Goal: Use online tool/utility: Utilize a website feature to perform a specific function

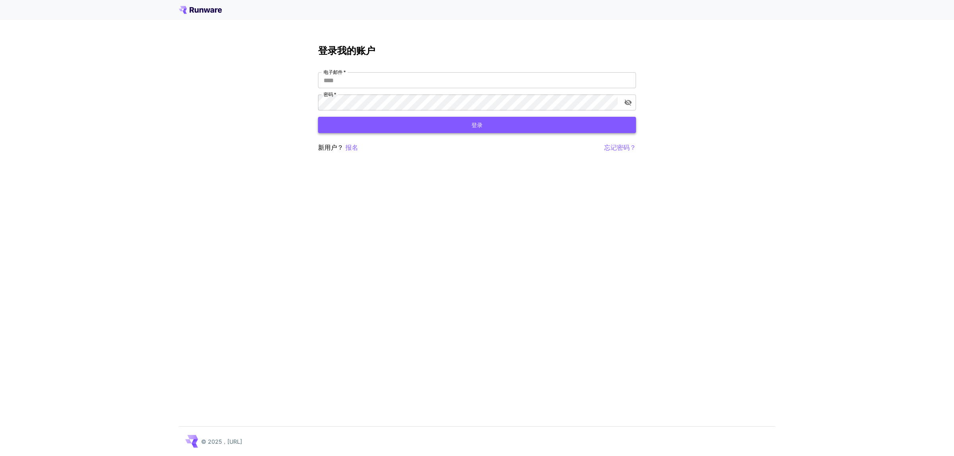
type input "**********"
click at [383, 128] on button "登录" at bounding box center [477, 125] width 318 height 16
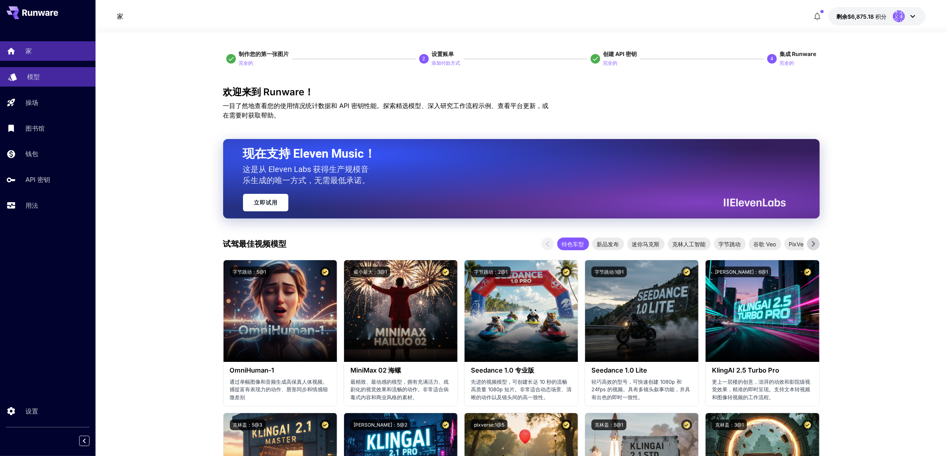
click at [31, 76] on font "模型" at bounding box center [33, 77] width 13 height 8
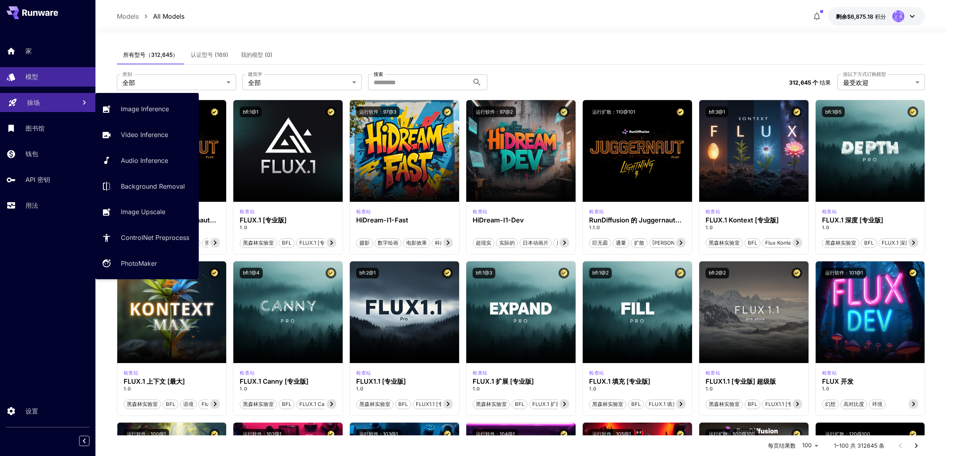
click at [34, 101] on font "操场" at bounding box center [33, 103] width 13 height 8
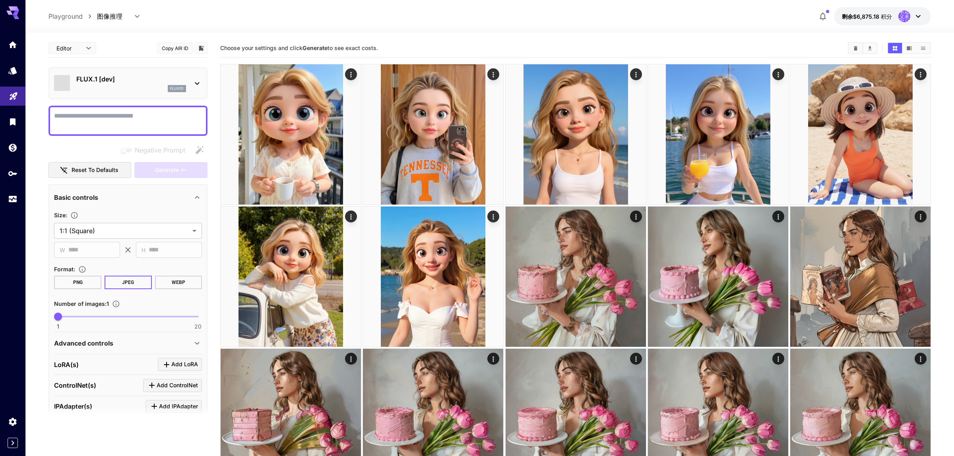
type input "**********"
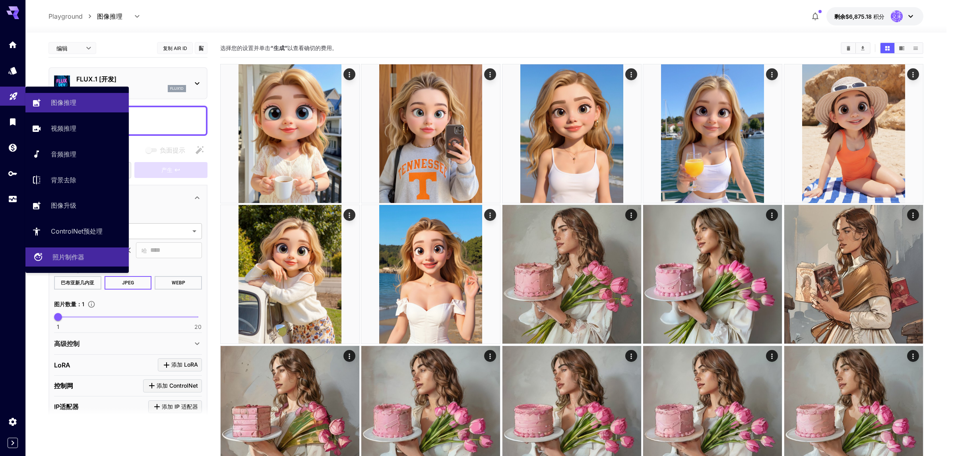
click at [76, 257] on font "照片制作器" at bounding box center [68, 257] width 32 height 8
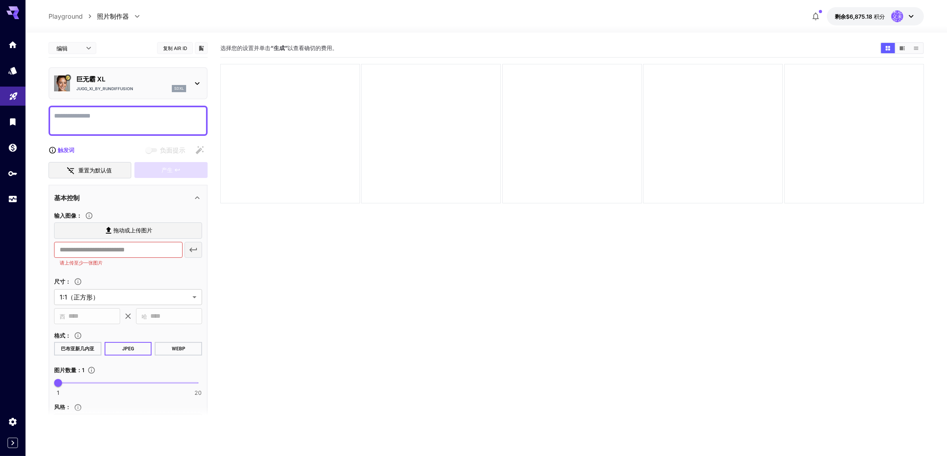
click at [69, 45] on body "**********" at bounding box center [473, 259] width 947 height 519
click at [69, 45] on div at bounding box center [477, 228] width 954 height 456
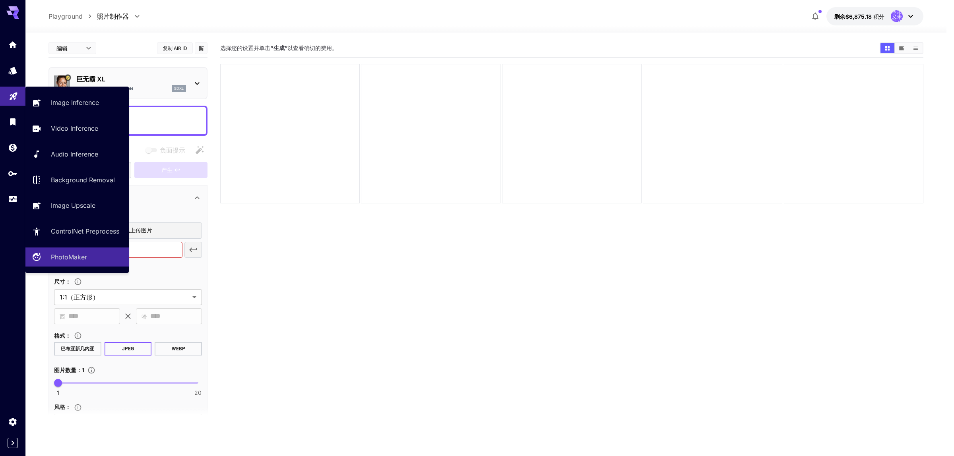
click at [6, 97] on link at bounding box center [12, 96] width 25 height 19
type input "**********"
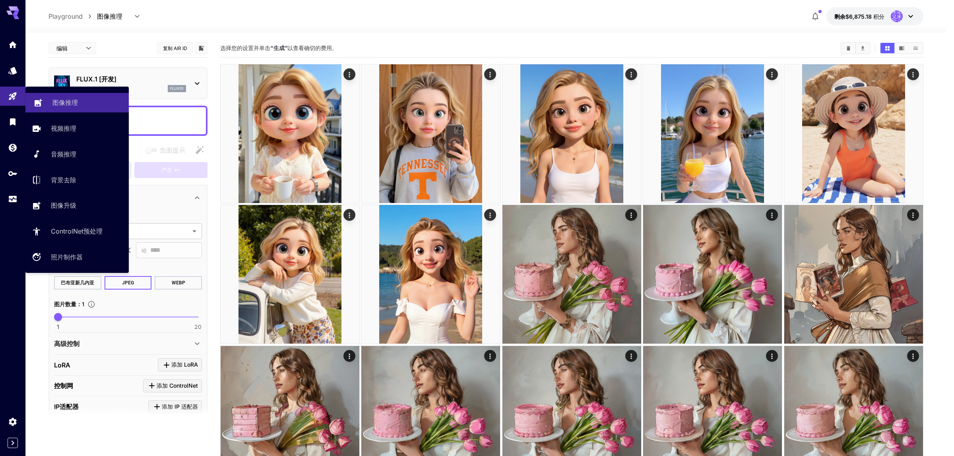
drag, startPoint x: 0, startPoint y: 0, endPoint x: 84, endPoint y: 101, distance: 131.0
click at [84, 101] on div "图像推理" at bounding box center [87, 103] width 70 height 10
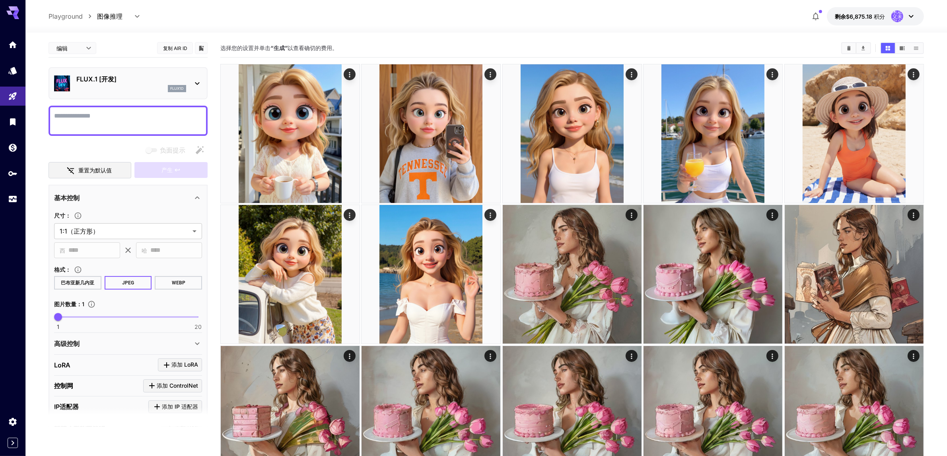
click at [122, 78] on p "FLUX.1 [开发]" at bounding box center [131, 79] width 110 height 10
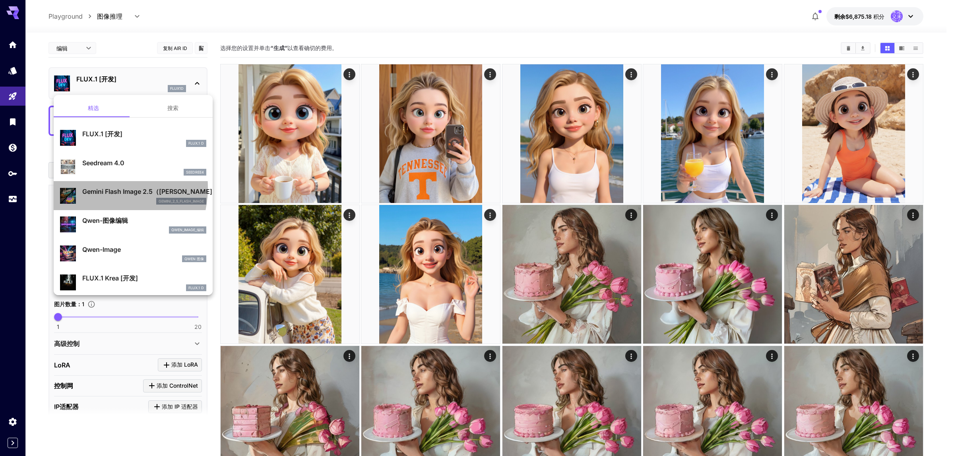
click at [97, 188] on font "Gemini Flash Image 2.5（[PERSON_NAME]）" at bounding box center [150, 192] width 136 height 8
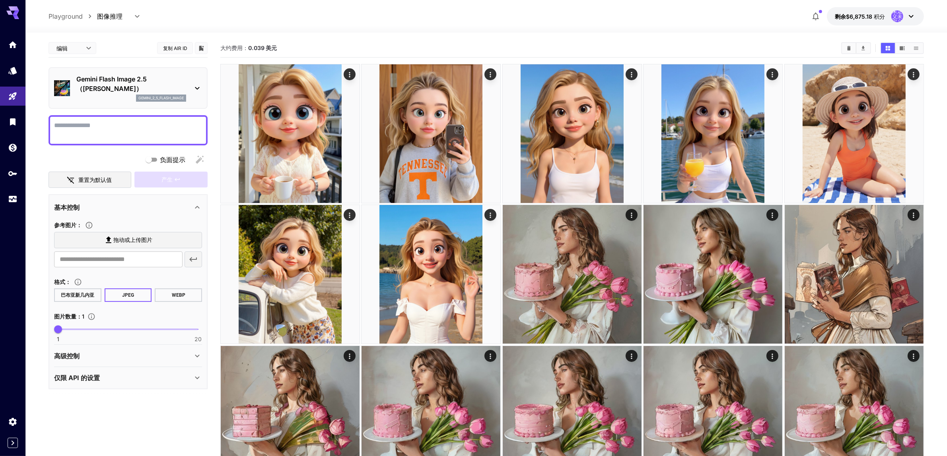
click at [91, 121] on textarea "负面提示" at bounding box center [128, 130] width 148 height 19
paste textarea "**********"
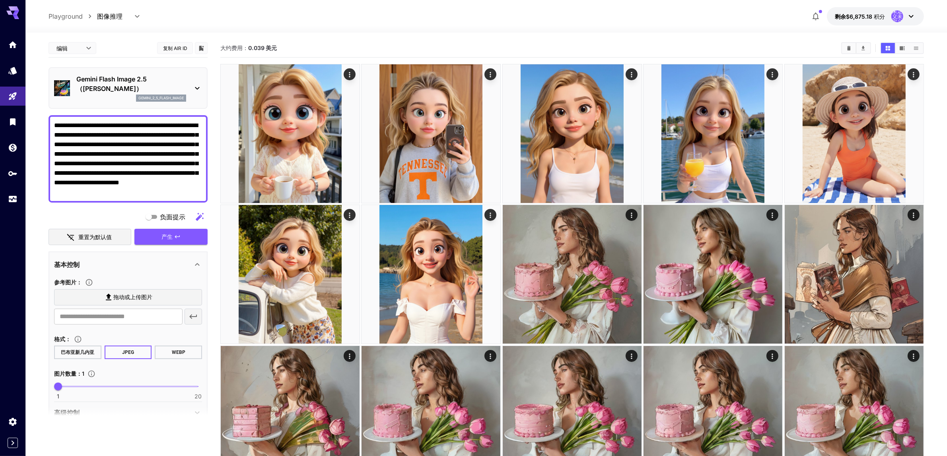
drag, startPoint x: 183, startPoint y: 124, endPoint x: 123, endPoint y: 136, distance: 60.9
click at [123, 136] on textarea "**********" at bounding box center [128, 159] width 148 height 76
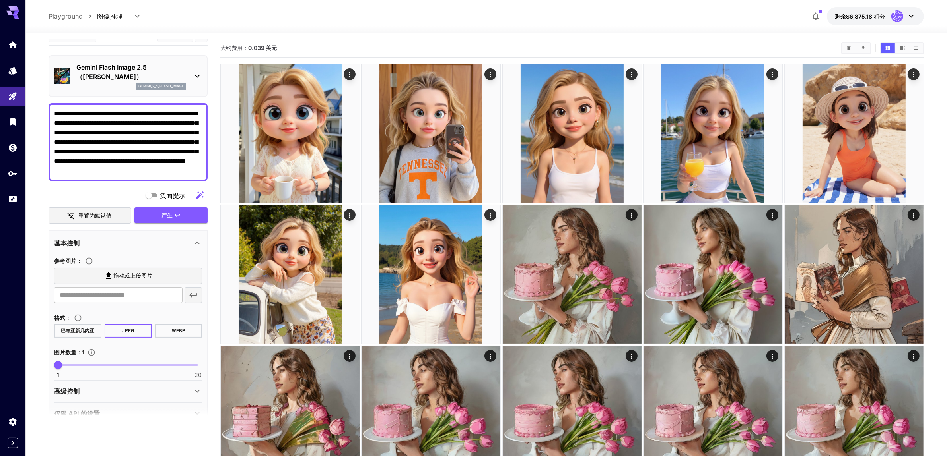
scroll to position [18, 0]
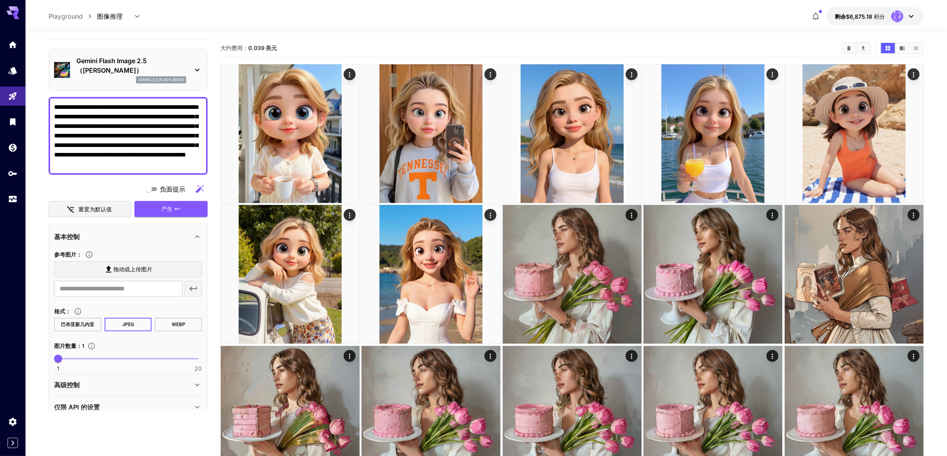
type textarea "**********"
click at [104, 265] on icon at bounding box center [109, 270] width 10 height 10
click at [0, 0] on input "拖动或上传图片" at bounding box center [0, 0] width 0 height 0
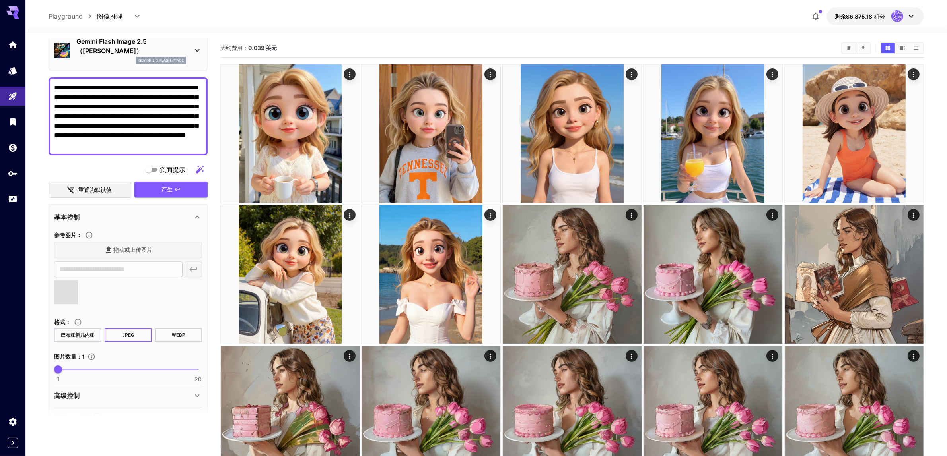
scroll to position [49, 0]
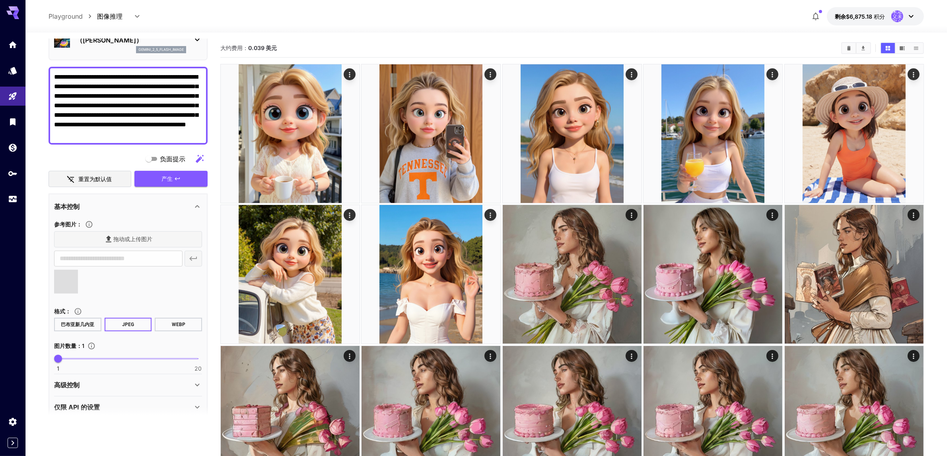
type input "**********"
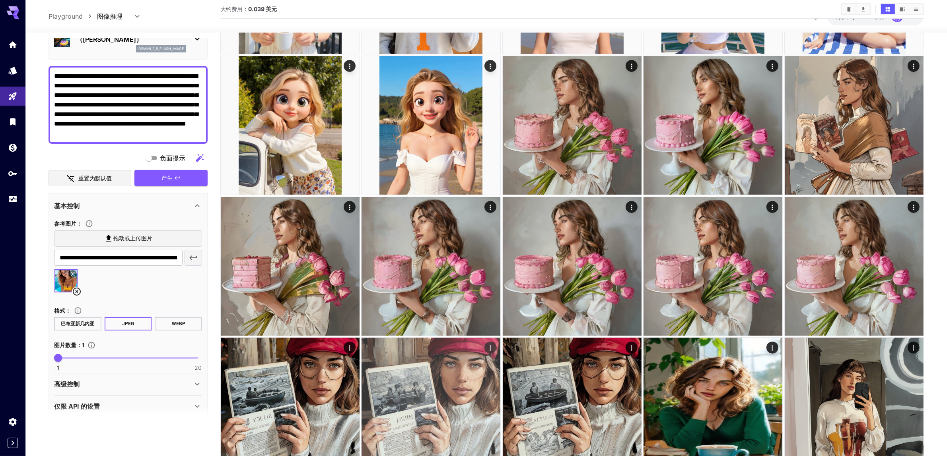
scroll to position [0, 0]
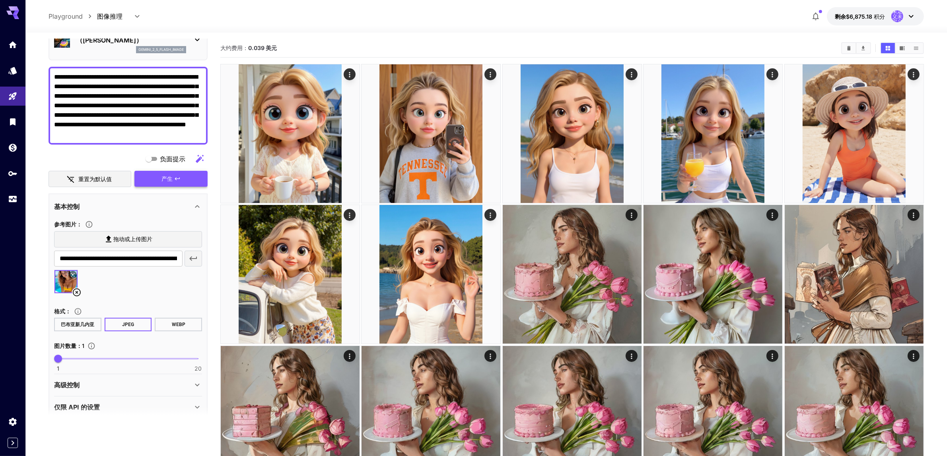
click at [192, 171] on button "产生" at bounding box center [170, 179] width 73 height 16
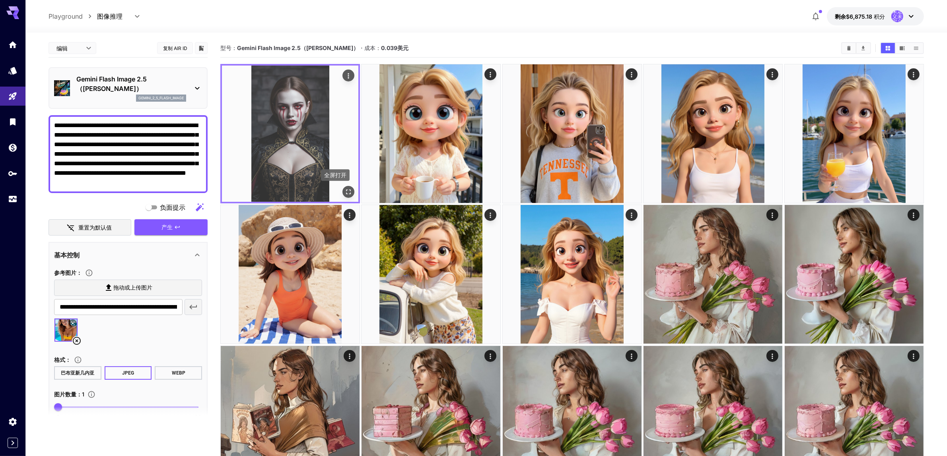
click at [348, 189] on icon "全屏打开" at bounding box center [348, 192] width 8 height 8
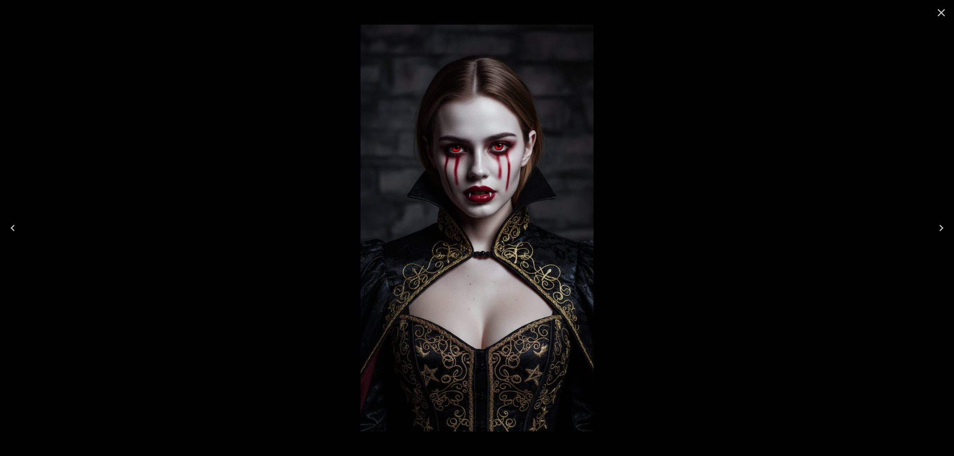
click at [940, 13] on icon "Close" at bounding box center [941, 12] width 13 height 13
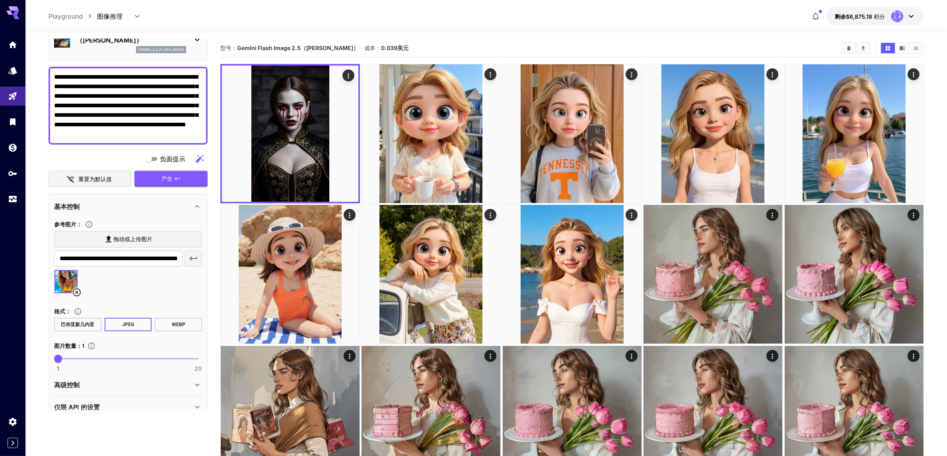
drag, startPoint x: 200, startPoint y: 122, endPoint x: 20, endPoint y: 54, distance: 192.2
paste textarea "**********"
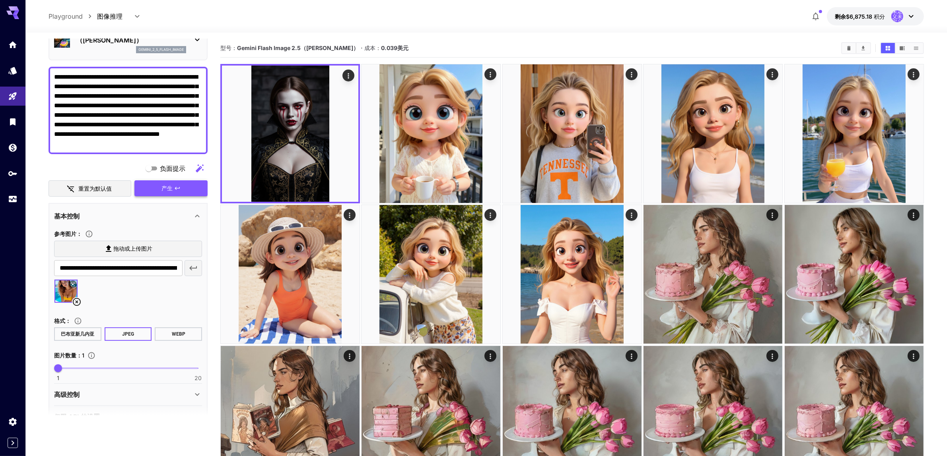
type textarea "**********"
click at [166, 185] on font "产生" at bounding box center [166, 188] width 11 height 7
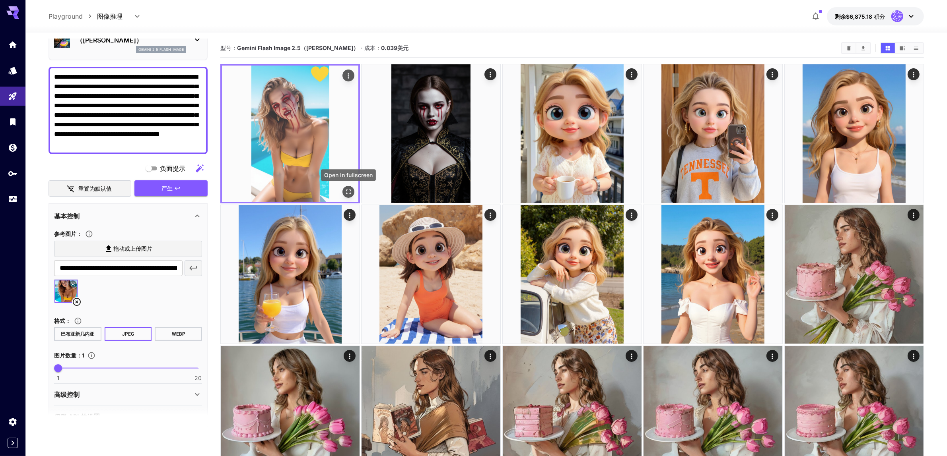
click at [347, 192] on icon "全屏打开" at bounding box center [348, 192] width 8 height 8
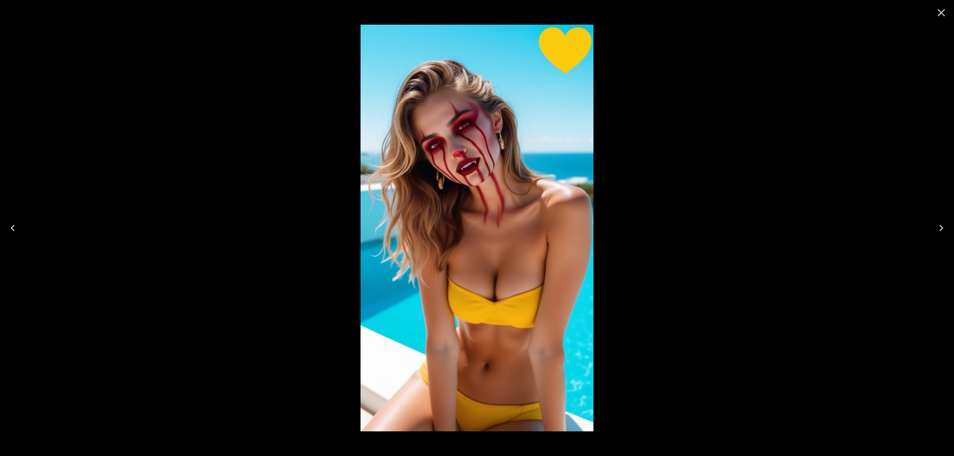
click at [946, 11] on icon "Close" at bounding box center [941, 12] width 13 height 13
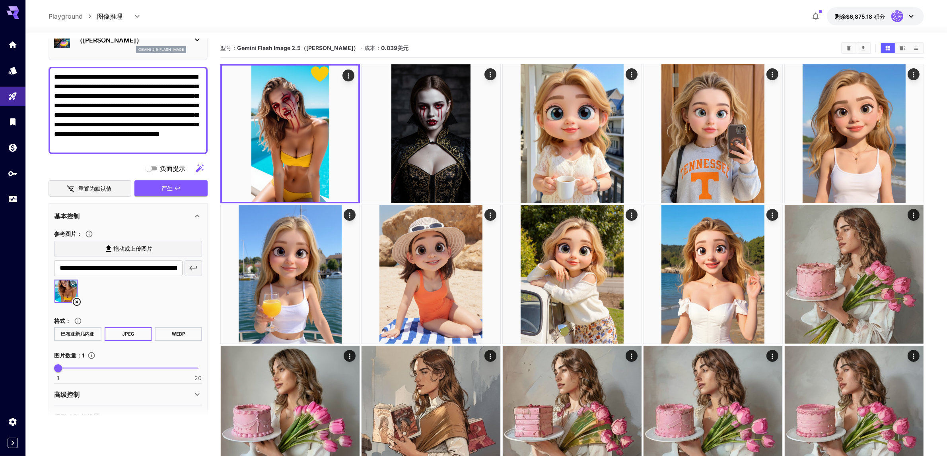
click at [77, 297] on icon at bounding box center [77, 302] width 10 height 10
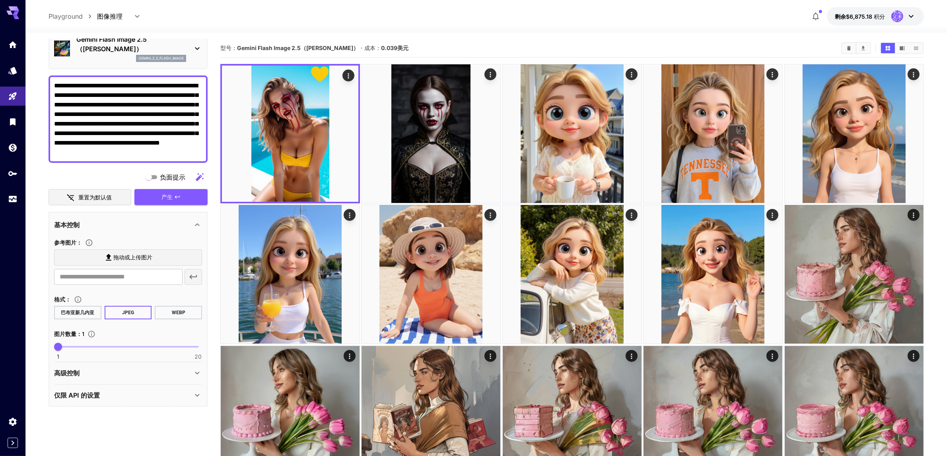
scroll to position [28, 0]
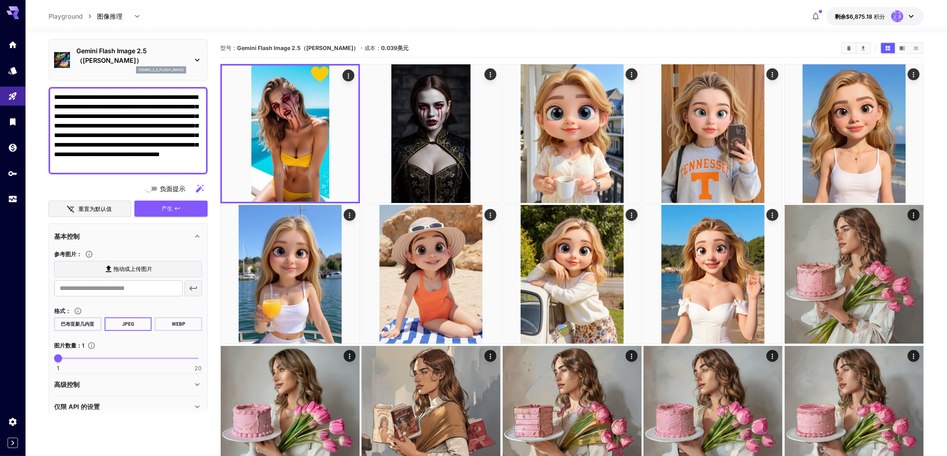
click at [108, 266] on icon at bounding box center [109, 269] width 6 height 7
click at [0, 0] on input "拖动或上传图片" at bounding box center [0, 0] width 0 height 0
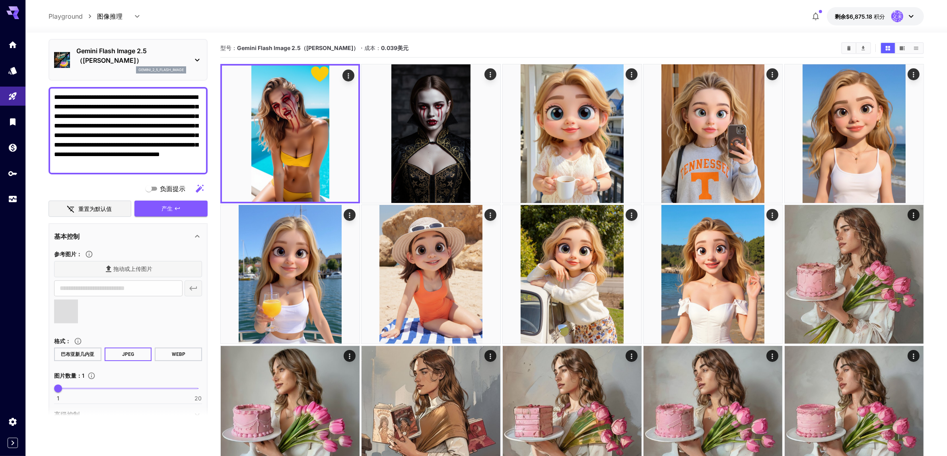
type input "**********"
click at [177, 206] on icon "button" at bounding box center [177, 209] width 6 height 6
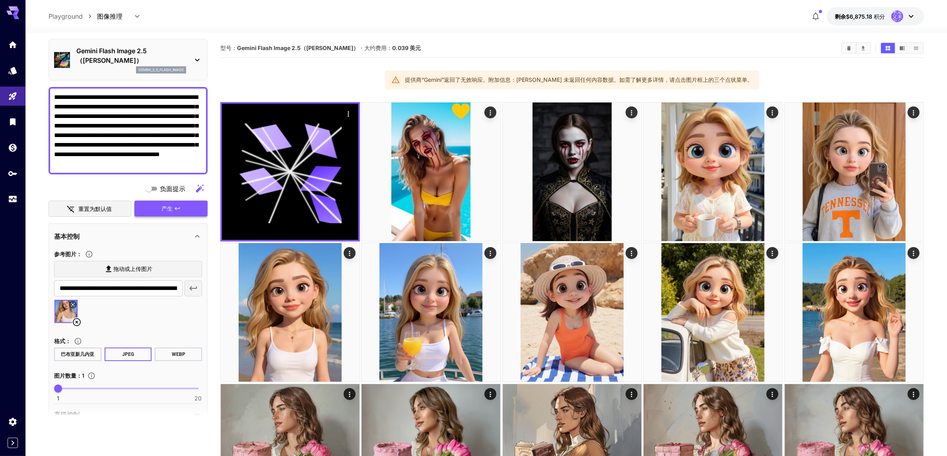
click at [162, 201] on button "产生" at bounding box center [170, 209] width 73 height 16
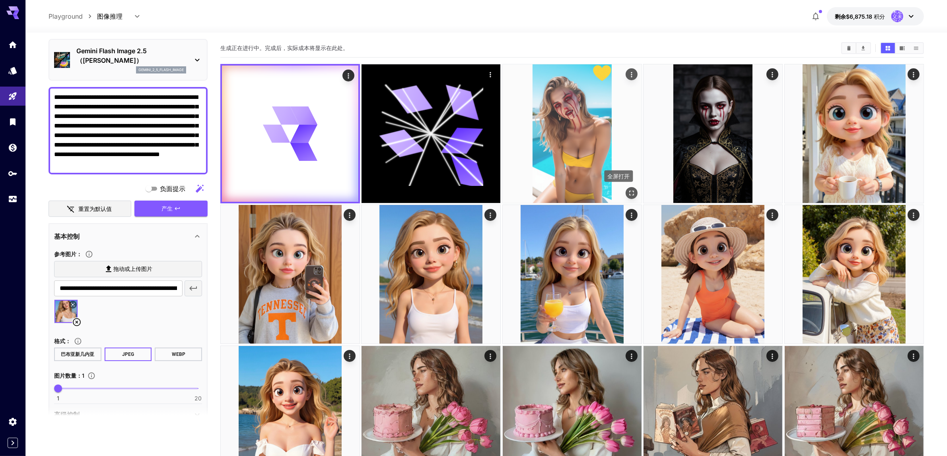
click at [629, 191] on icon "全屏打开" at bounding box center [631, 193] width 5 height 5
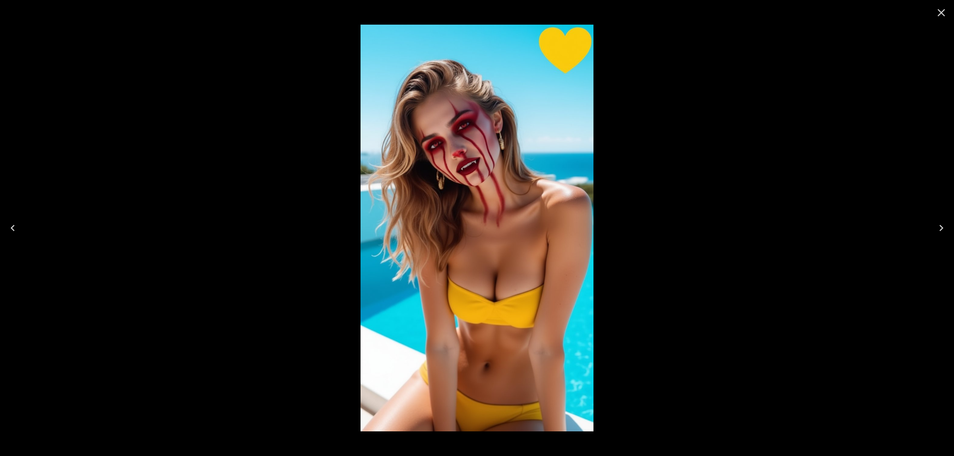
click at [940, 16] on icon "关闭" at bounding box center [941, 12] width 13 height 13
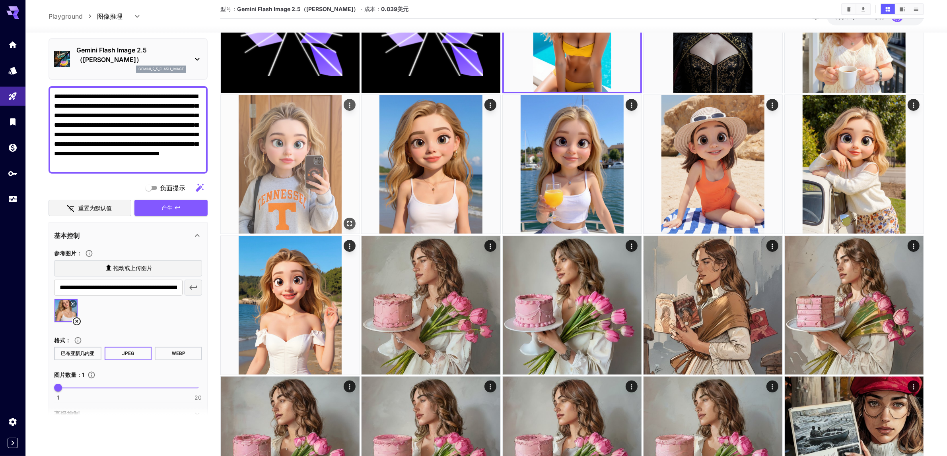
scroll to position [149, 0]
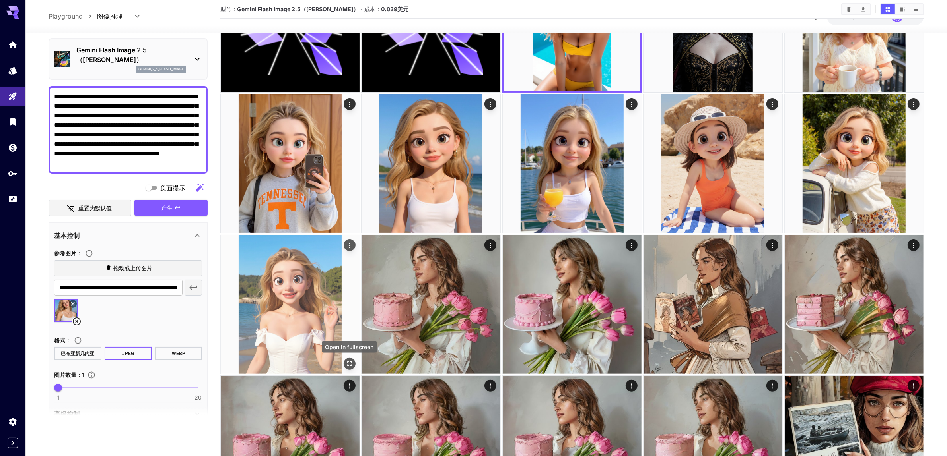
click at [348, 362] on icon "全屏打开" at bounding box center [349, 364] width 5 height 5
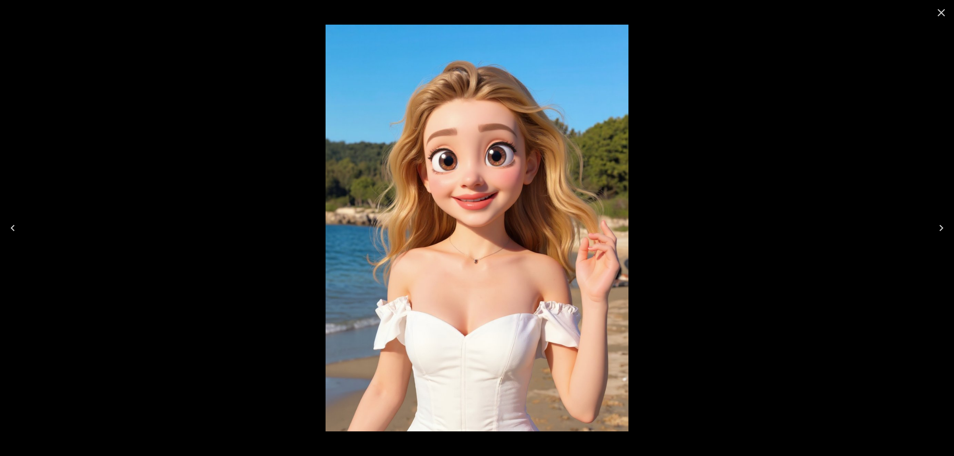
click at [940, 11] on icon "关闭" at bounding box center [942, 13] width 8 height 8
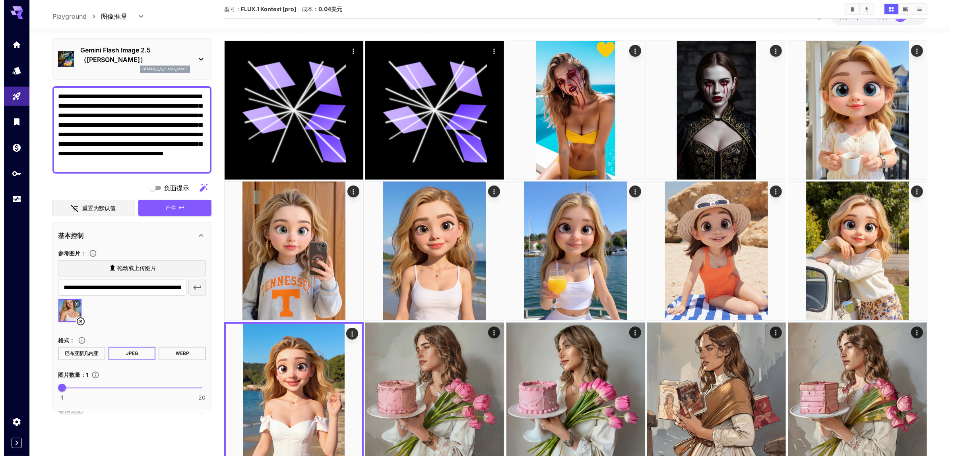
scroll to position [0, 0]
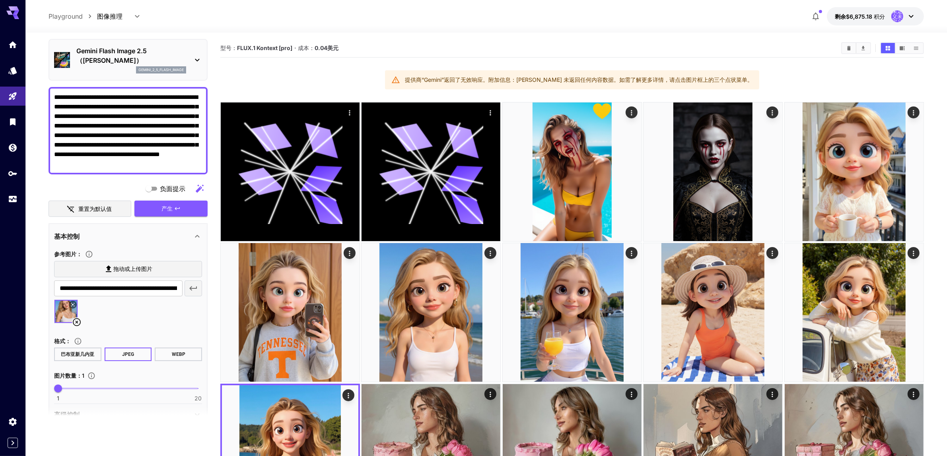
drag, startPoint x: 200, startPoint y: 152, endPoint x: 34, endPoint y: 80, distance: 180.9
paste textarea "**********"
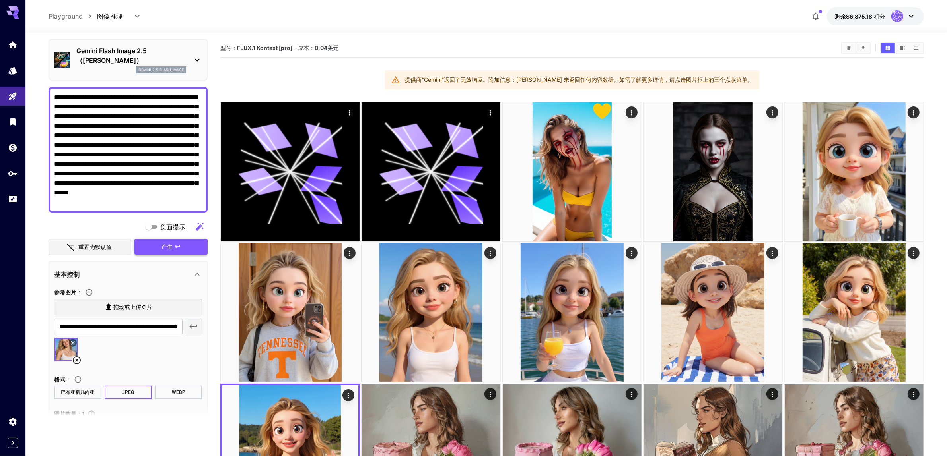
click at [160, 239] on button "产生" at bounding box center [170, 247] width 73 height 16
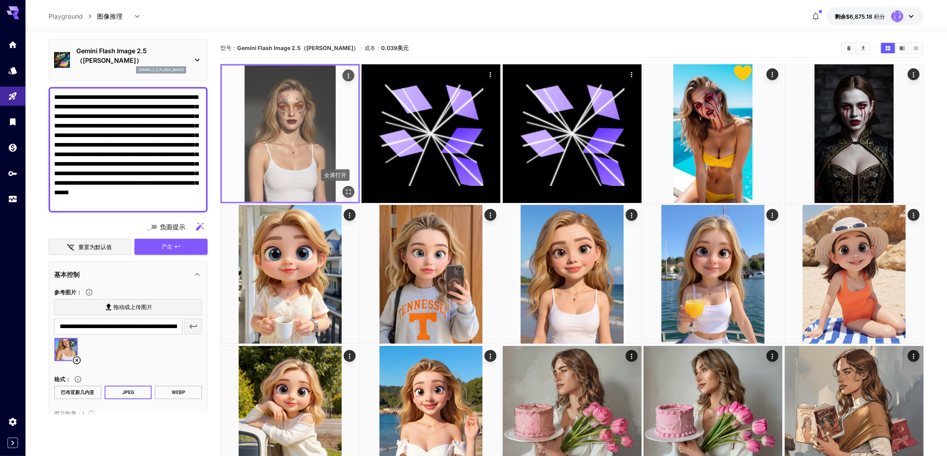
click at [349, 191] on icon "全屏打开" at bounding box center [348, 192] width 8 height 8
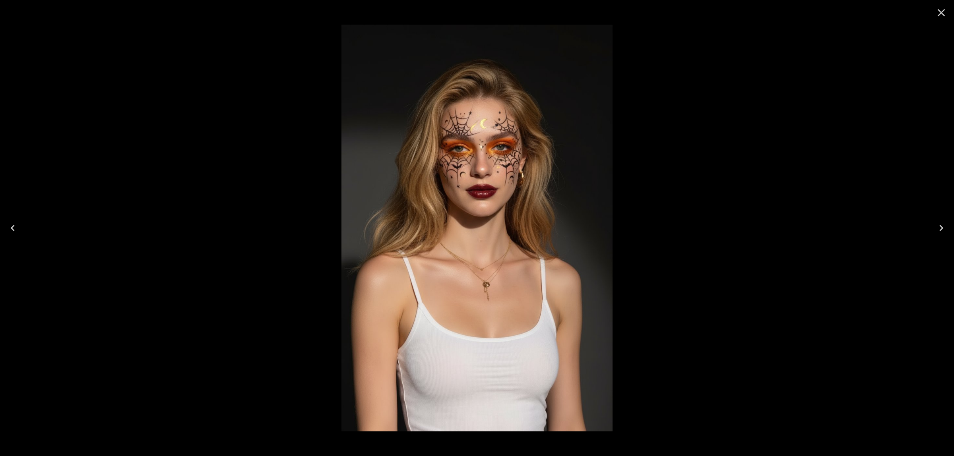
click at [936, 13] on icon "Close" at bounding box center [941, 12] width 13 height 13
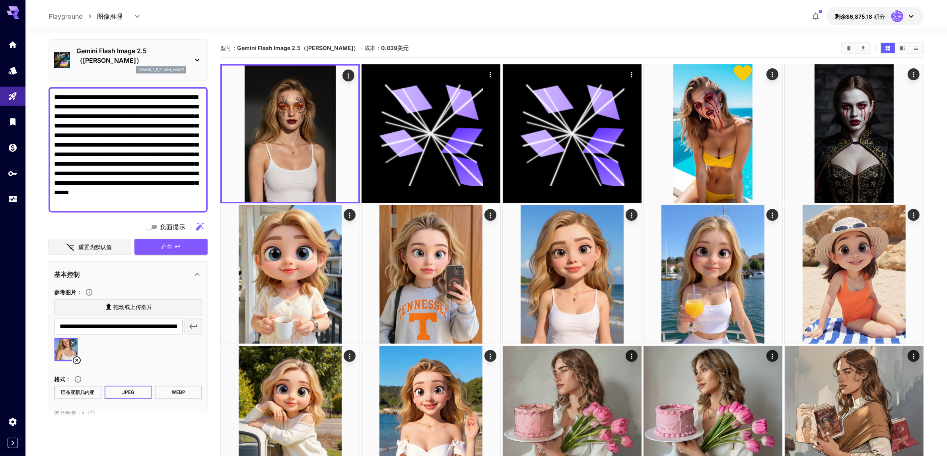
click at [72, 341] on icon at bounding box center [73, 343] width 4 height 4
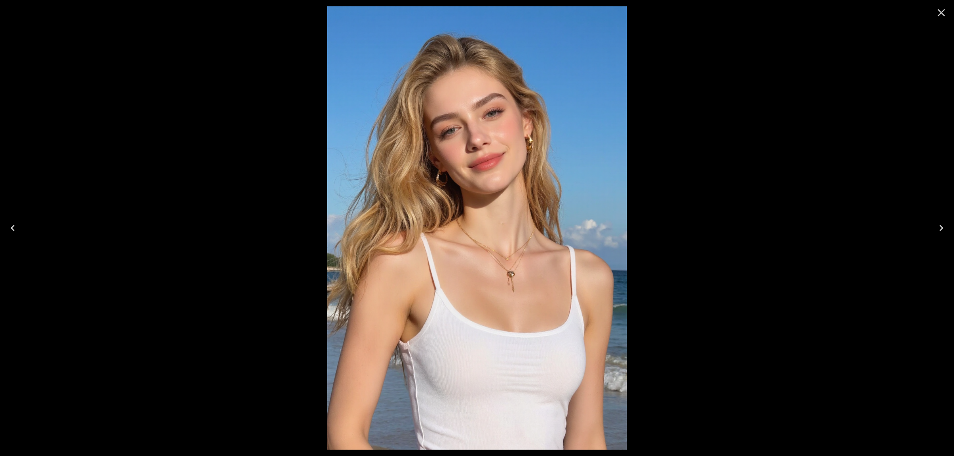
click at [939, 10] on icon "Close" at bounding box center [942, 13] width 8 height 8
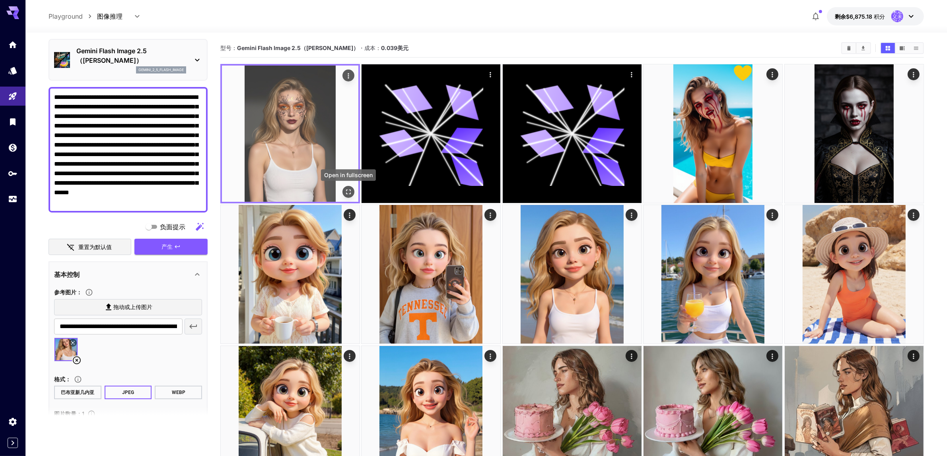
click at [347, 192] on icon "全屏打开" at bounding box center [348, 192] width 8 height 8
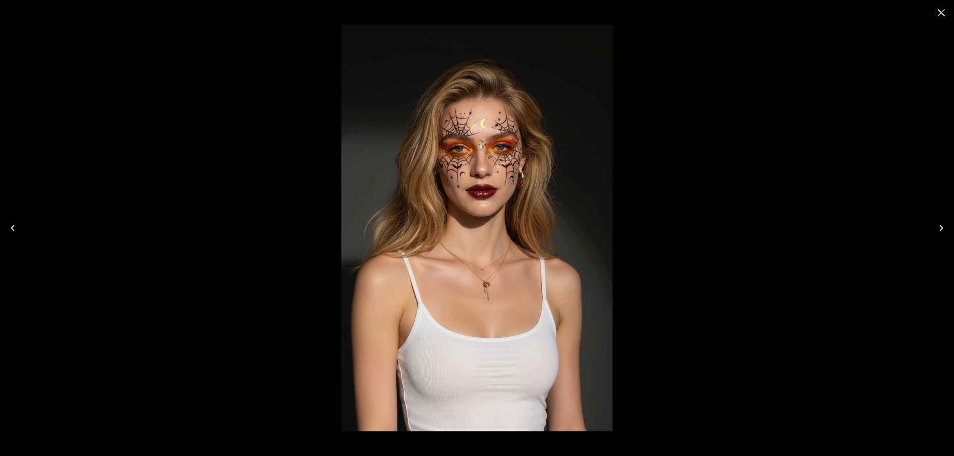
click at [941, 15] on icon "Close" at bounding box center [941, 12] width 13 height 13
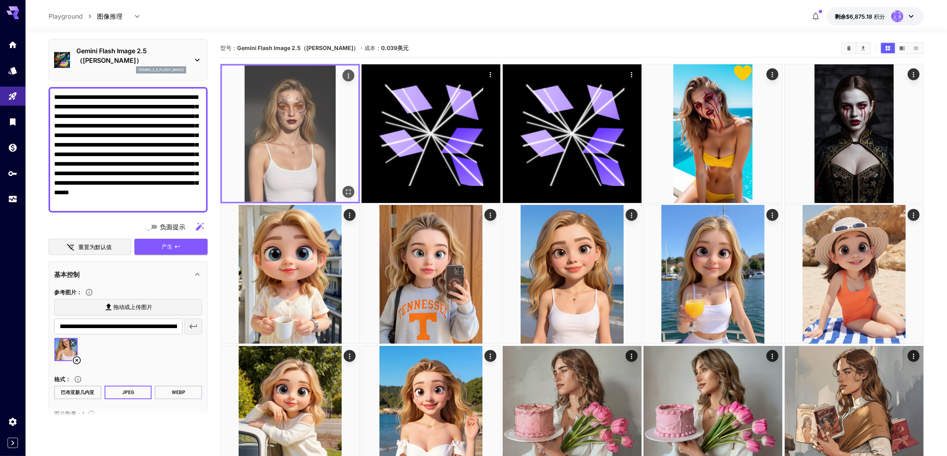
drag, startPoint x: 286, startPoint y: 127, endPoint x: 328, endPoint y: 92, distance: 55.4
click at [328, 92] on img at bounding box center [290, 134] width 136 height 136
click at [346, 190] on icon "全屏打开" at bounding box center [348, 192] width 5 height 5
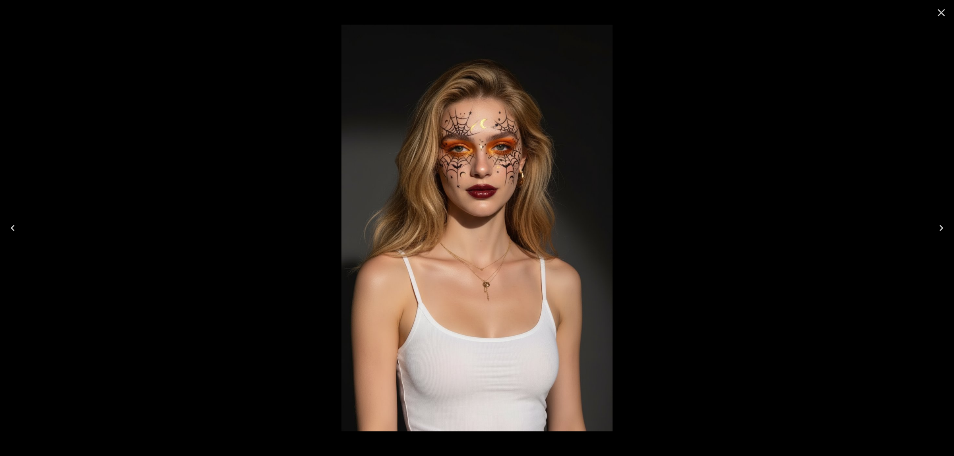
click at [939, 12] on icon "Close" at bounding box center [941, 12] width 13 height 13
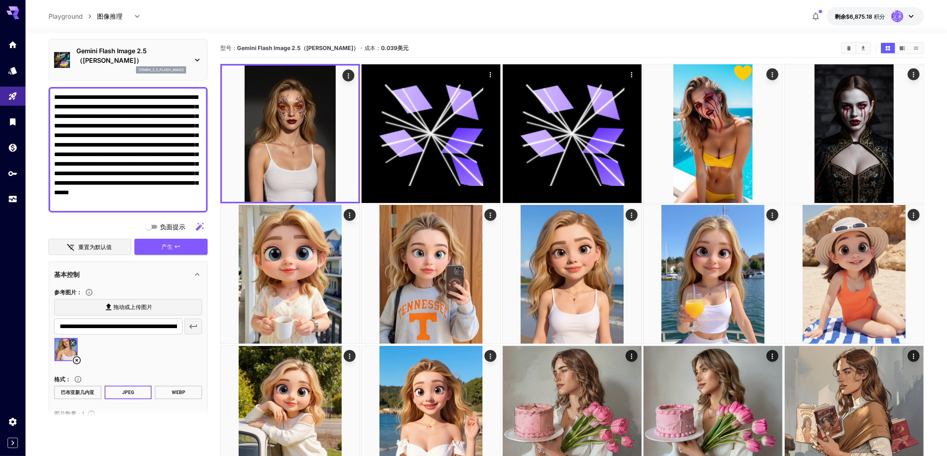
click at [73, 339] on button at bounding box center [73, 343] width 8 height 8
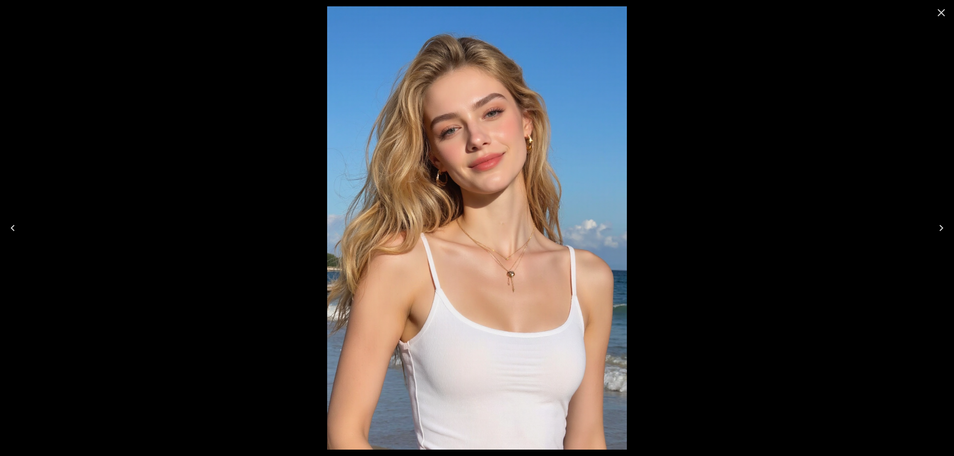
click at [940, 13] on icon "Close" at bounding box center [941, 12] width 13 height 13
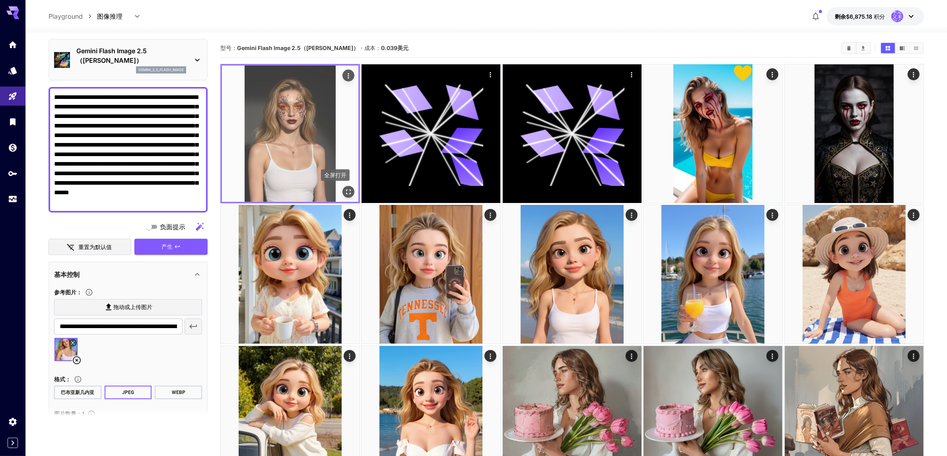
click at [350, 192] on icon "全屏打开" at bounding box center [348, 192] width 8 height 8
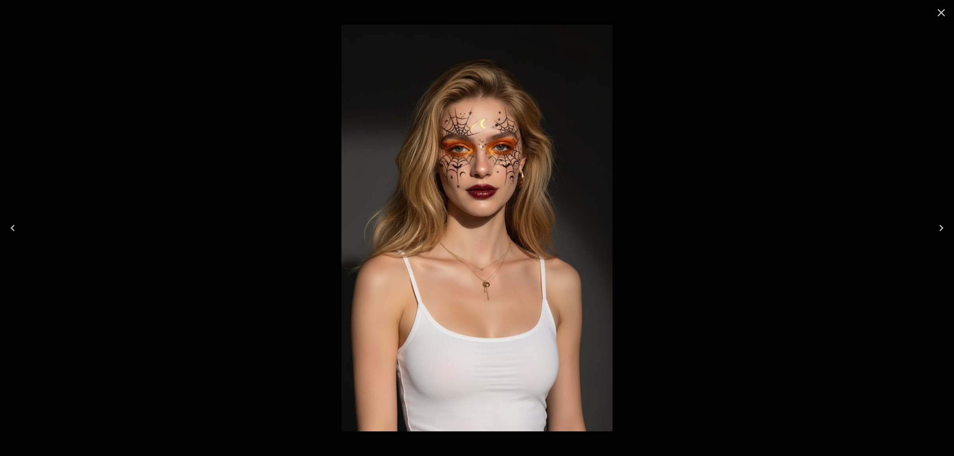
click at [941, 15] on icon "Close" at bounding box center [941, 12] width 13 height 13
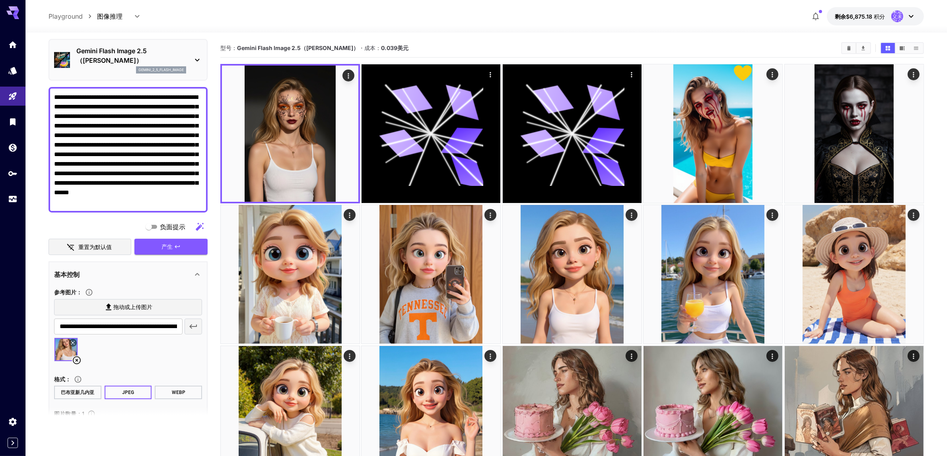
drag, startPoint x: 164, startPoint y: 196, endPoint x: 34, endPoint y: 83, distance: 172.5
click at [170, 194] on textarea "**********" at bounding box center [128, 150] width 148 height 115
drag, startPoint x: 115, startPoint y: 172, endPoint x: 93, endPoint y: 185, distance: 25.3
click at [93, 185] on textarea "**********" at bounding box center [128, 150] width 148 height 115
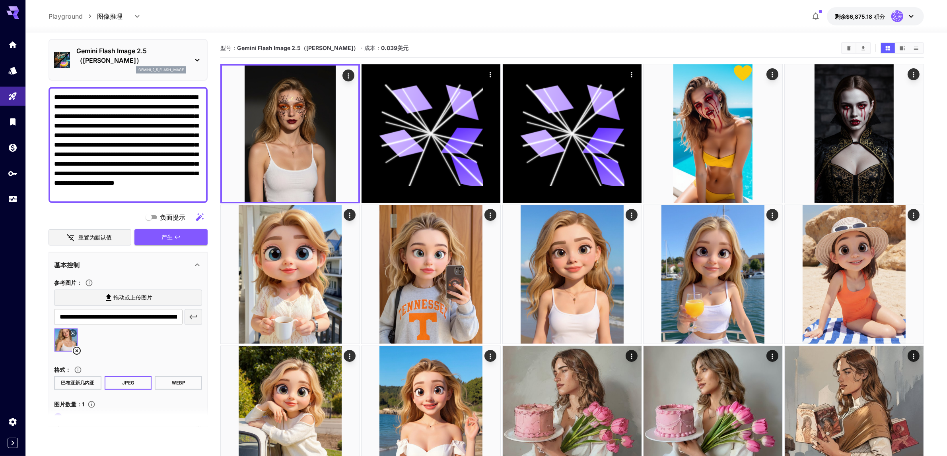
drag, startPoint x: 87, startPoint y: 87, endPoint x: 28, endPoint y: 81, distance: 58.8
click at [201, 184] on textarea "**********" at bounding box center [128, 145] width 148 height 105
paste textarea "**********"
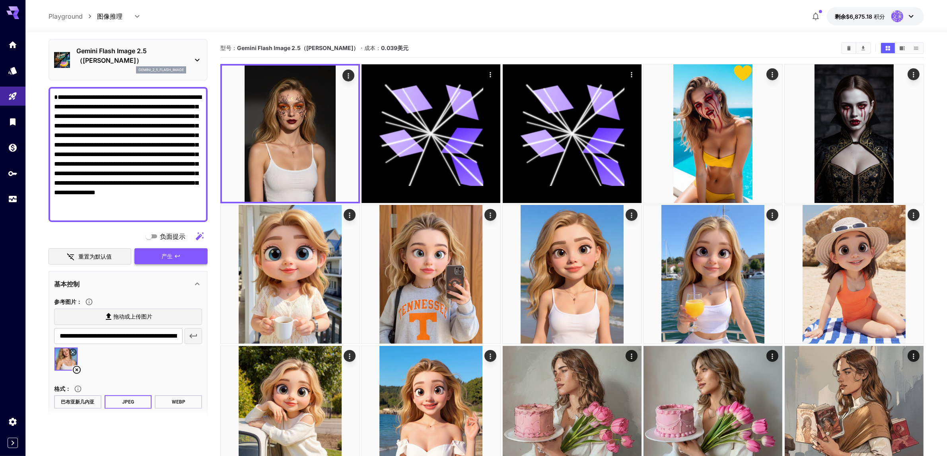
type textarea "**********"
click at [166, 253] on font "产生" at bounding box center [166, 256] width 11 height 7
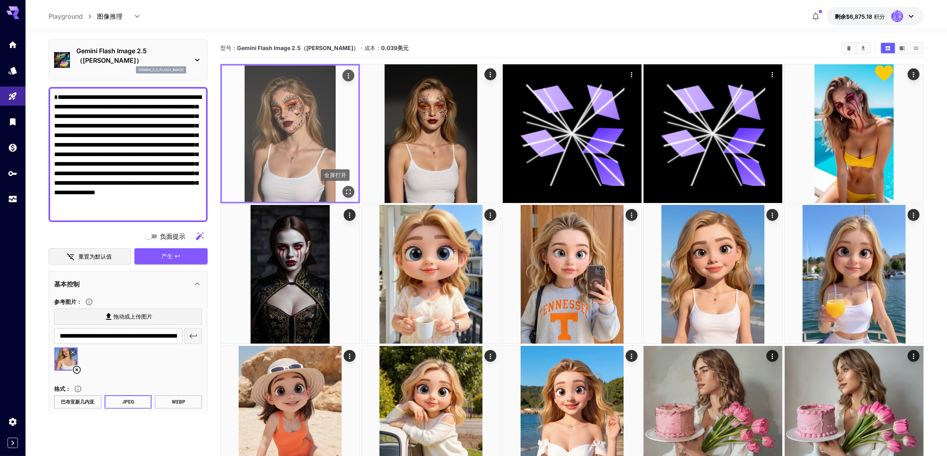
click at [345, 192] on icon "全屏打开" at bounding box center [348, 192] width 8 height 8
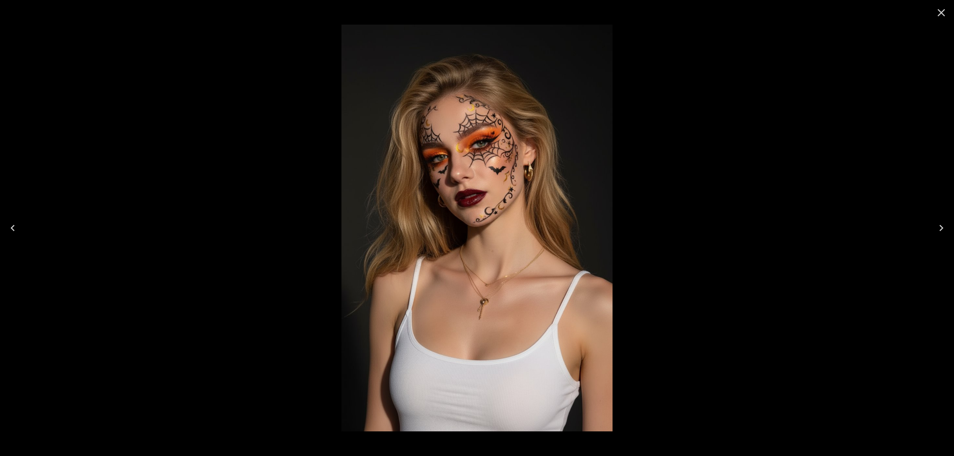
click at [936, 12] on icon "Close" at bounding box center [941, 12] width 13 height 13
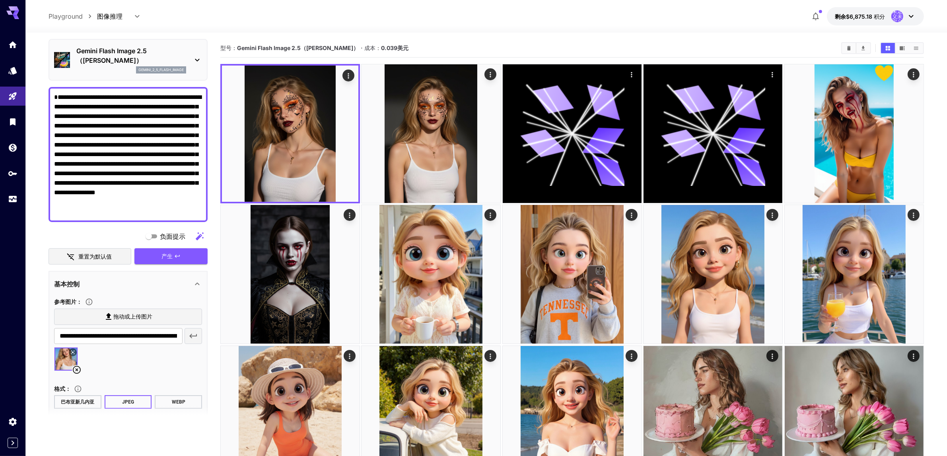
click at [73, 350] on icon at bounding box center [72, 352] width 5 height 5
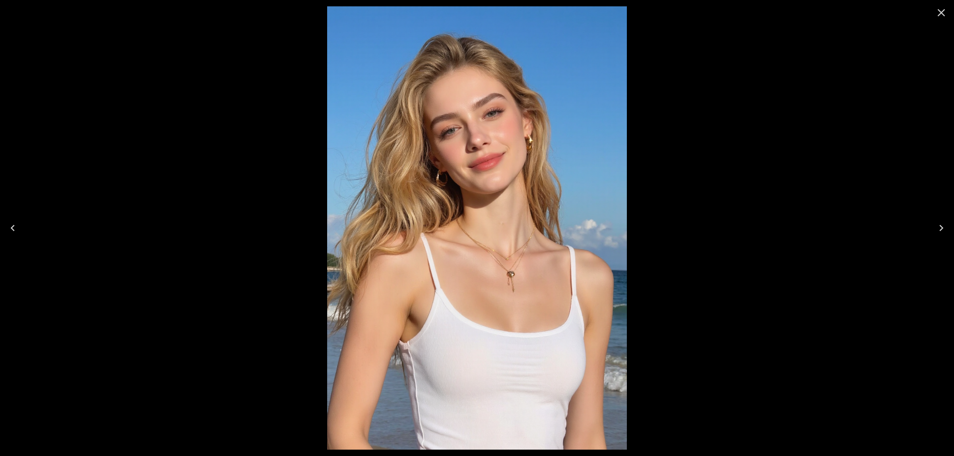
click at [938, 14] on icon "Close" at bounding box center [941, 12] width 13 height 13
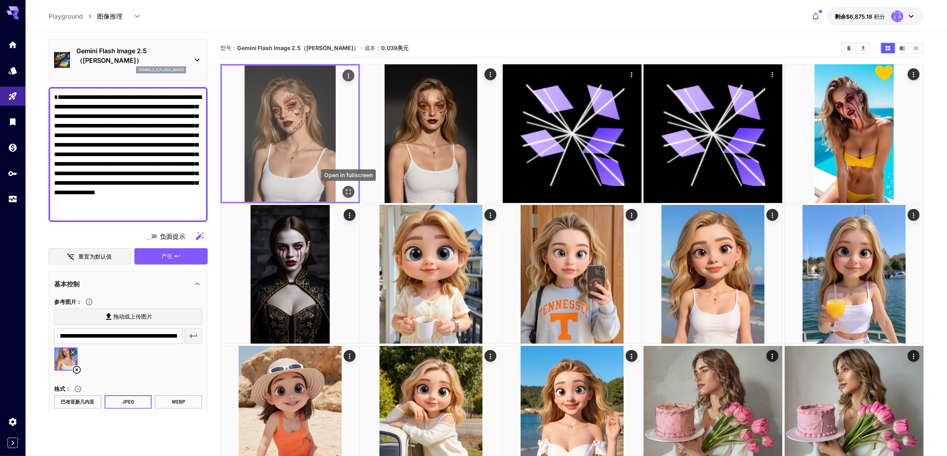
click at [348, 193] on icon "全屏打开" at bounding box center [348, 192] width 8 height 8
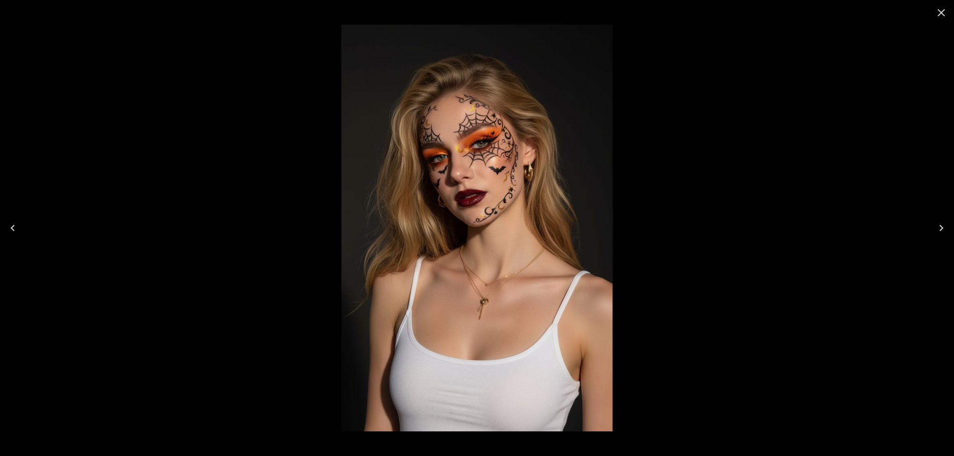
click at [935, 12] on icon "Close" at bounding box center [941, 12] width 13 height 13
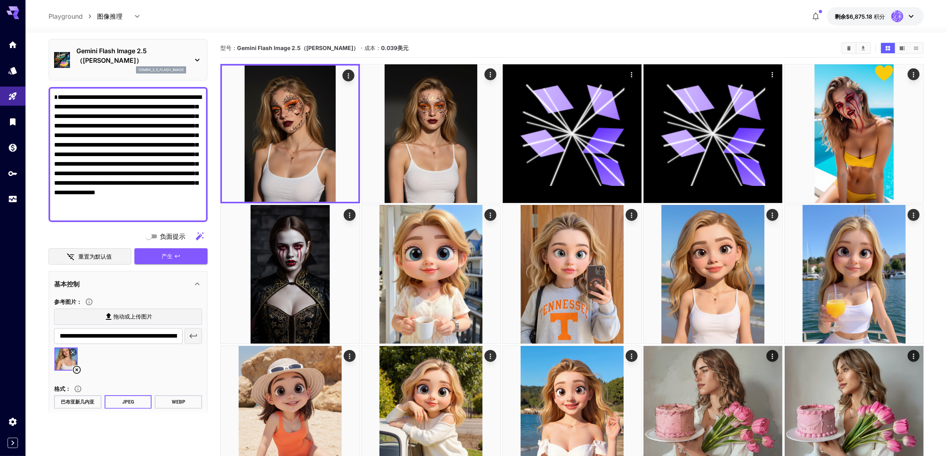
click at [77, 366] on icon at bounding box center [77, 370] width 8 height 8
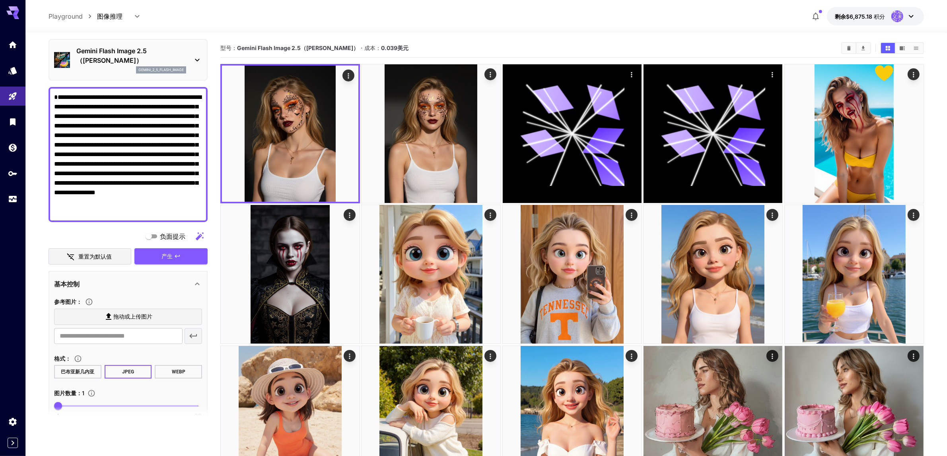
click at [112, 312] on icon at bounding box center [109, 317] width 10 height 10
click at [0, 0] on input "拖动或上传图片" at bounding box center [0, 0] width 0 height 0
type input "**********"
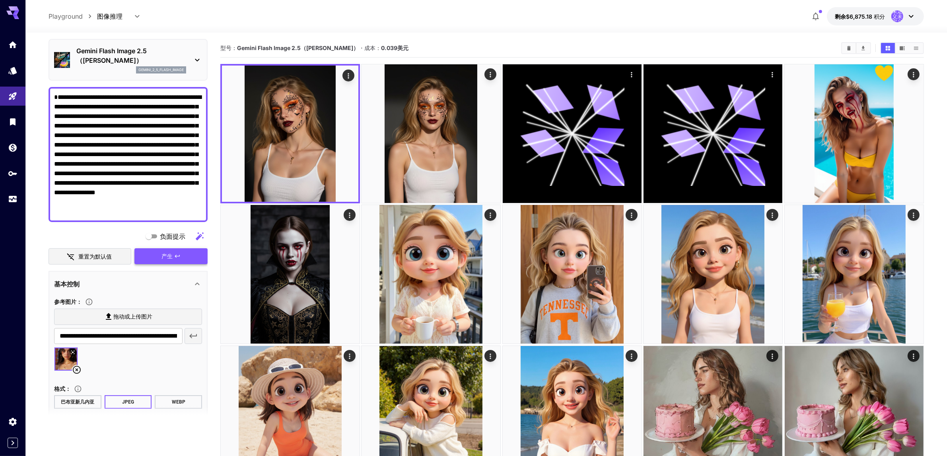
click at [170, 253] on font "产生" at bounding box center [166, 256] width 11 height 7
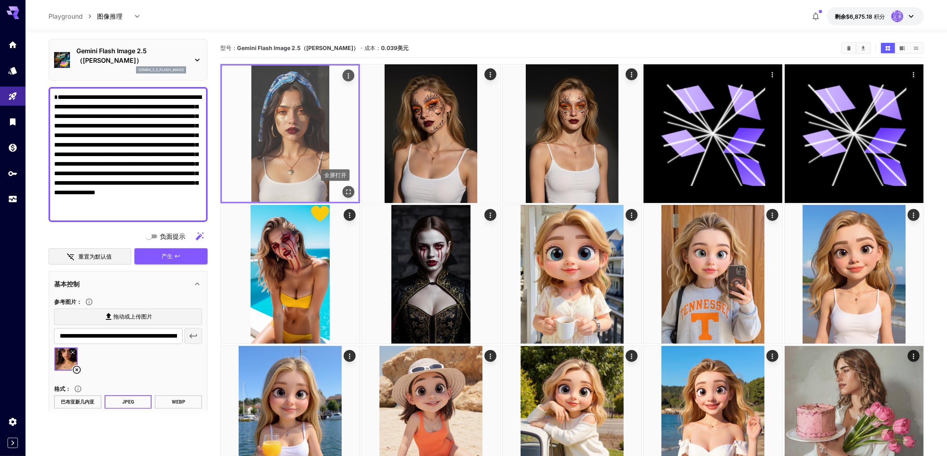
click at [348, 191] on icon "全屏打开" at bounding box center [348, 192] width 8 height 8
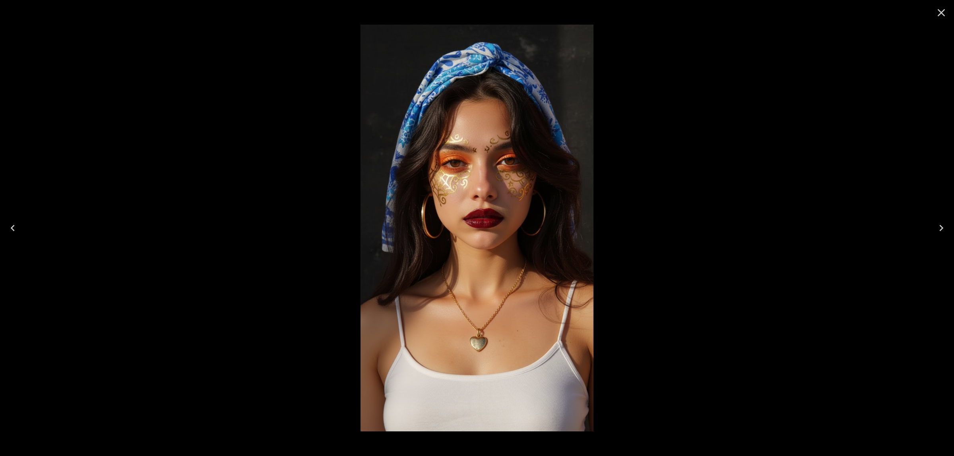
click at [938, 15] on icon "Close" at bounding box center [941, 12] width 13 height 13
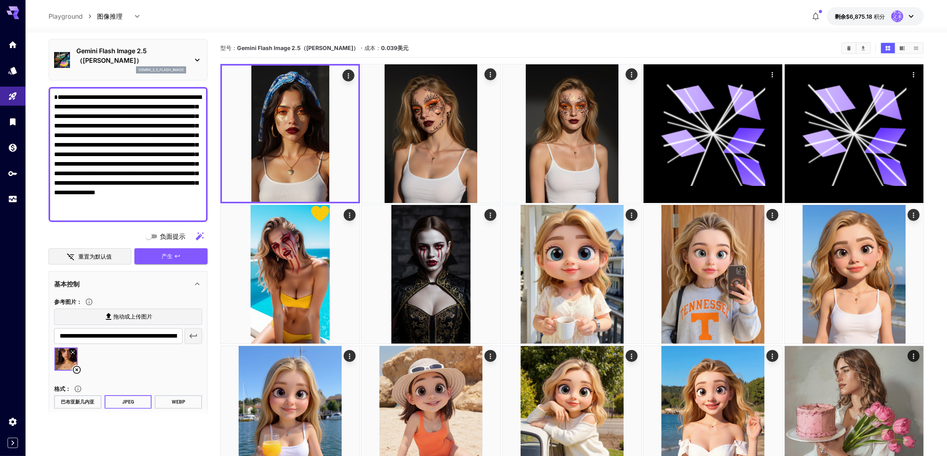
click at [72, 351] on icon at bounding box center [73, 353] width 4 height 4
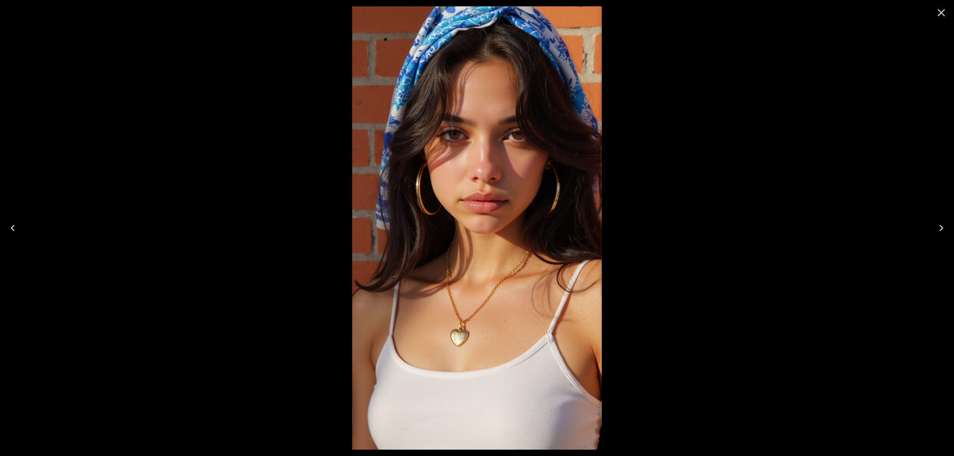
click at [940, 10] on icon "Close" at bounding box center [941, 12] width 13 height 13
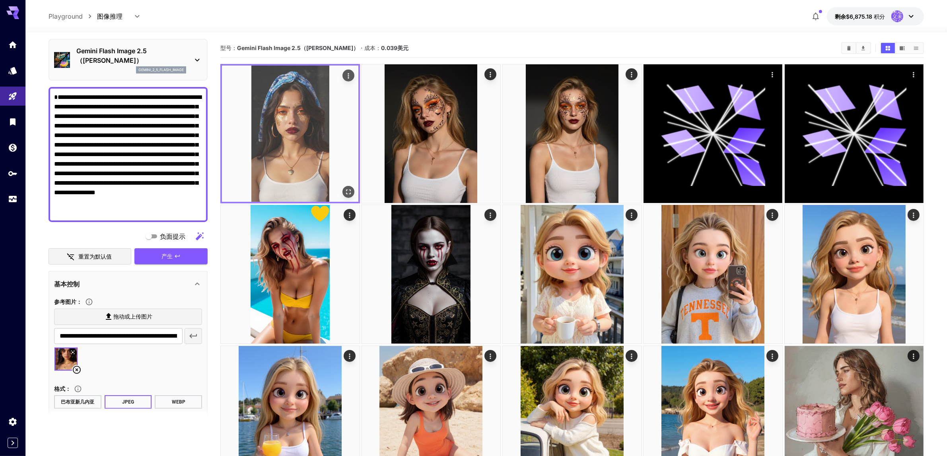
click at [348, 192] on icon "全屏打开" at bounding box center [348, 192] width 8 height 8
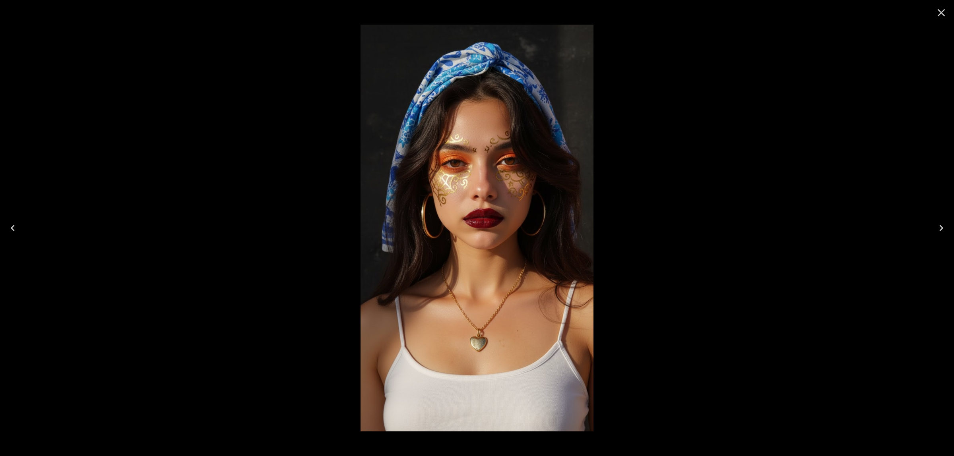
click at [938, 11] on icon "Close" at bounding box center [941, 12] width 13 height 13
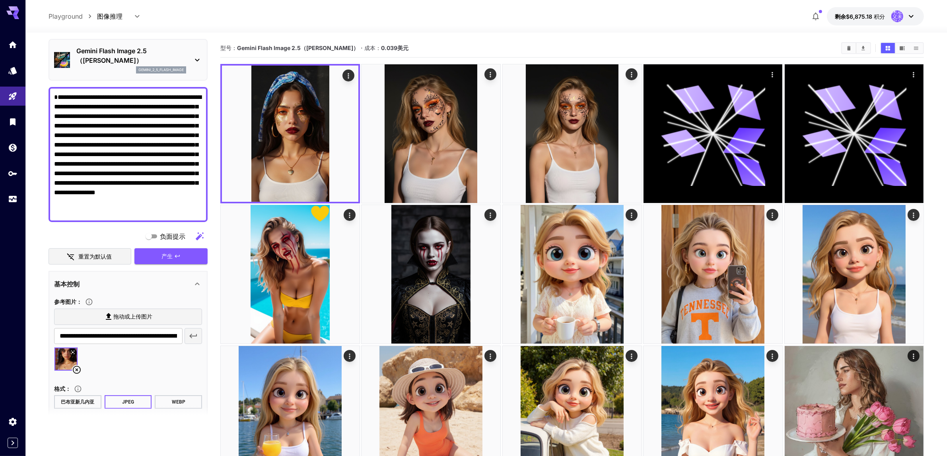
click at [75, 365] on icon at bounding box center [77, 370] width 10 height 10
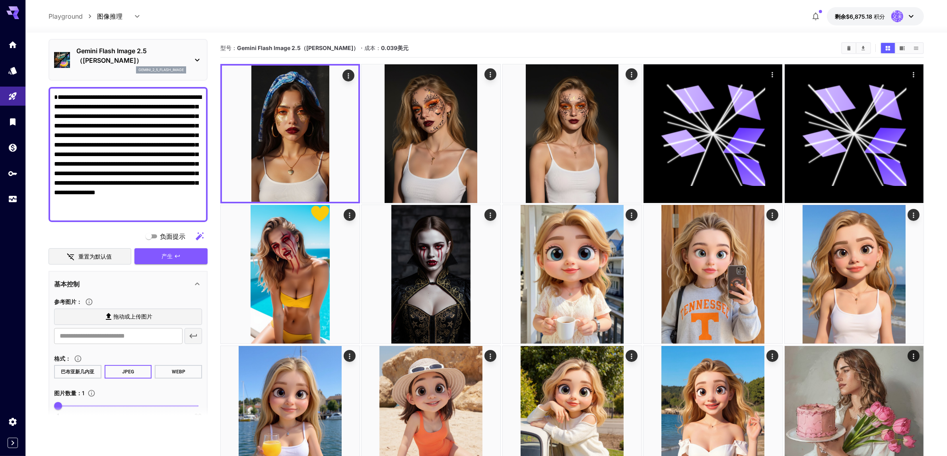
click at [91, 309] on label "拖动或上传图片" at bounding box center [128, 317] width 148 height 16
click at [0, 0] on input "拖动或上传图片" at bounding box center [0, 0] width 0 height 0
type input "**********"
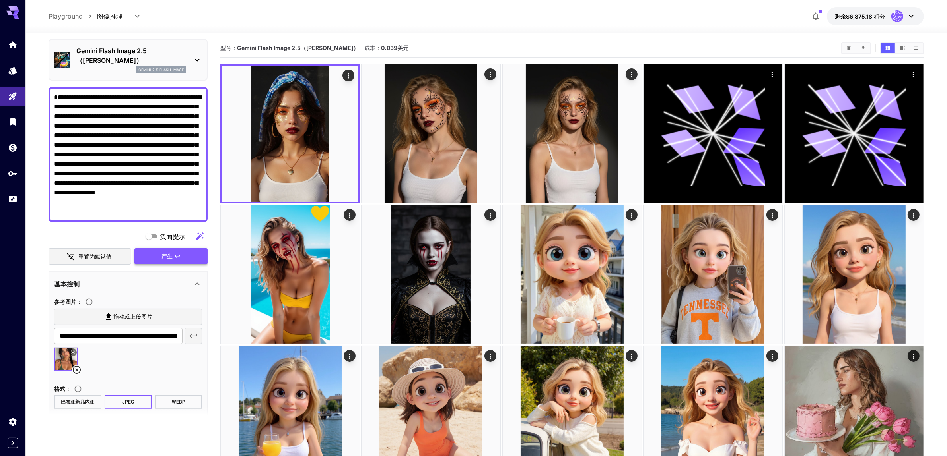
click at [151, 249] on button "产生" at bounding box center [170, 257] width 73 height 16
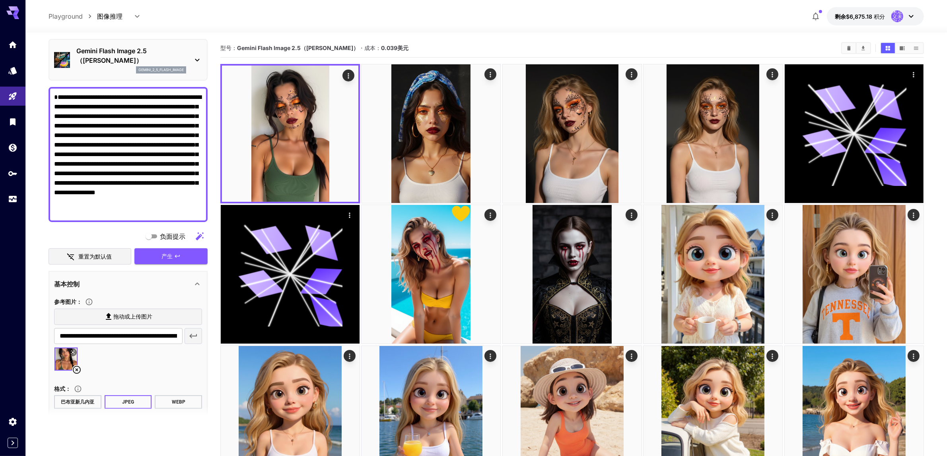
click at [72, 351] on icon at bounding box center [73, 353] width 4 height 4
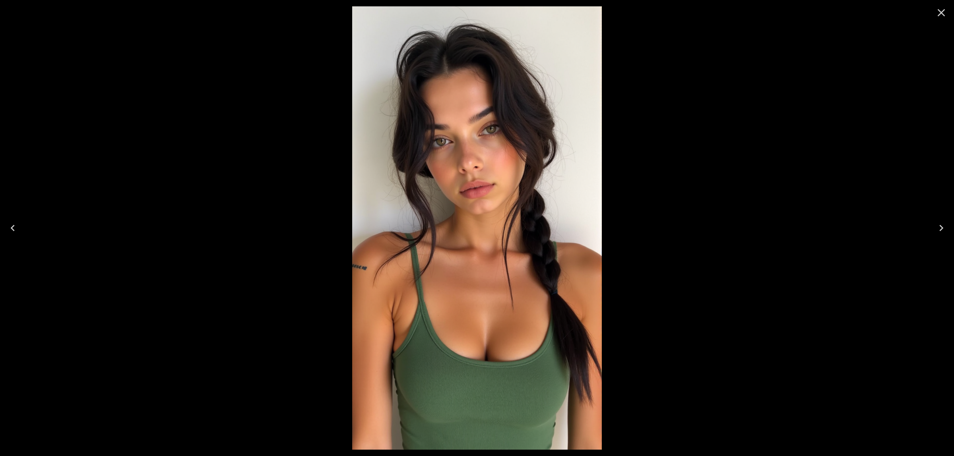
scroll to position [28, 0]
click at [937, 16] on icon "Close" at bounding box center [941, 12] width 13 height 13
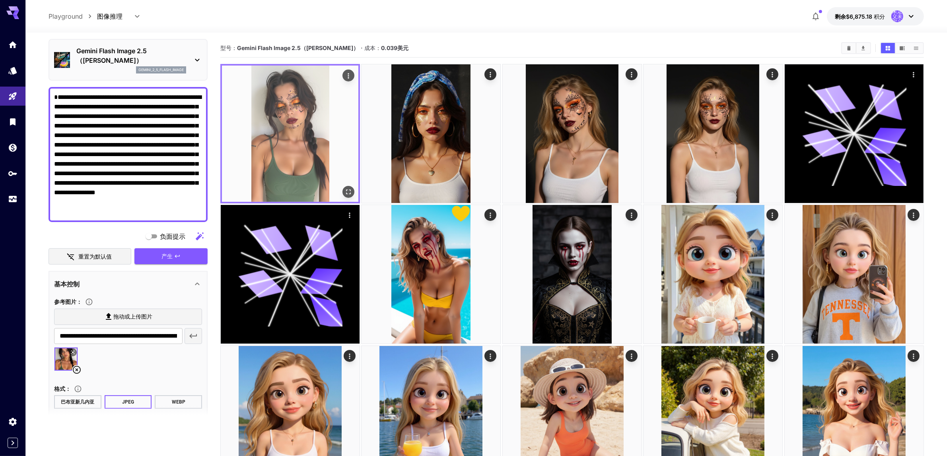
click at [347, 192] on icon "全屏打开" at bounding box center [348, 192] width 8 height 8
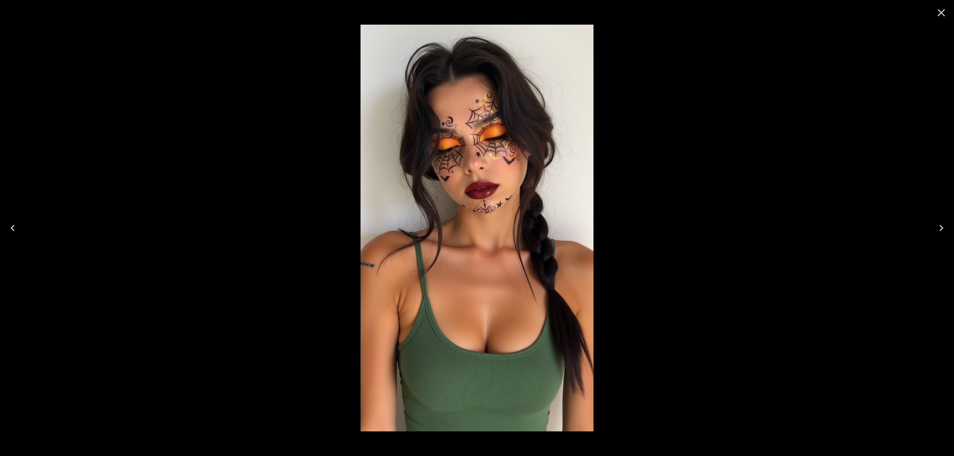
click at [941, 12] on icon "Close" at bounding box center [942, 13] width 8 height 8
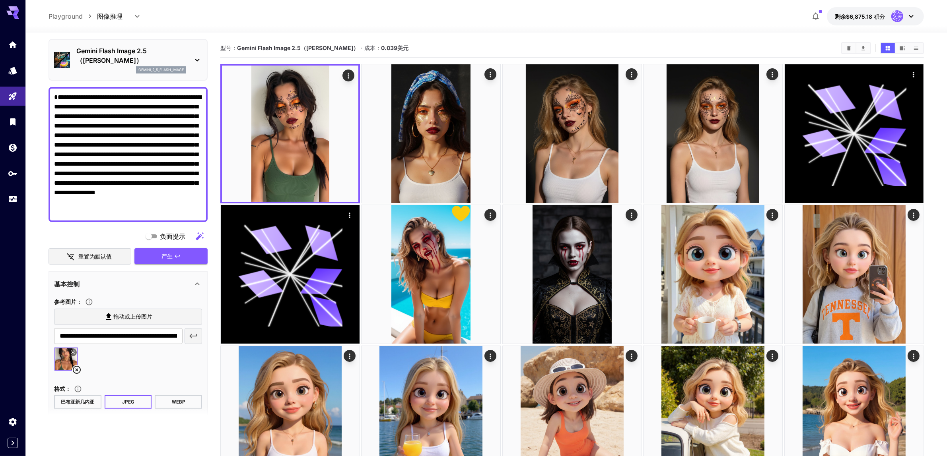
click at [72, 351] on icon at bounding box center [73, 353] width 4 height 4
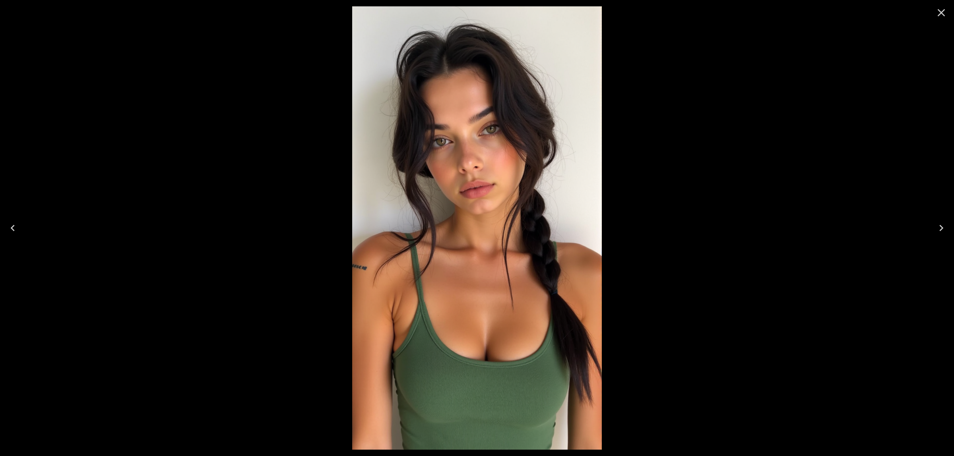
click at [940, 13] on icon "Close" at bounding box center [941, 12] width 13 height 13
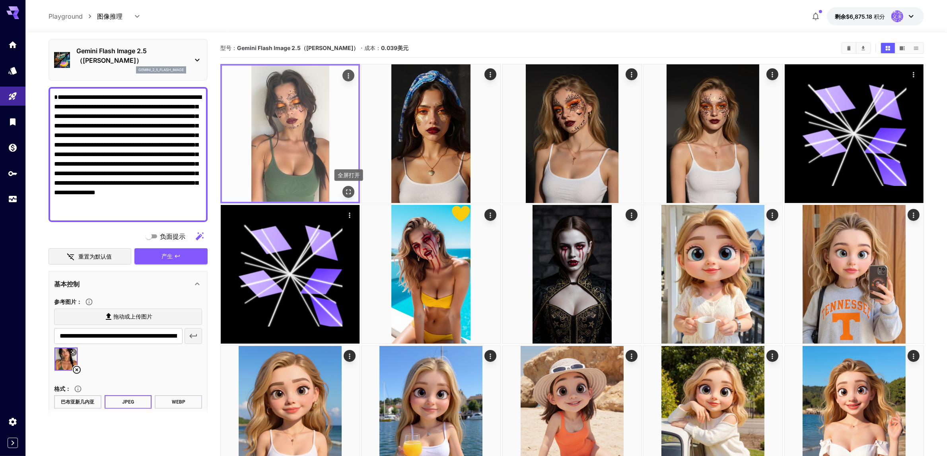
click at [349, 193] on icon "全屏打开" at bounding box center [348, 192] width 8 height 8
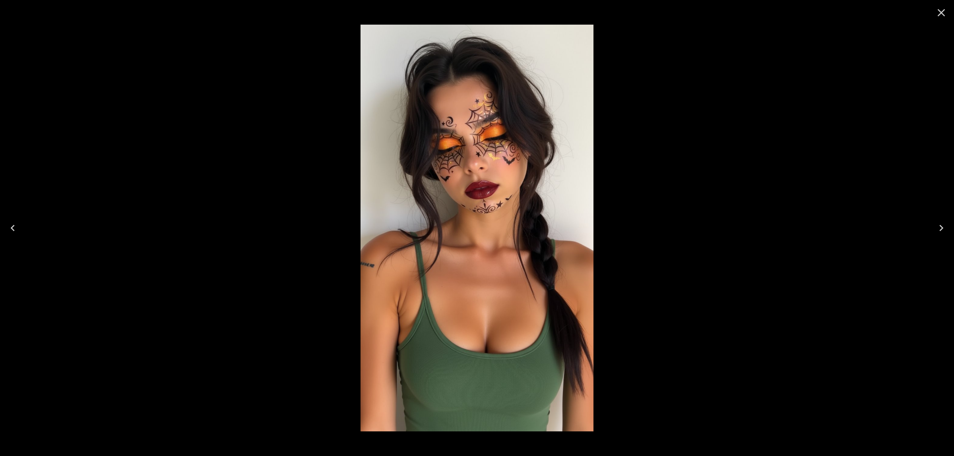
click at [941, 14] on icon "Close" at bounding box center [941, 12] width 13 height 13
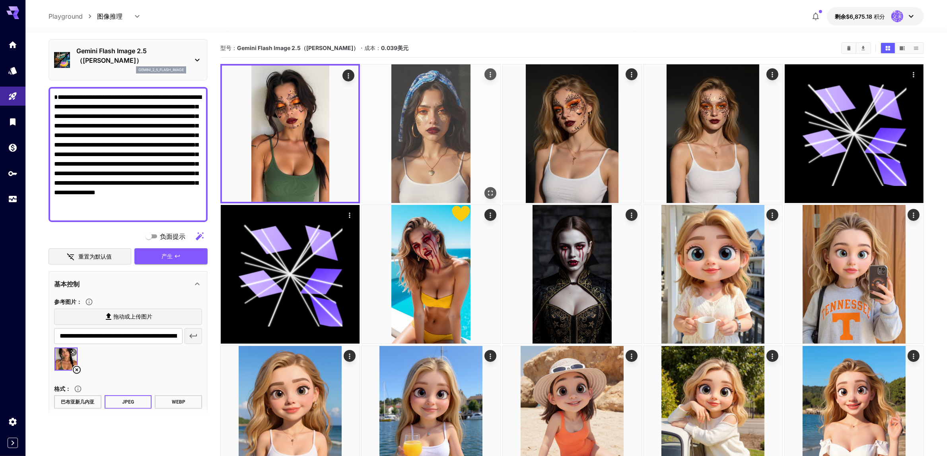
drag, startPoint x: 434, startPoint y: 155, endPoint x: 491, endPoint y: 163, distance: 58.2
click at [494, 96] on img at bounding box center [430, 133] width 139 height 139
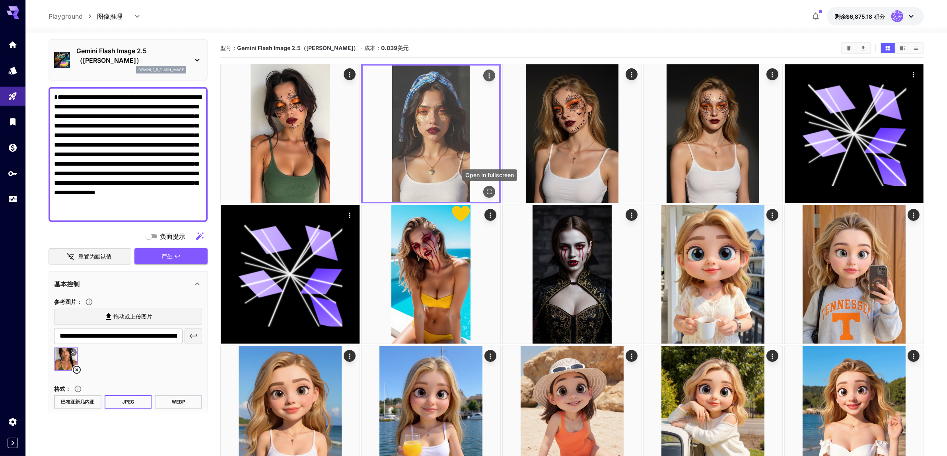
click at [490, 191] on icon "全屏打开" at bounding box center [490, 192] width 8 height 8
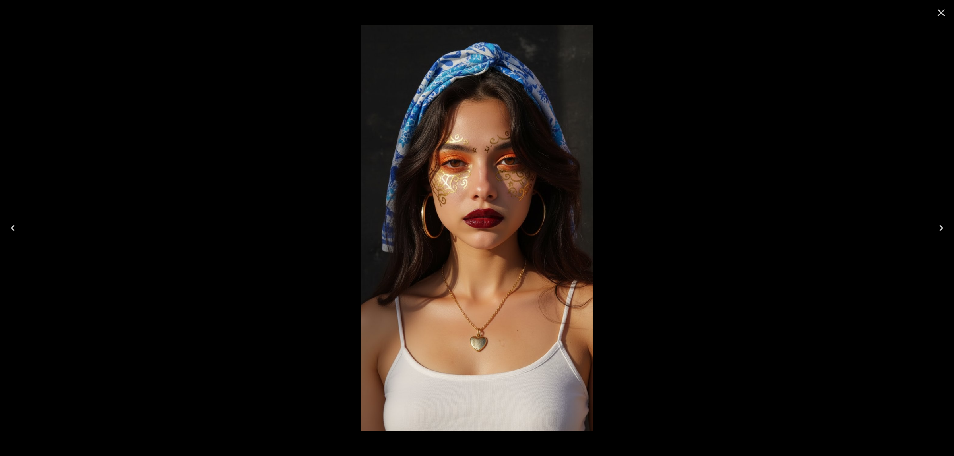
click at [938, 13] on icon "Close" at bounding box center [941, 12] width 13 height 13
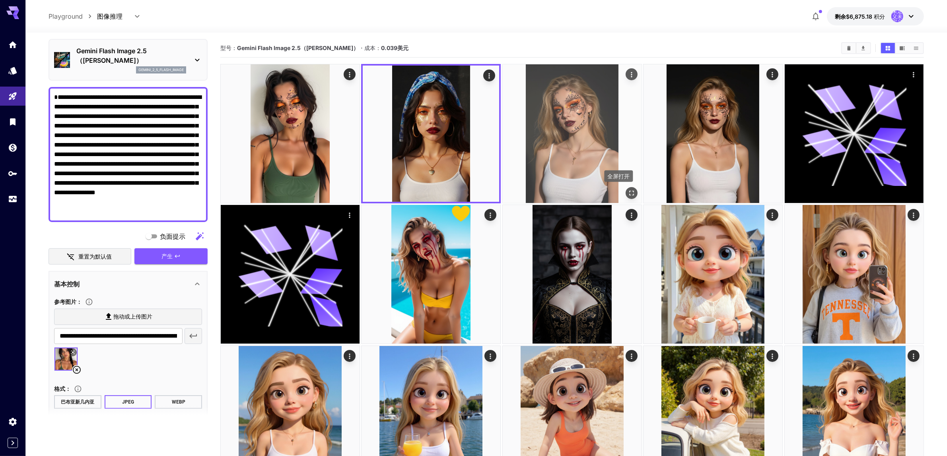
click at [629, 192] on icon "全屏打开" at bounding box center [631, 193] width 5 height 5
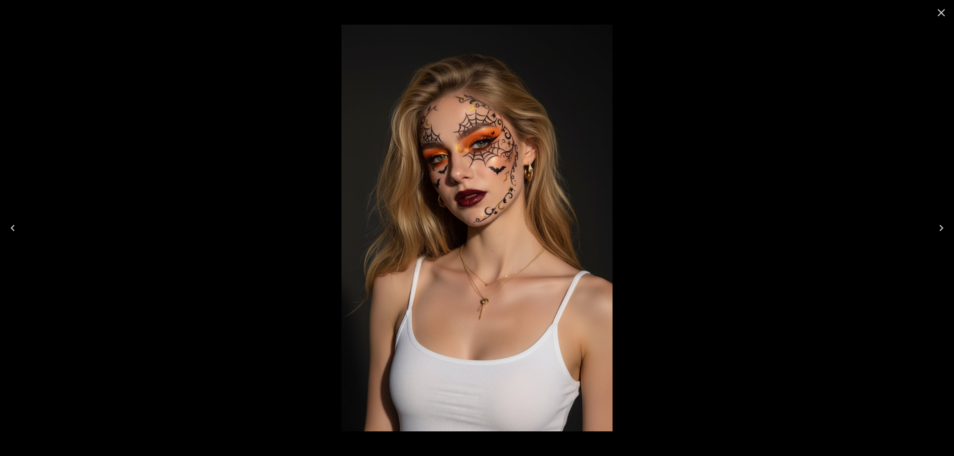
click at [941, 11] on icon "Close" at bounding box center [942, 13] width 8 height 8
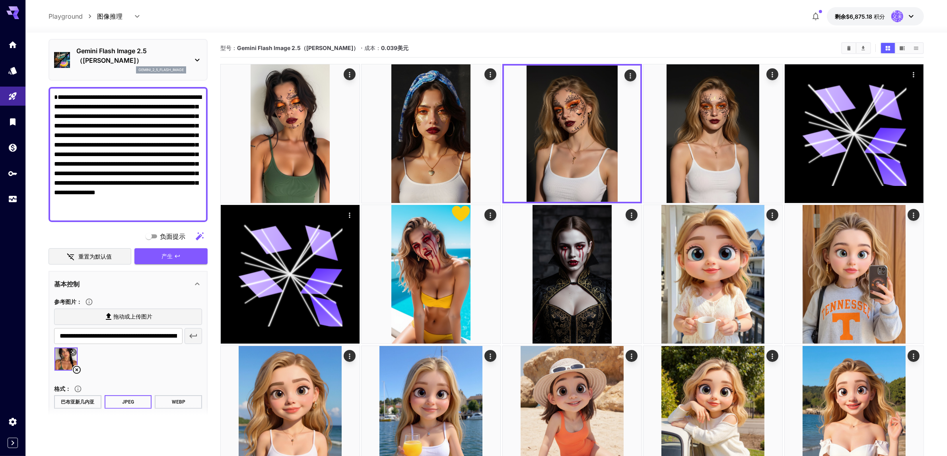
click at [74, 365] on icon at bounding box center [77, 370] width 10 height 10
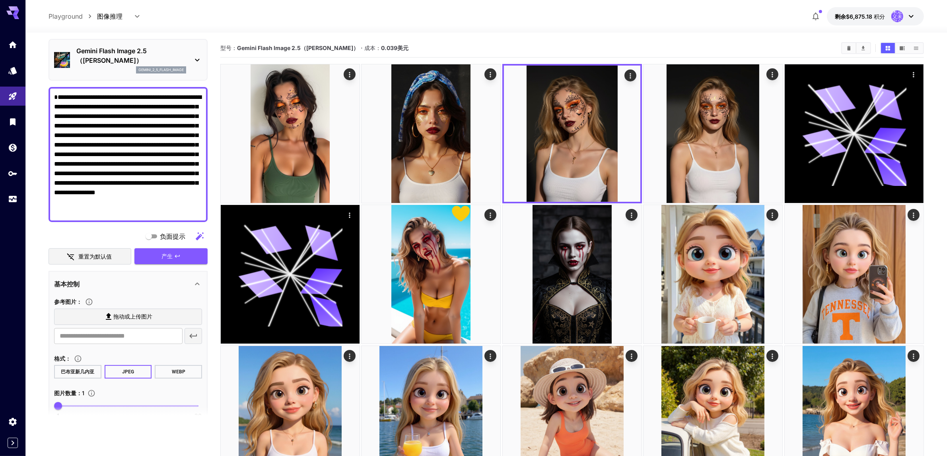
click at [105, 312] on icon at bounding box center [109, 317] width 10 height 10
click at [0, 0] on input "拖动或上传图片" at bounding box center [0, 0] width 0 height 0
type input "**********"
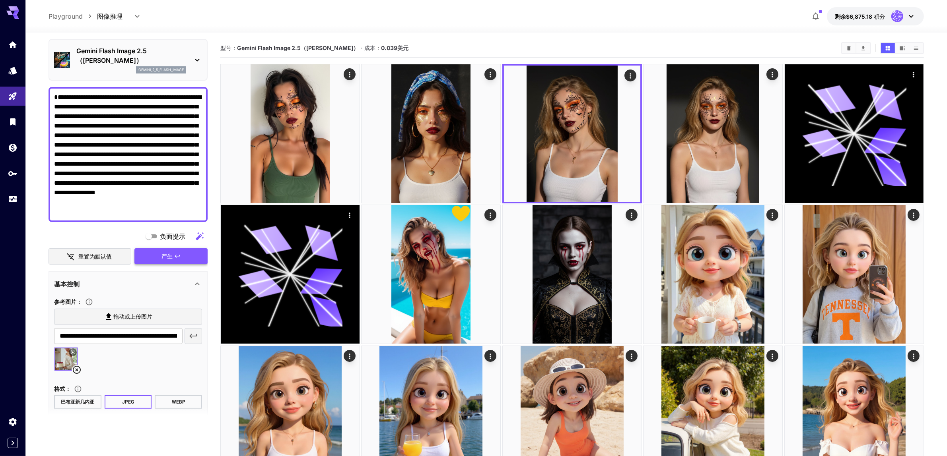
click at [169, 253] on font "产生" at bounding box center [166, 256] width 11 height 7
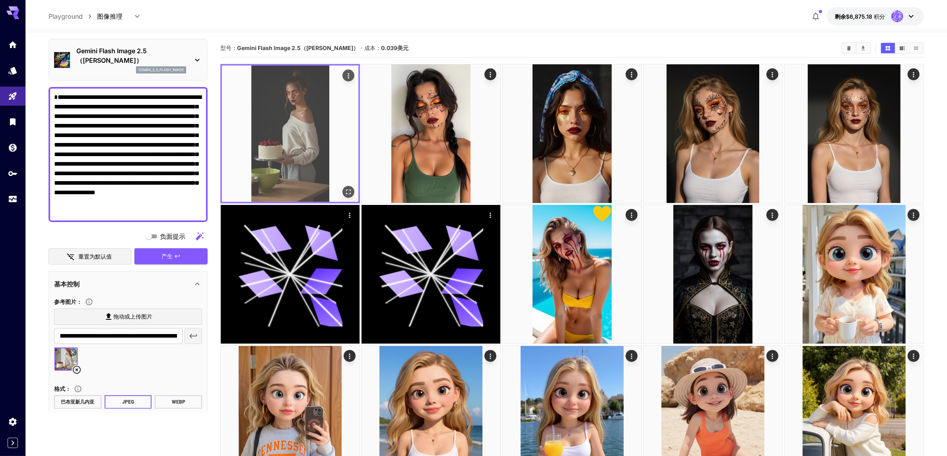
click at [289, 117] on img at bounding box center [290, 134] width 136 height 136
click at [348, 190] on icon "全屏打开" at bounding box center [348, 192] width 8 height 8
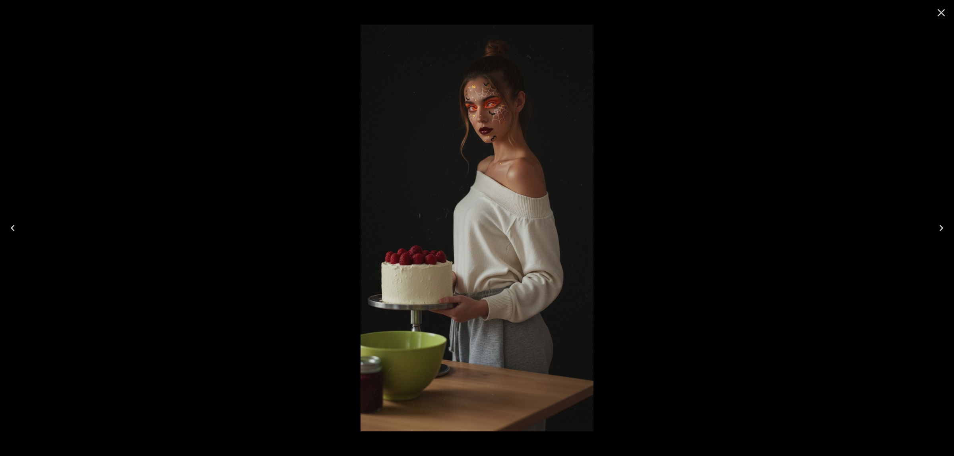
click at [937, 13] on icon "Close" at bounding box center [941, 12] width 13 height 13
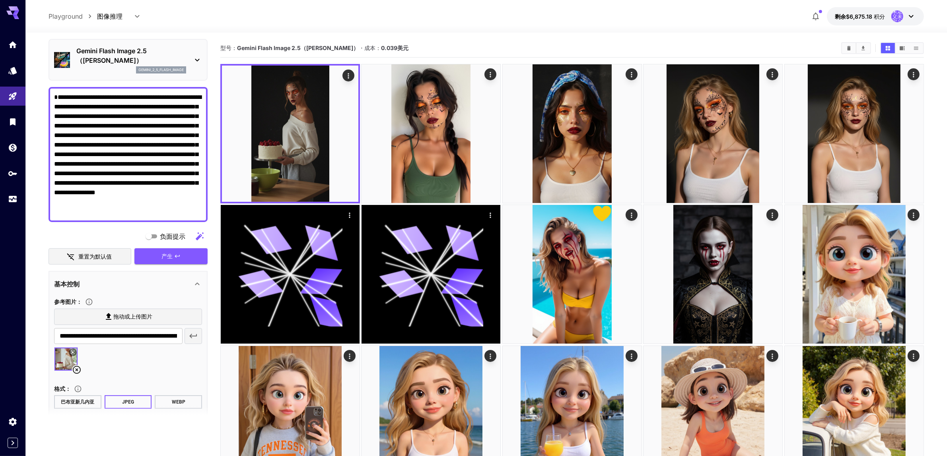
click at [74, 365] on icon at bounding box center [77, 370] width 10 height 10
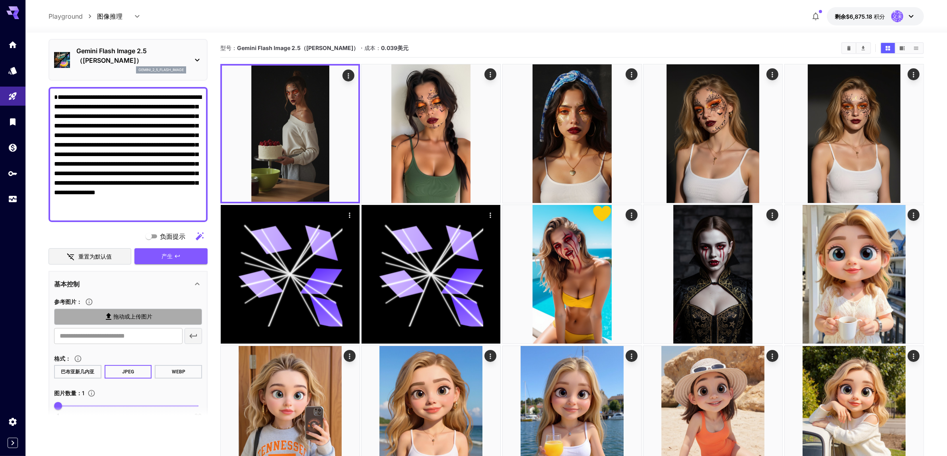
click at [130, 313] on font "拖动或上传图片" at bounding box center [132, 316] width 39 height 7
click at [0, 0] on input "拖动或上传图片" at bounding box center [0, 0] width 0 height 0
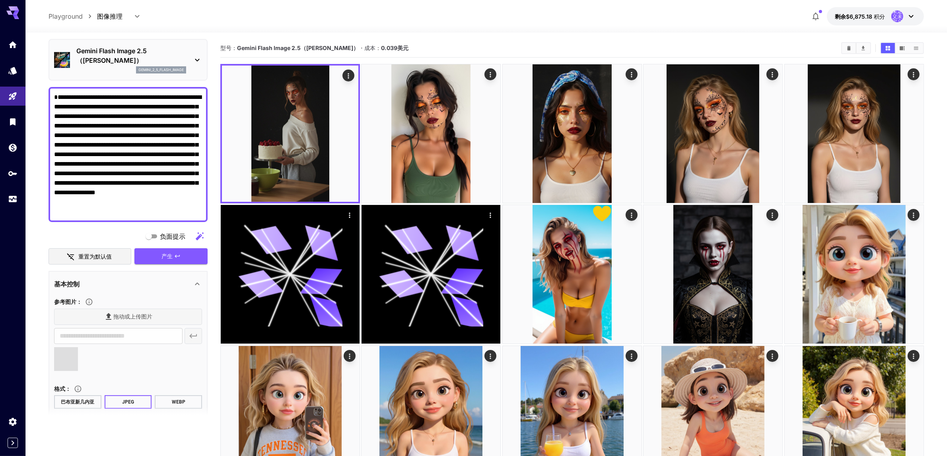
type input "**********"
click at [163, 253] on font "产生" at bounding box center [166, 256] width 11 height 7
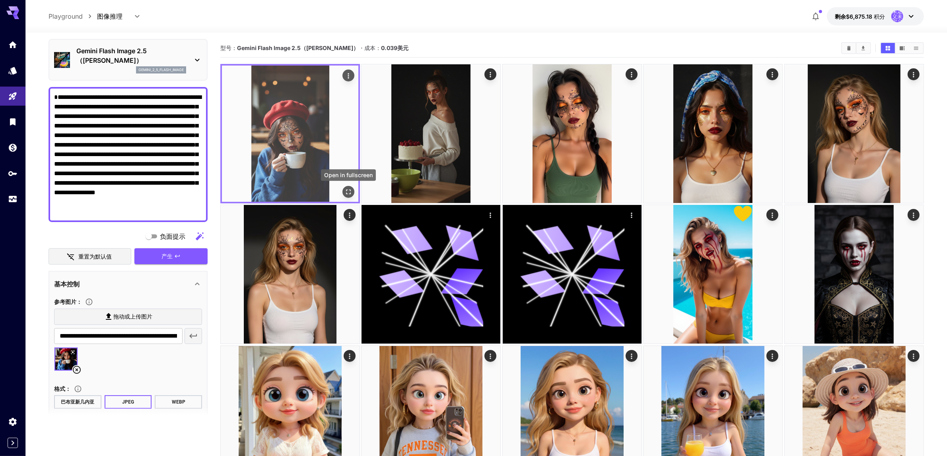
click at [348, 192] on icon "全屏打开" at bounding box center [348, 192] width 8 height 8
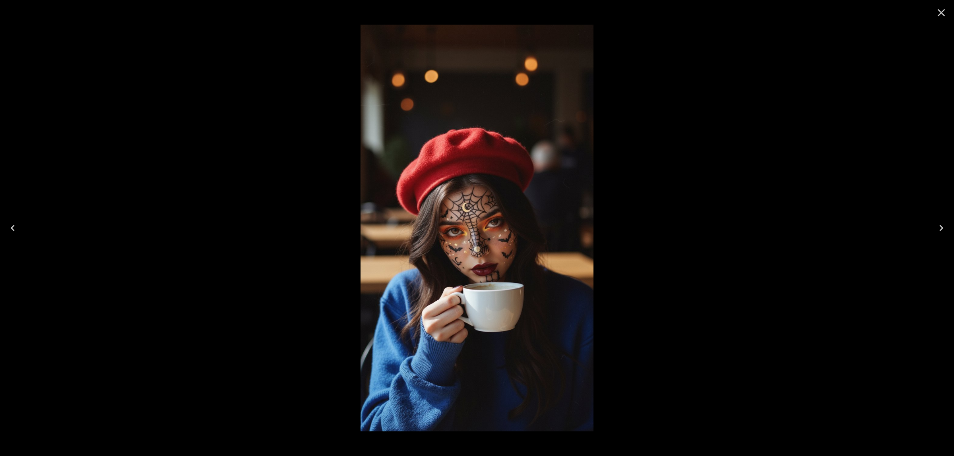
click at [940, 13] on icon "Close" at bounding box center [941, 12] width 13 height 13
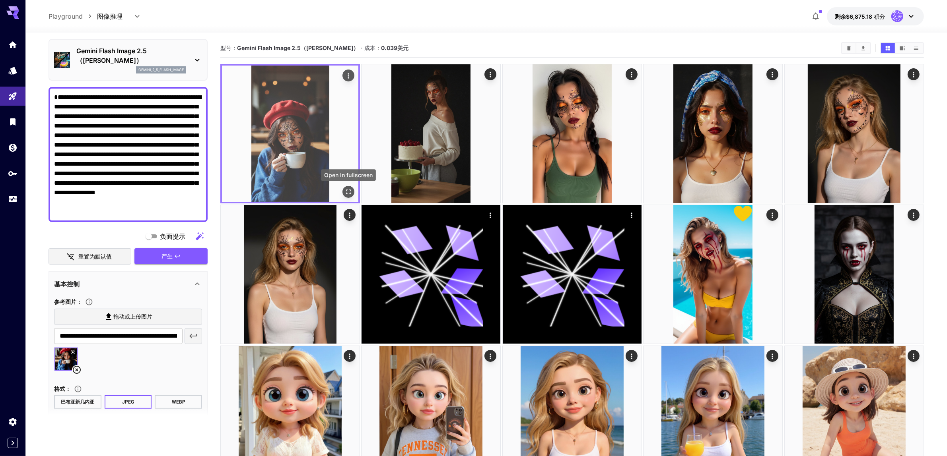
click at [349, 191] on icon "全屏打开" at bounding box center [348, 192] width 8 height 8
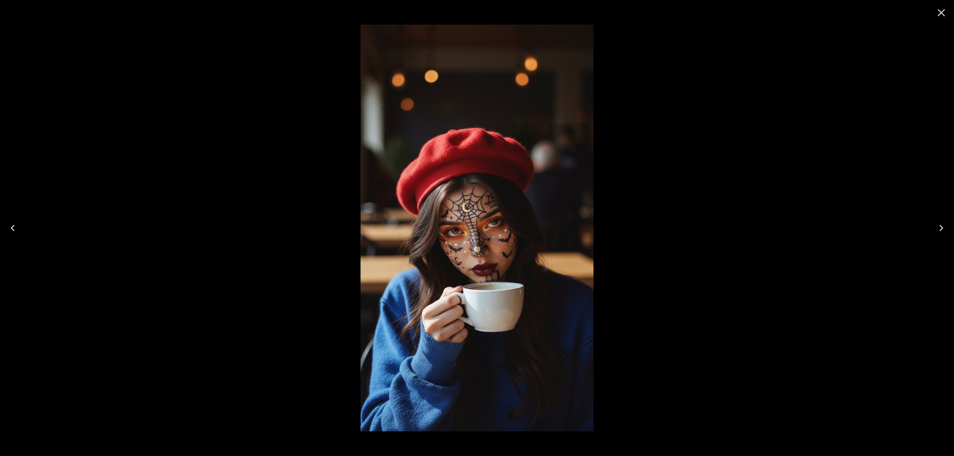
click at [939, 14] on icon "Close" at bounding box center [942, 13] width 8 height 8
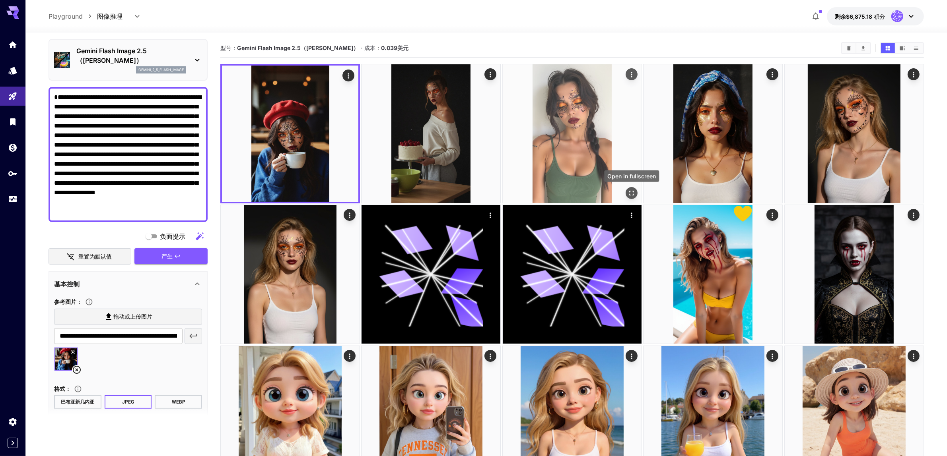
click at [626, 192] on button "全屏打开" at bounding box center [631, 193] width 12 height 12
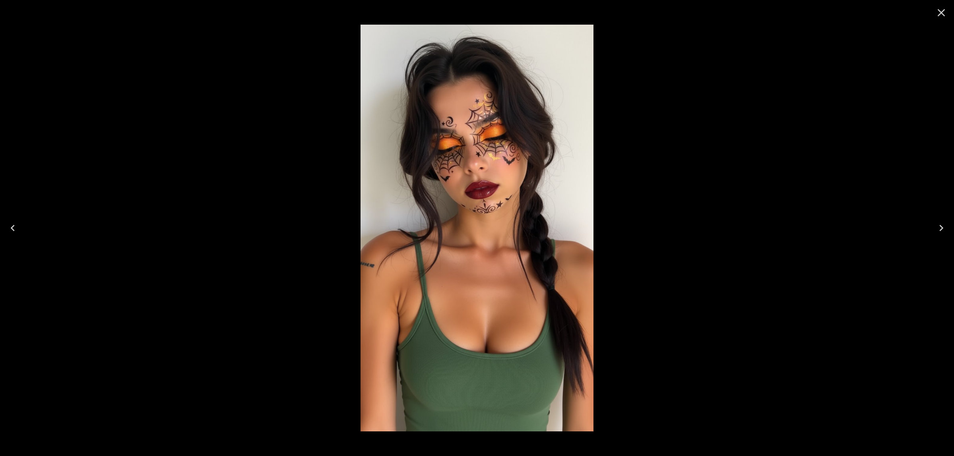
click at [940, 15] on icon "Close" at bounding box center [941, 12] width 13 height 13
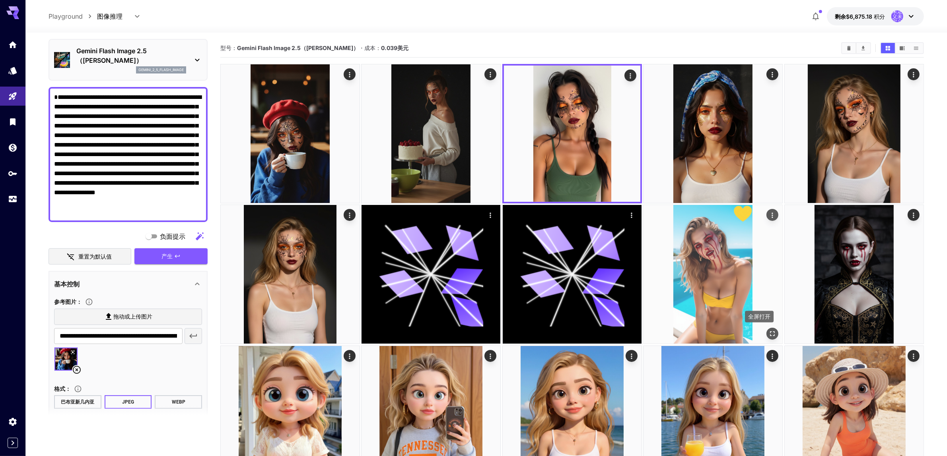
click at [770, 334] on icon "全屏打开" at bounding box center [773, 334] width 8 height 8
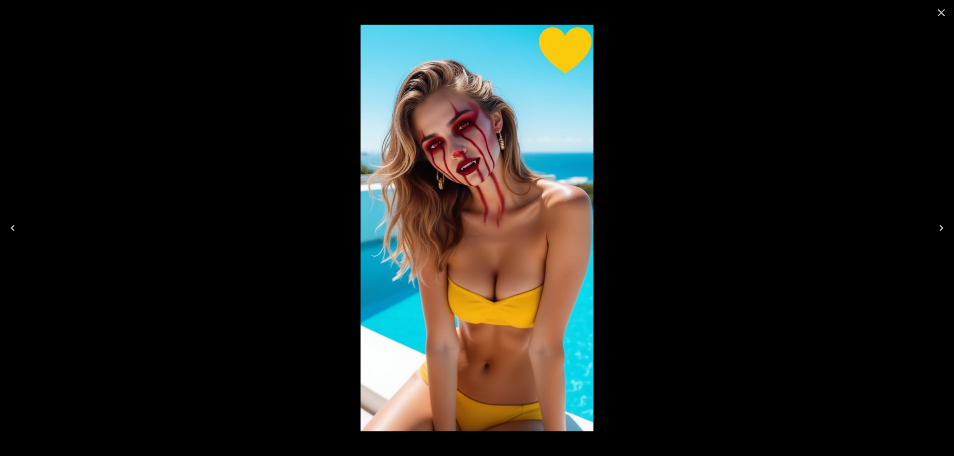
click at [940, 14] on icon "Close" at bounding box center [942, 13] width 8 height 8
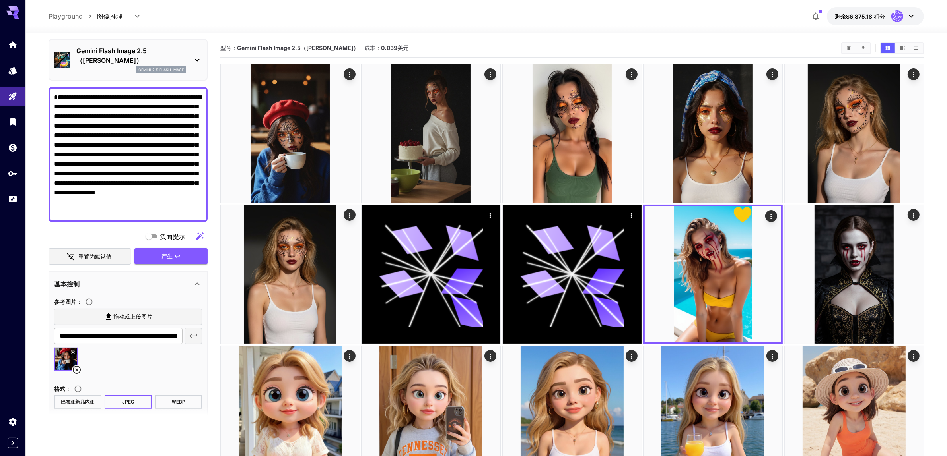
drag, startPoint x: 105, startPoint y: 201, endPoint x: 37, endPoint y: 78, distance: 141.2
click at [150, 204] on textarea "**********" at bounding box center [128, 155] width 148 height 124
drag, startPoint x: 54, startPoint y: 144, endPoint x: 200, endPoint y: 152, distance: 146.2
click at [200, 152] on textarea "**********" at bounding box center [128, 155] width 148 height 124
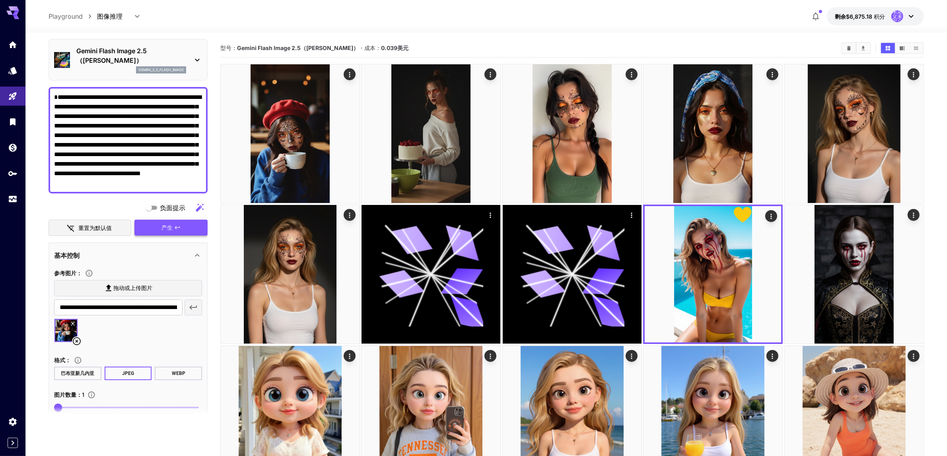
click at [166, 224] on font "产生" at bounding box center [166, 227] width 11 height 7
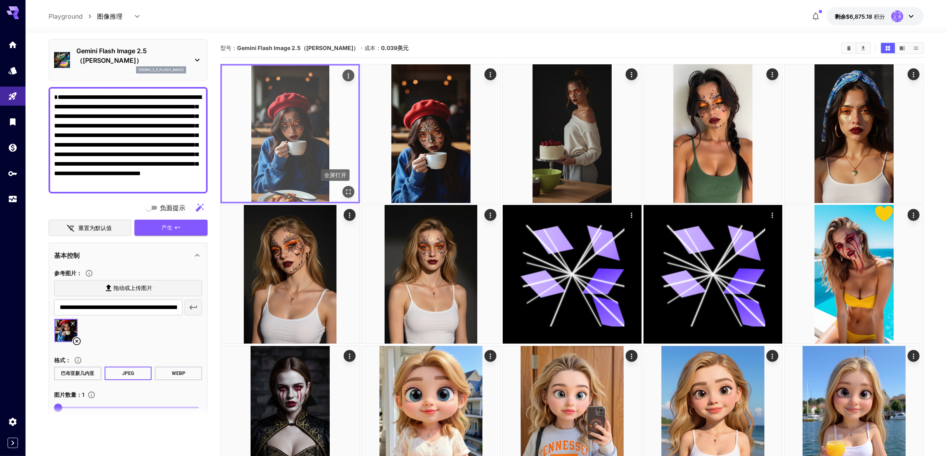
click at [347, 191] on icon "全屏打开" at bounding box center [348, 192] width 8 height 8
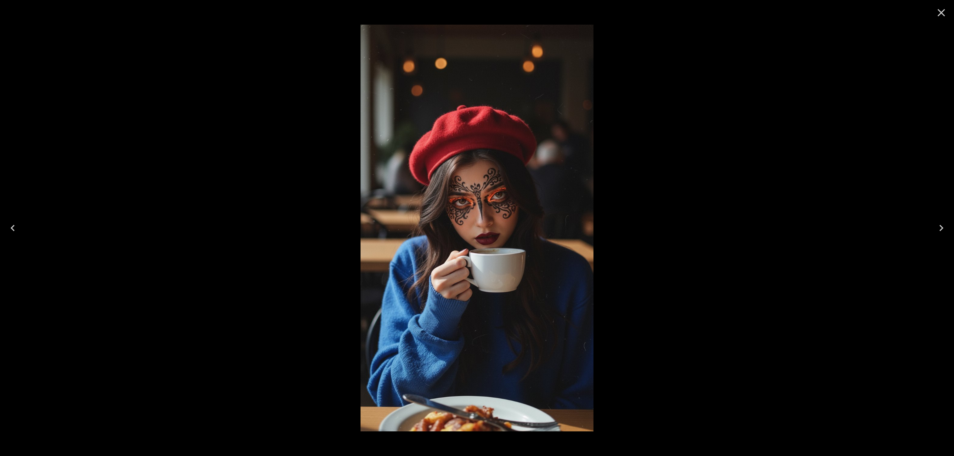
click at [940, 13] on icon "Close" at bounding box center [941, 12] width 13 height 13
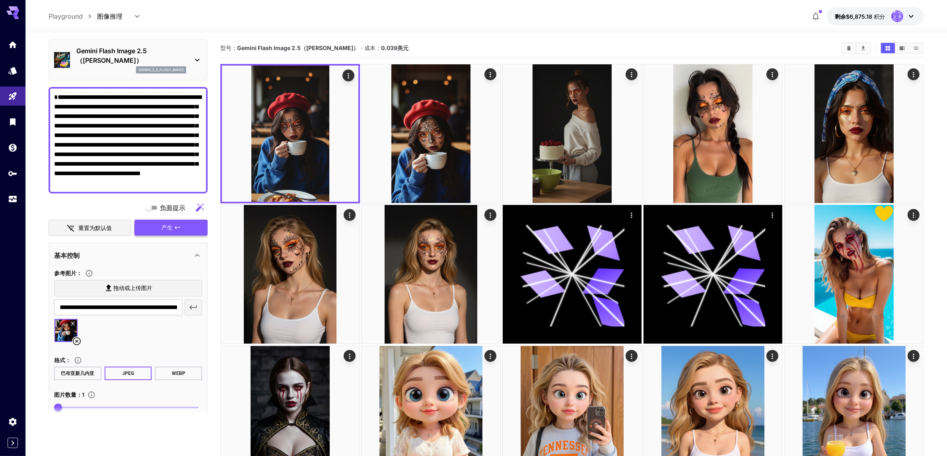
click at [158, 220] on button "产生" at bounding box center [170, 228] width 73 height 16
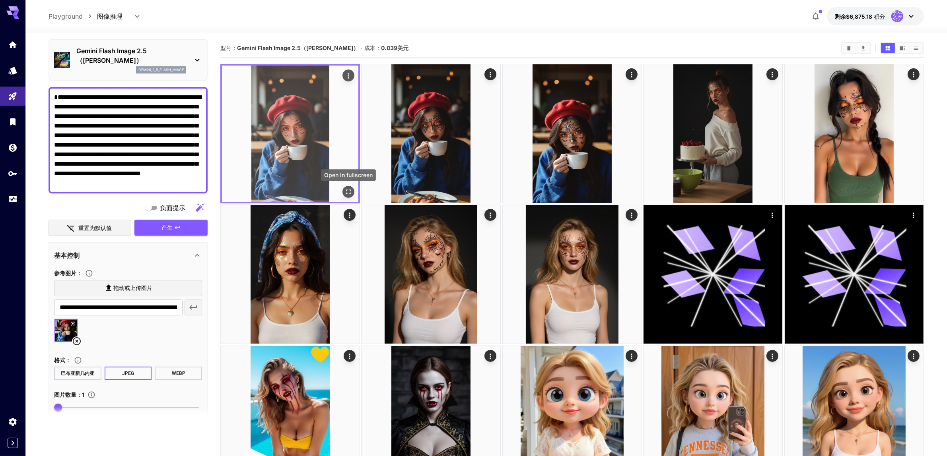
click at [350, 191] on icon "全屏打开" at bounding box center [348, 192] width 8 height 8
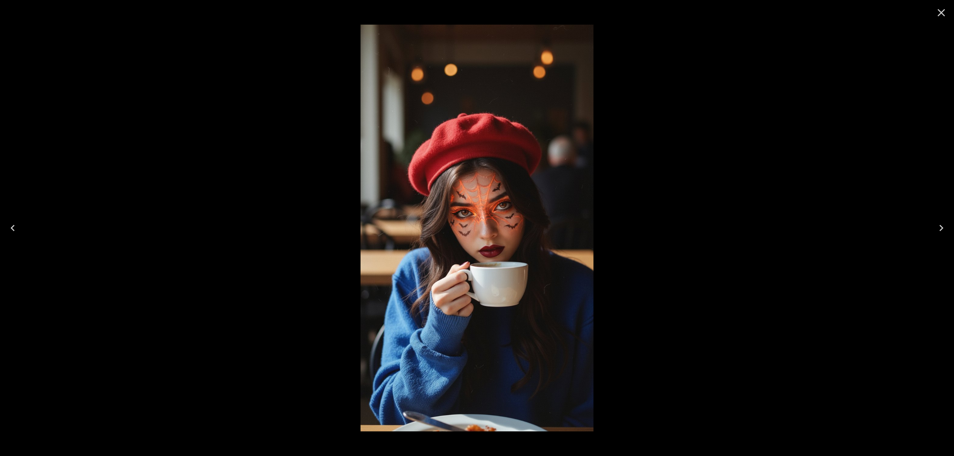
click at [944, 12] on icon "Close" at bounding box center [941, 12] width 13 height 13
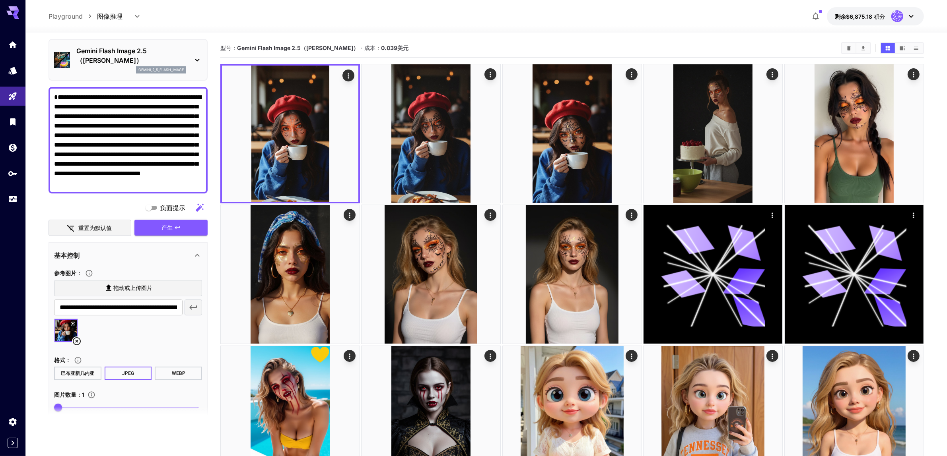
drag, startPoint x: 187, startPoint y: 136, endPoint x: 91, endPoint y: 131, distance: 95.5
click at [91, 131] on textarea "**********" at bounding box center [128, 140] width 148 height 95
click at [159, 220] on button "产生" at bounding box center [170, 228] width 73 height 16
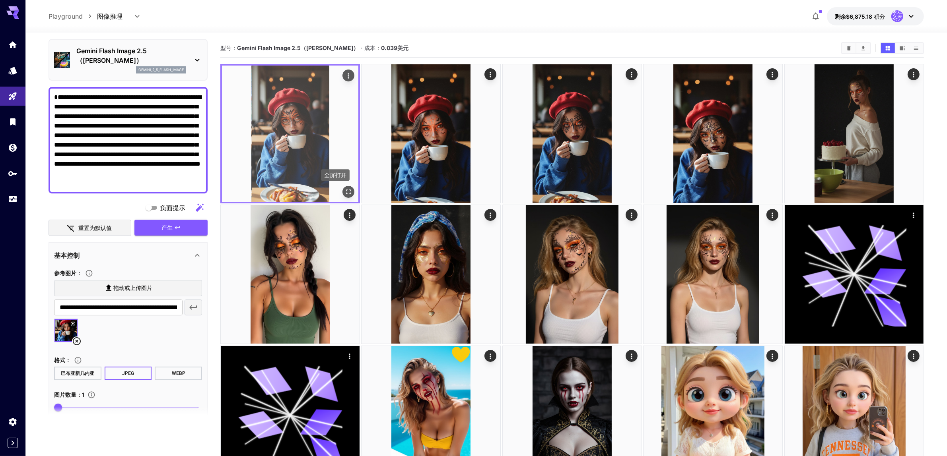
click at [347, 191] on icon "全屏打开" at bounding box center [348, 192] width 8 height 8
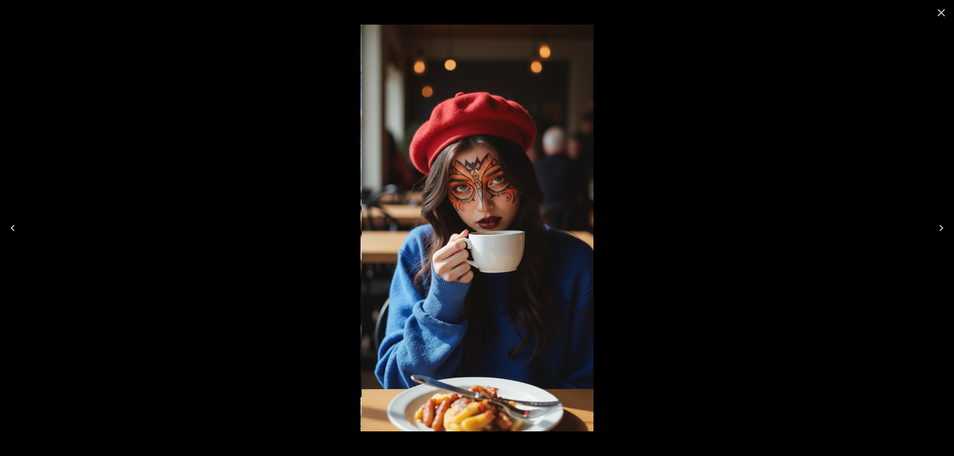
click at [941, 14] on icon "Close" at bounding box center [942, 13] width 8 height 8
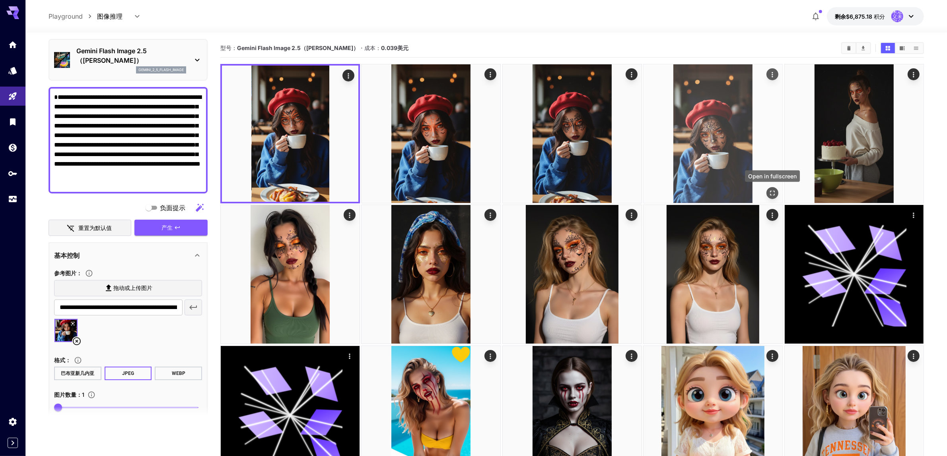
click at [772, 191] on icon "全屏打开" at bounding box center [773, 193] width 8 height 8
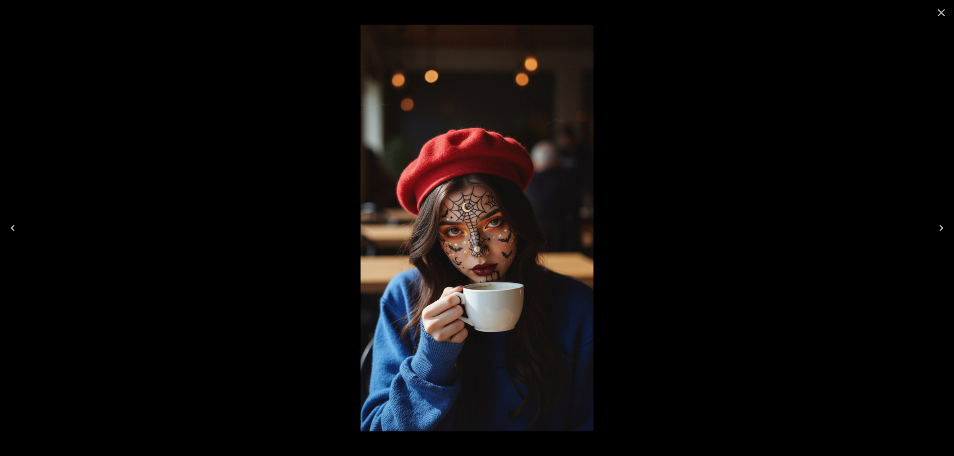
click at [942, 12] on icon "Close" at bounding box center [942, 13] width 8 height 8
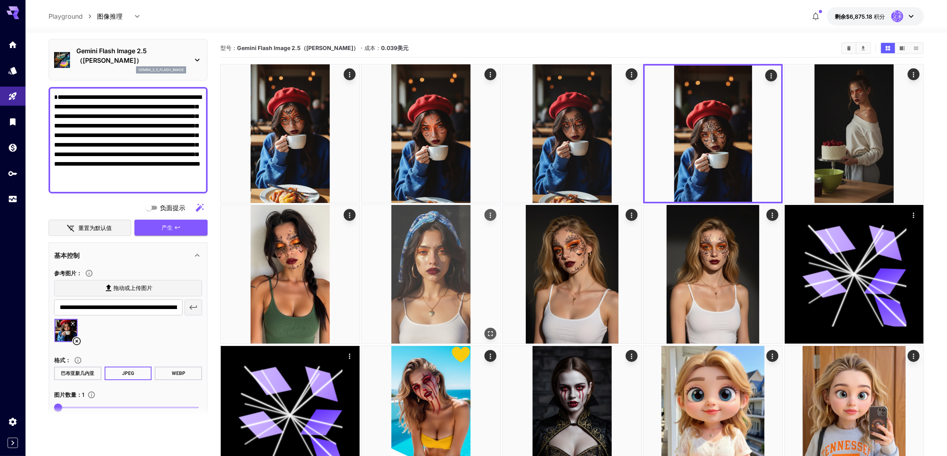
click at [490, 334] on icon "全屏打开" at bounding box center [491, 334] width 8 height 8
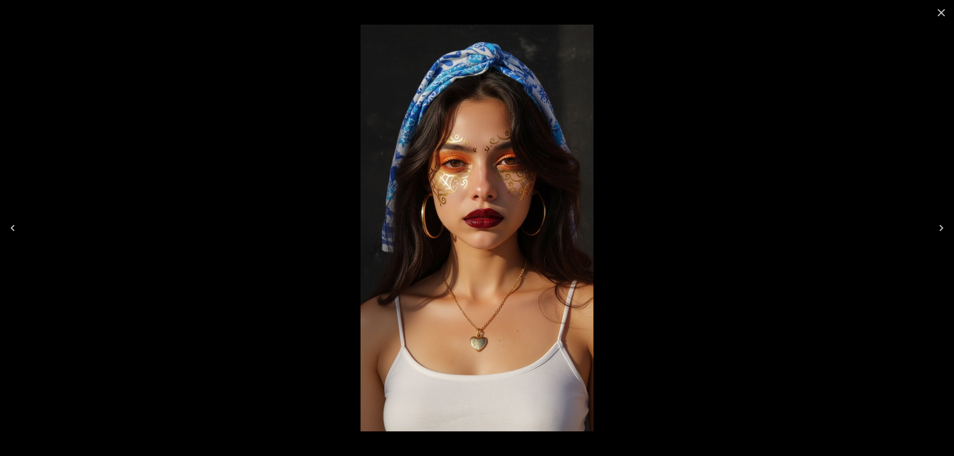
click at [940, 10] on icon "Close" at bounding box center [941, 12] width 13 height 13
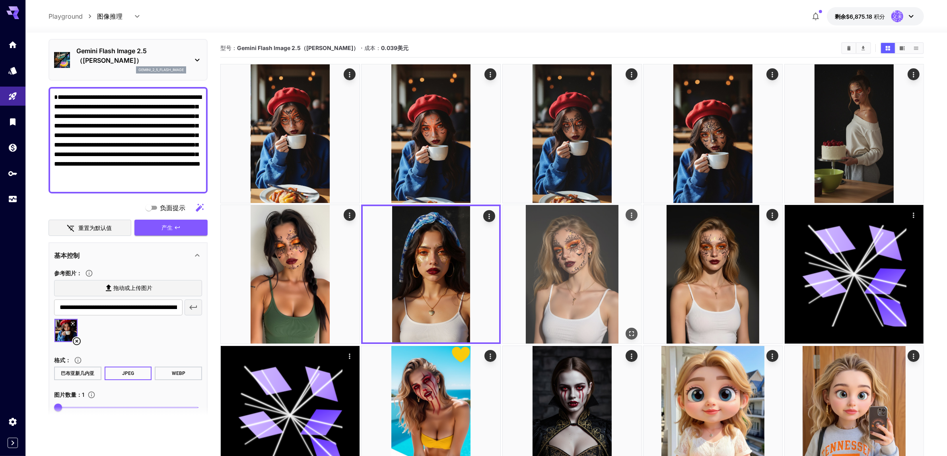
click at [631, 333] on icon "全屏打开" at bounding box center [631, 334] width 8 height 8
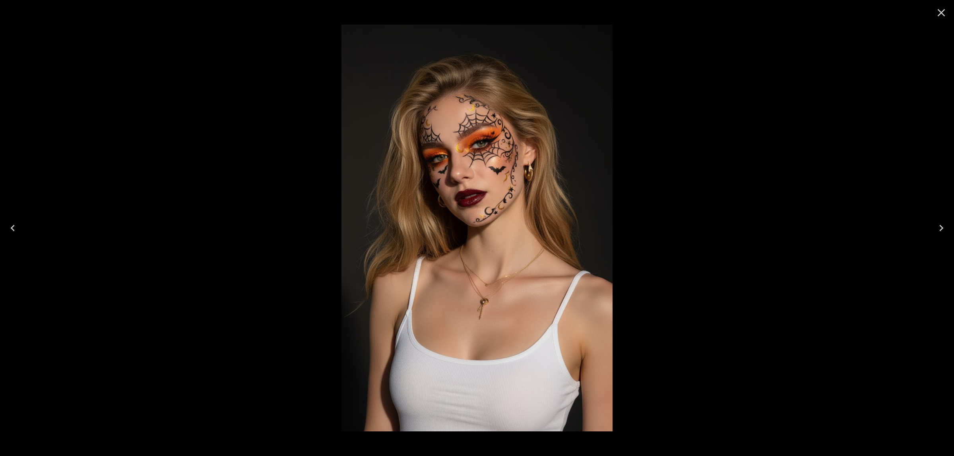
click at [940, 12] on icon "Close" at bounding box center [942, 13] width 8 height 8
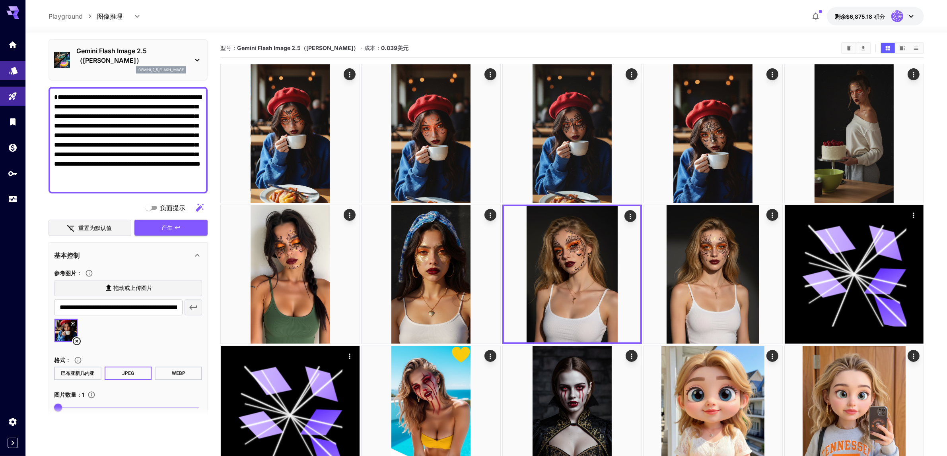
drag, startPoint x: 104, startPoint y: 173, endPoint x: 20, endPoint y: 61, distance: 140.1
paste textarea "**********"
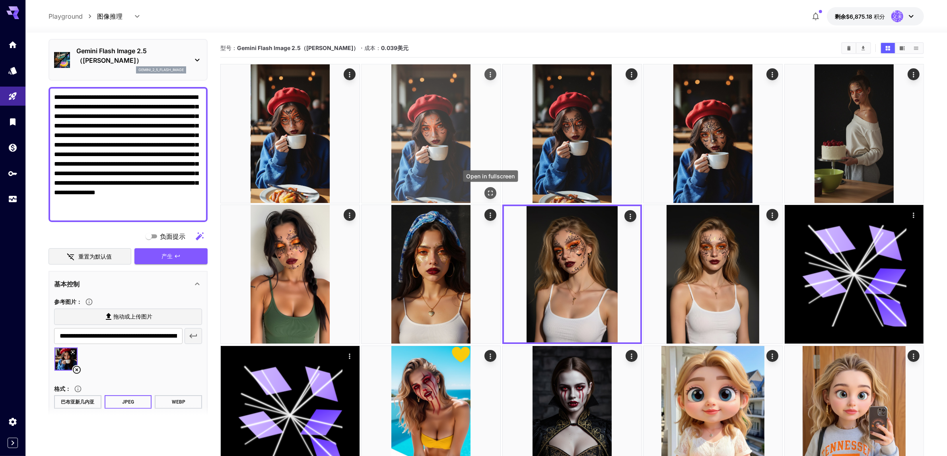
type textarea "**********"
click at [490, 192] on icon "全屏打开" at bounding box center [491, 193] width 8 height 8
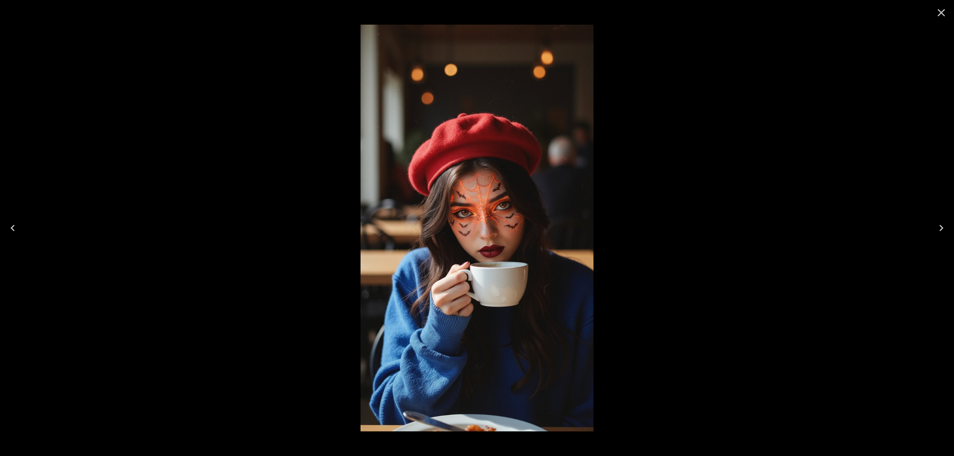
scroll to position [28, 0]
click at [940, 11] on icon "Close" at bounding box center [942, 13] width 8 height 8
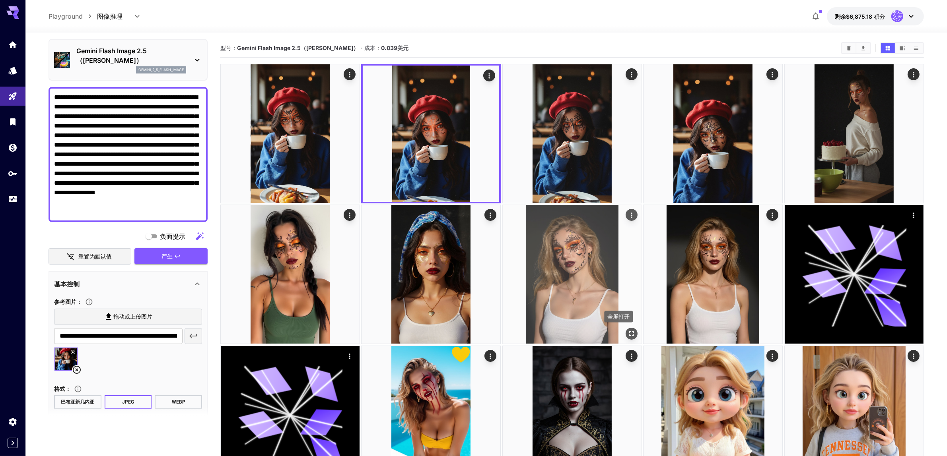
click at [629, 334] on icon "全屏打开" at bounding box center [631, 334] width 8 height 8
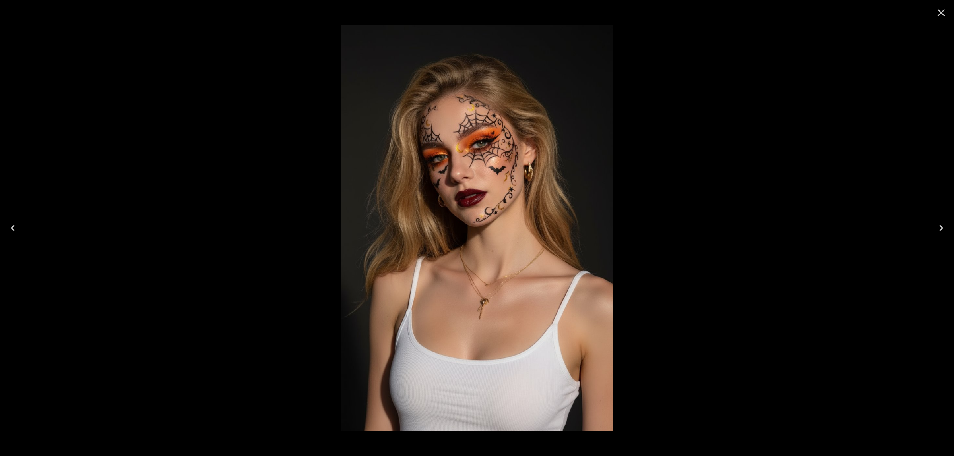
click at [941, 8] on icon "Close" at bounding box center [941, 12] width 13 height 13
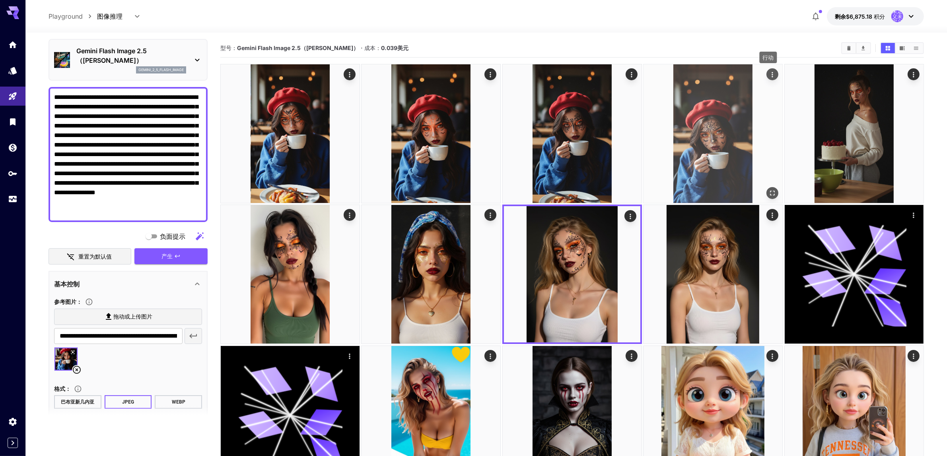
click at [771, 73] on icon "行动" at bounding box center [773, 75] width 8 height 8
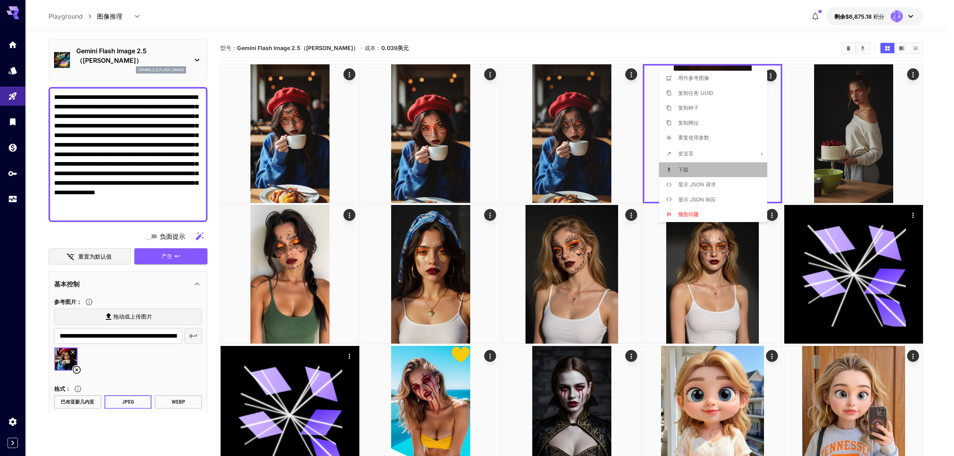
click at [686, 168] on font "下载" at bounding box center [683, 170] width 10 height 6
click at [521, 15] on div at bounding box center [477, 228] width 954 height 456
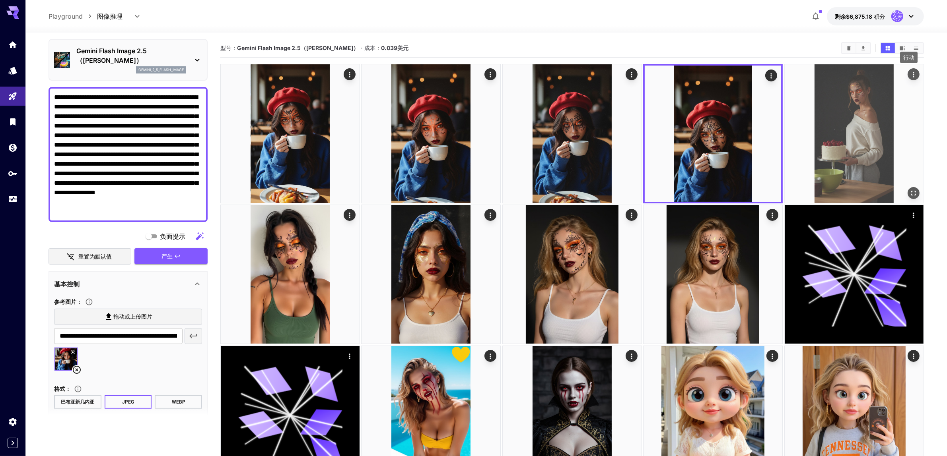
click at [915, 74] on icon "行动" at bounding box center [913, 75] width 8 height 8
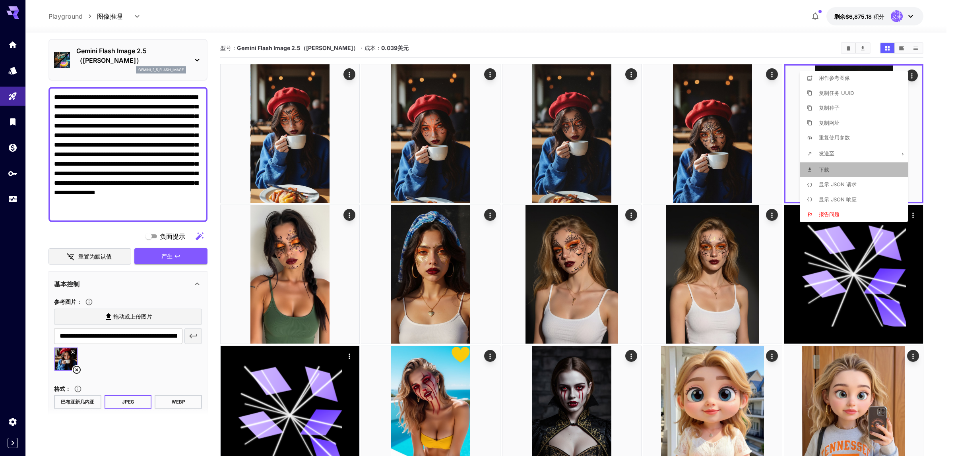
click at [824, 173] on p "下载" at bounding box center [824, 170] width 10 height 8
click at [347, 217] on div at bounding box center [477, 228] width 954 height 456
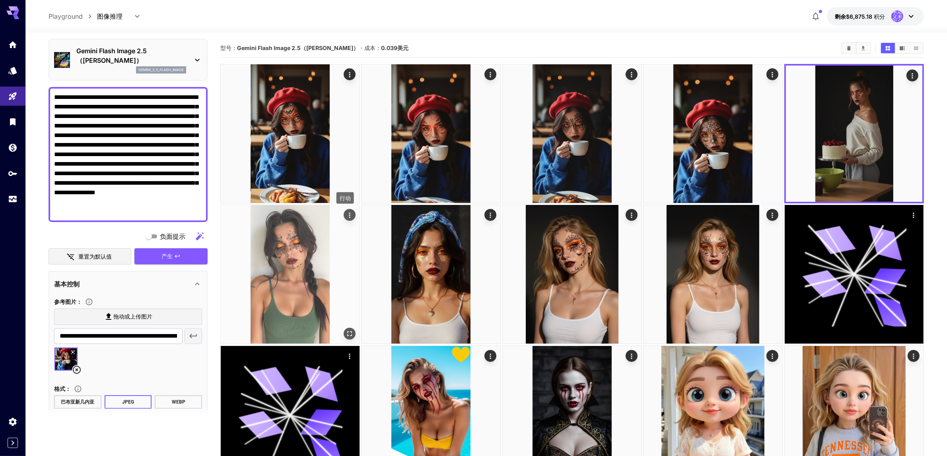
click at [350, 215] on icon "行动" at bounding box center [350, 216] width 8 height 8
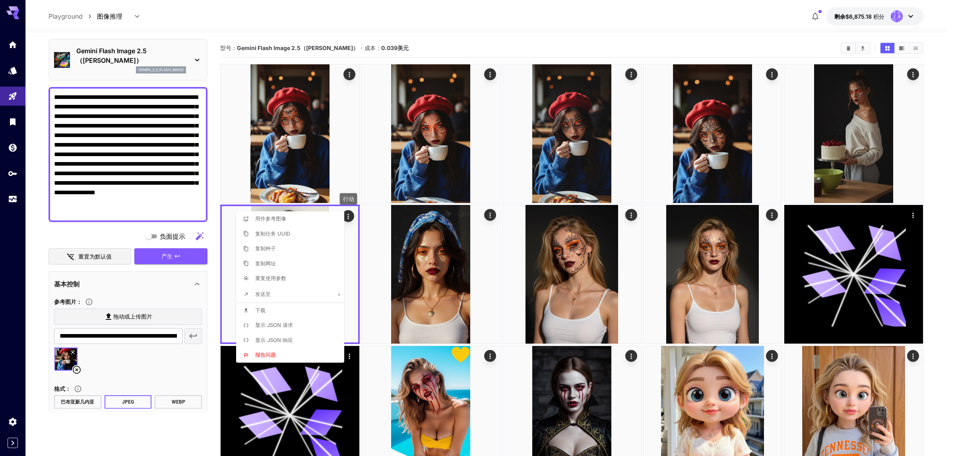
click at [265, 312] on font "下载" at bounding box center [260, 310] width 10 height 6
click at [490, 215] on div at bounding box center [477, 228] width 954 height 456
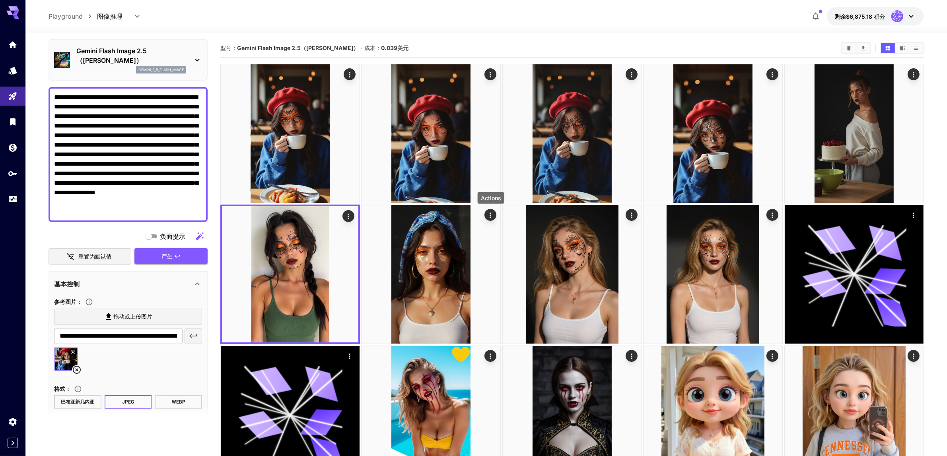
click at [490, 215] on icon "行动" at bounding box center [491, 216] width 8 height 8
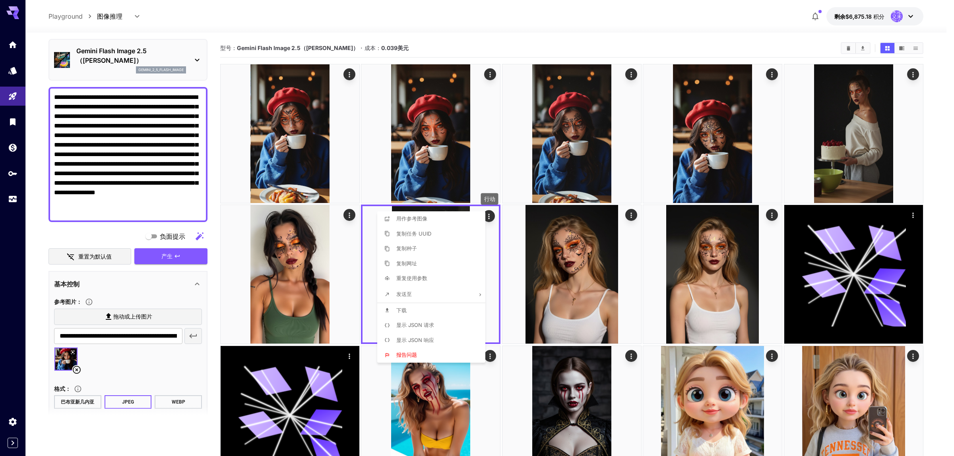
click at [412, 311] on li "下载" at bounding box center [433, 310] width 113 height 15
click at [629, 218] on div at bounding box center [477, 228] width 954 height 456
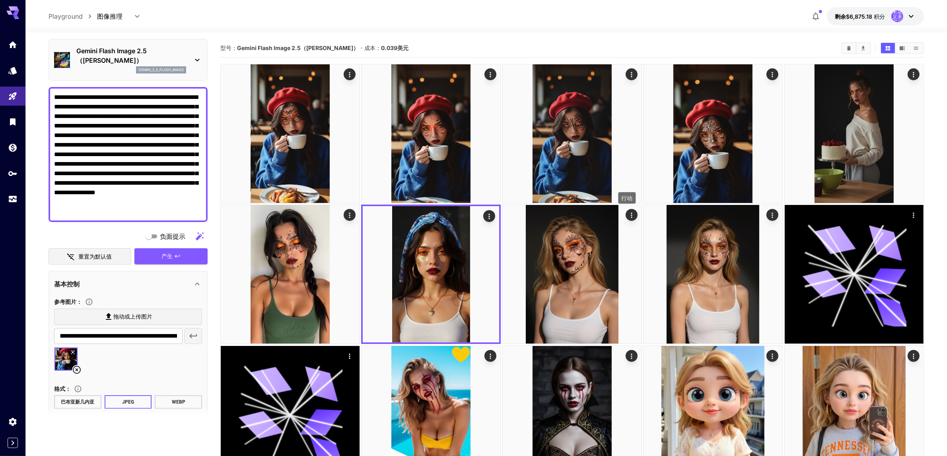
click at [629, 218] on icon "行动" at bounding box center [631, 216] width 8 height 8
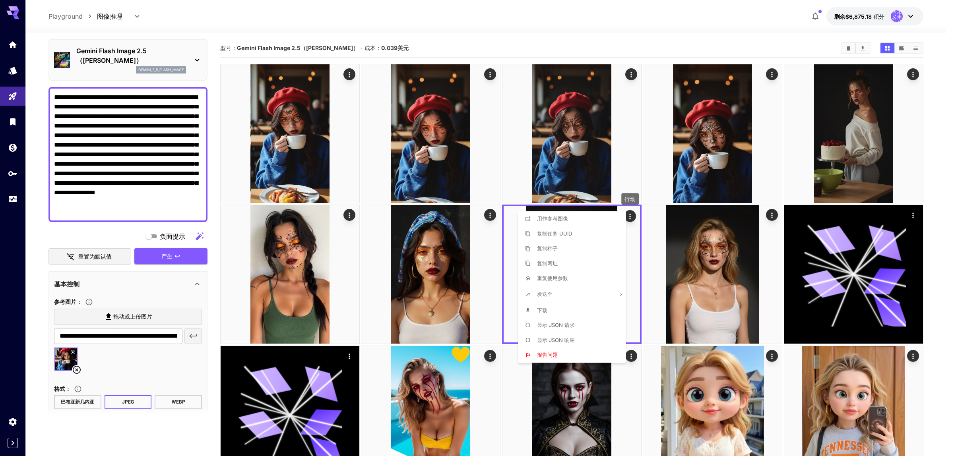
click at [546, 308] on font "下载" at bounding box center [542, 310] width 10 height 6
click at [76, 359] on div at bounding box center [477, 228] width 954 height 456
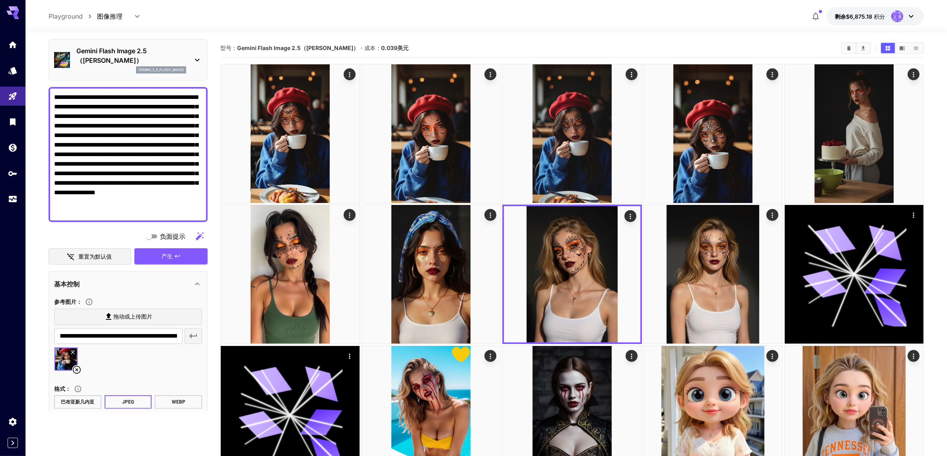
click at [76, 365] on icon at bounding box center [77, 370] width 10 height 10
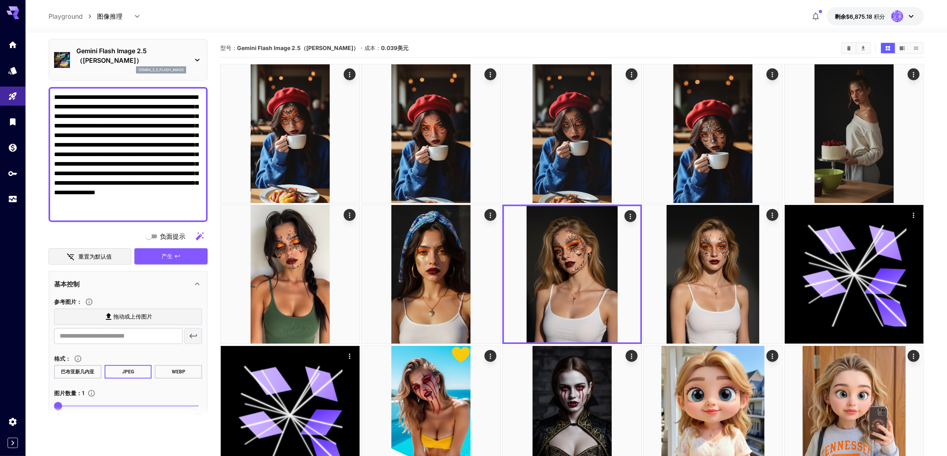
click at [90, 309] on label "拖动或上传图片" at bounding box center [128, 317] width 148 height 16
click at [0, 0] on input "拖动或上传图片" at bounding box center [0, 0] width 0 height 0
type input "**********"
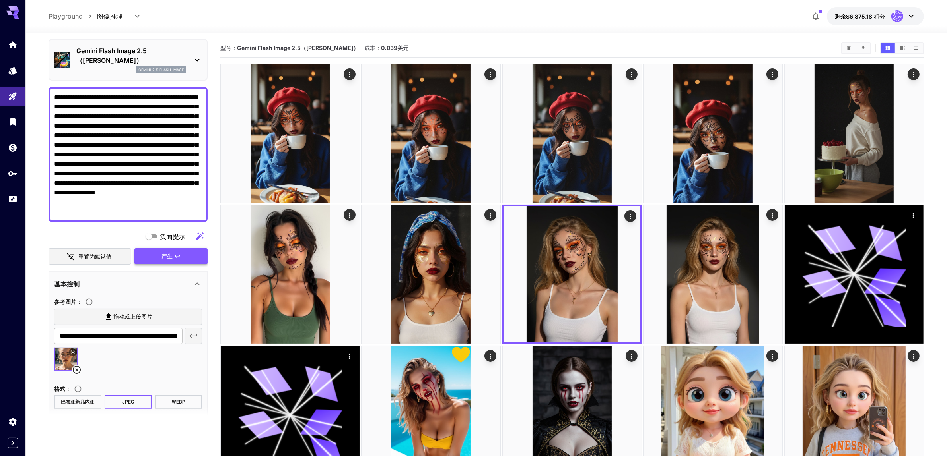
click at [165, 253] on font "产生" at bounding box center [166, 256] width 11 height 7
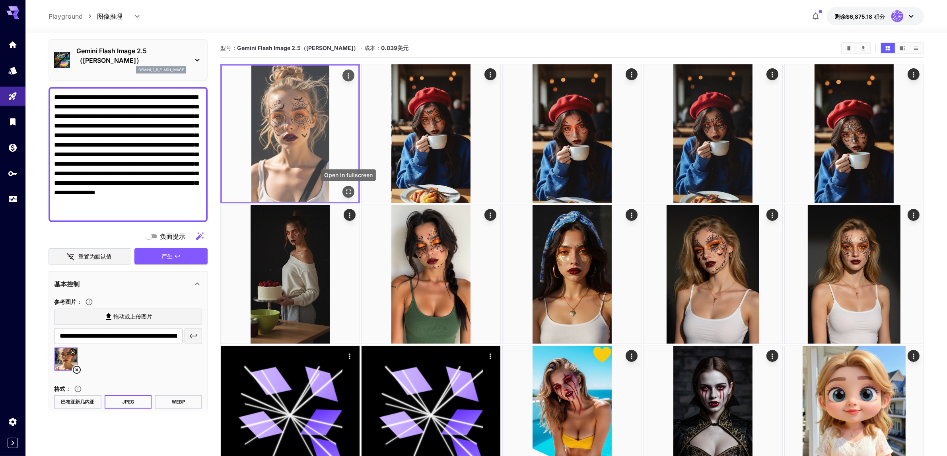
click at [352, 190] on icon "全屏打开" at bounding box center [348, 192] width 8 height 8
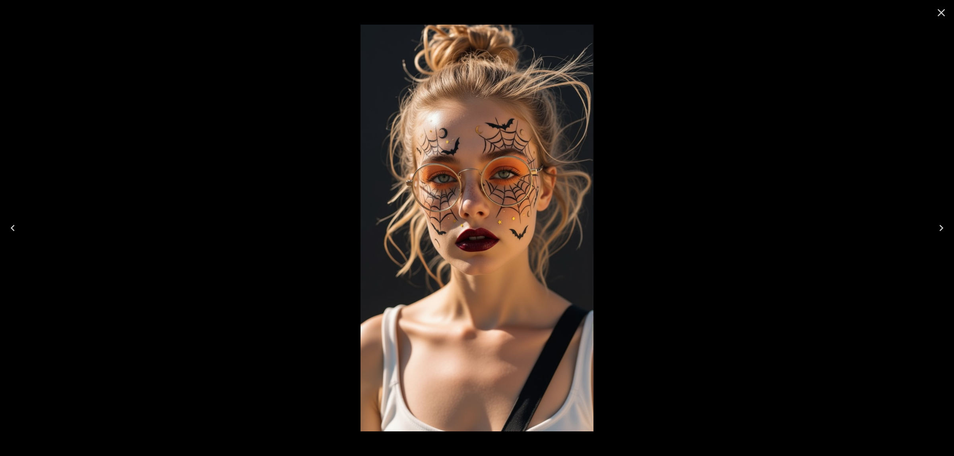
click at [939, 12] on icon "Close" at bounding box center [941, 12] width 13 height 13
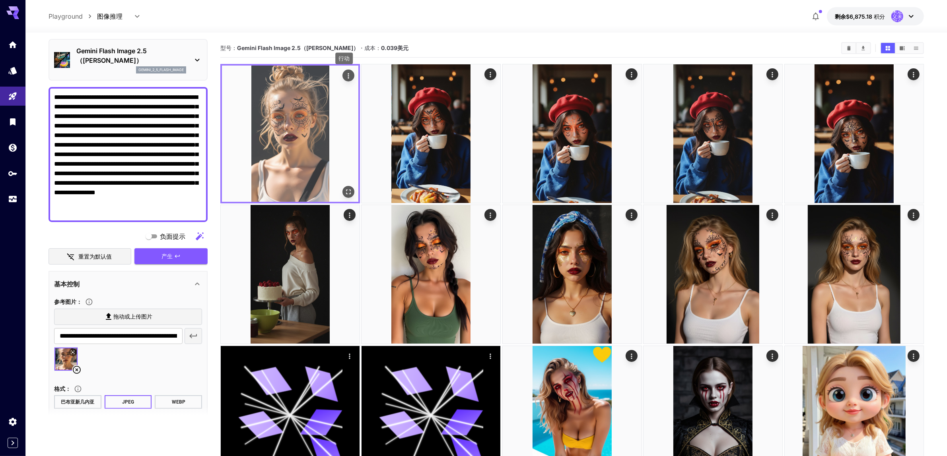
click at [347, 78] on icon "行动" at bounding box center [348, 76] width 8 height 8
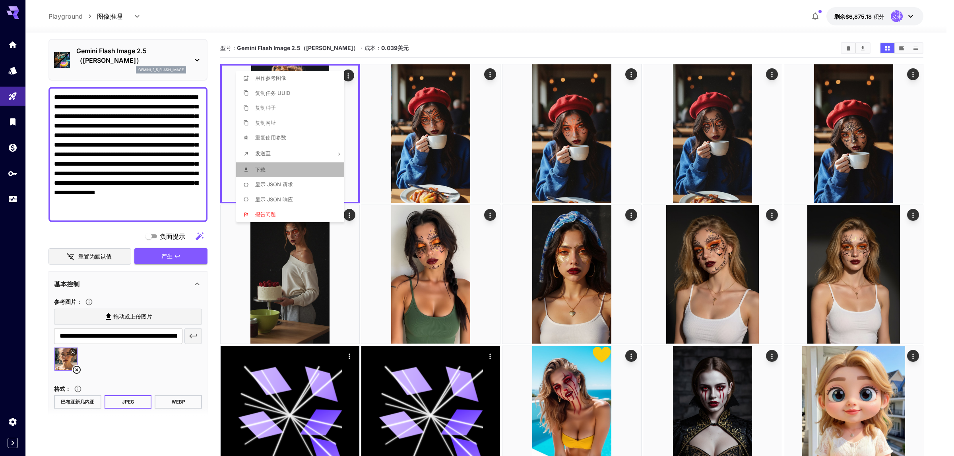
click at [268, 168] on li "下载" at bounding box center [292, 170] width 113 height 15
click at [121, 163] on div at bounding box center [477, 228] width 954 height 456
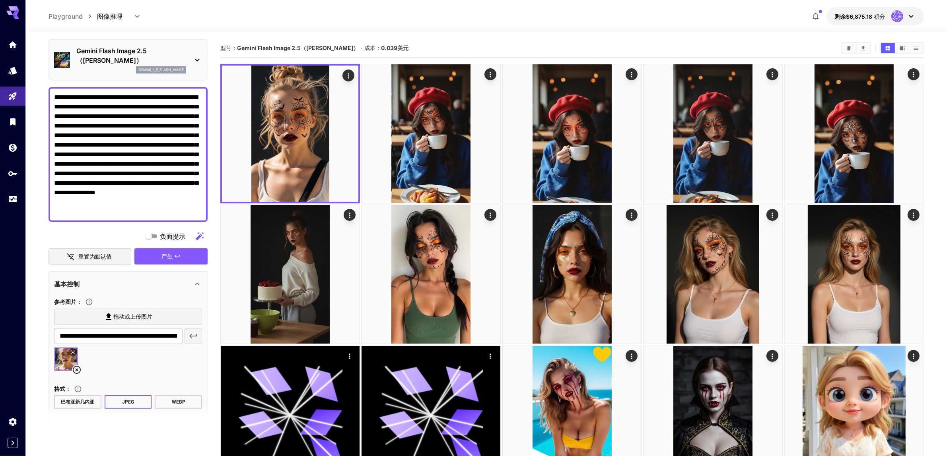
click at [121, 163] on div at bounding box center [473, 228] width 947 height 456
click at [55, 164] on textarea "**********" at bounding box center [128, 155] width 148 height 124
click at [64, 164] on textarea "**********" at bounding box center [128, 155] width 148 height 124
click at [65, 164] on textarea "**********" at bounding box center [128, 155] width 148 height 124
click at [124, 164] on textarea "**********" at bounding box center [128, 155] width 148 height 124
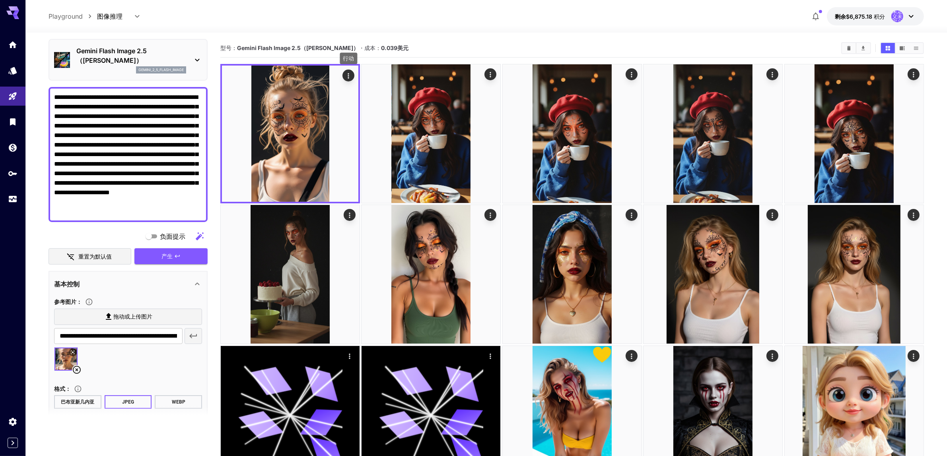
click at [113, 199] on textarea "**********" at bounding box center [128, 155] width 148 height 124
type textarea "**********"
drag, startPoint x: 76, startPoint y: 359, endPoint x: 82, endPoint y: 356, distance: 6.1
click at [76, 366] on icon at bounding box center [77, 370] width 8 height 8
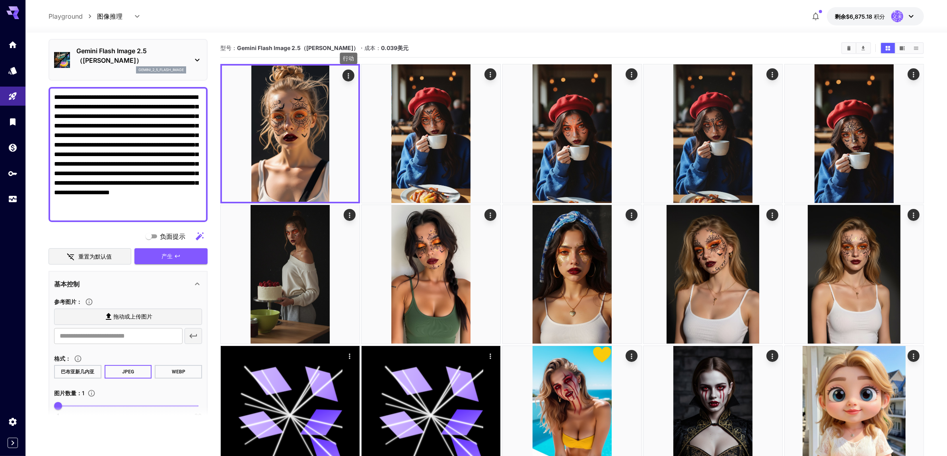
click at [96, 309] on label "拖动或上传图片" at bounding box center [128, 317] width 148 height 16
click at [0, 0] on input "拖动或上传图片" at bounding box center [0, 0] width 0 height 0
type input "**********"
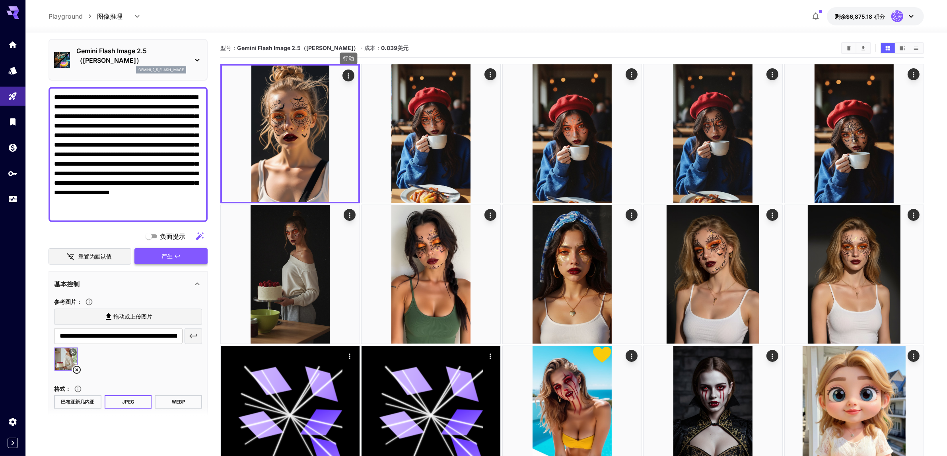
click at [158, 250] on button "产生" at bounding box center [170, 257] width 73 height 16
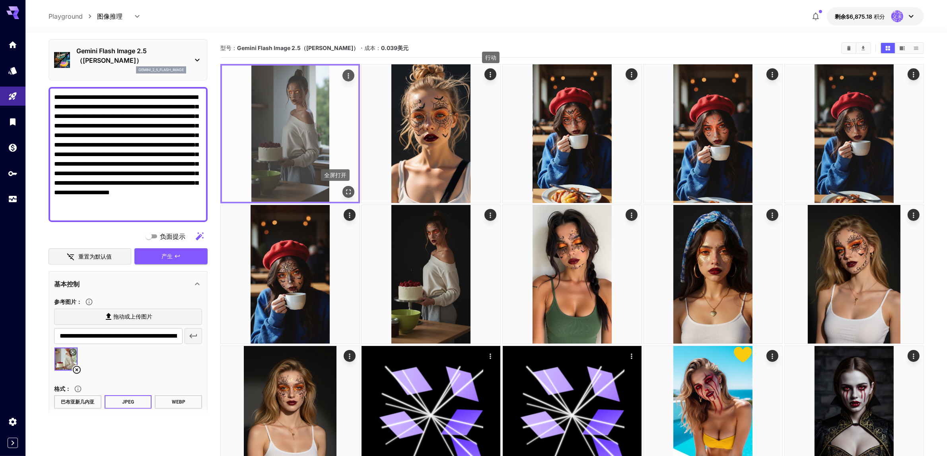
click at [348, 192] on icon "全屏打开" at bounding box center [348, 192] width 8 height 8
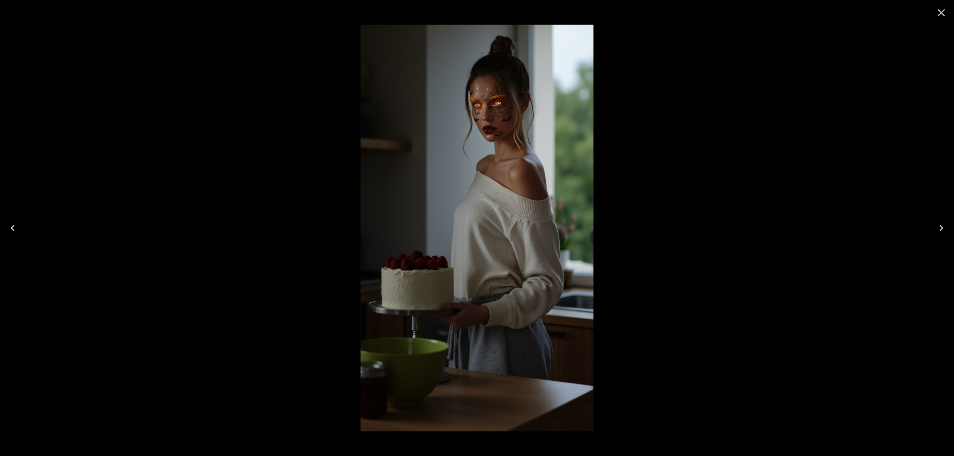
click at [942, 11] on icon "Close" at bounding box center [941, 12] width 13 height 13
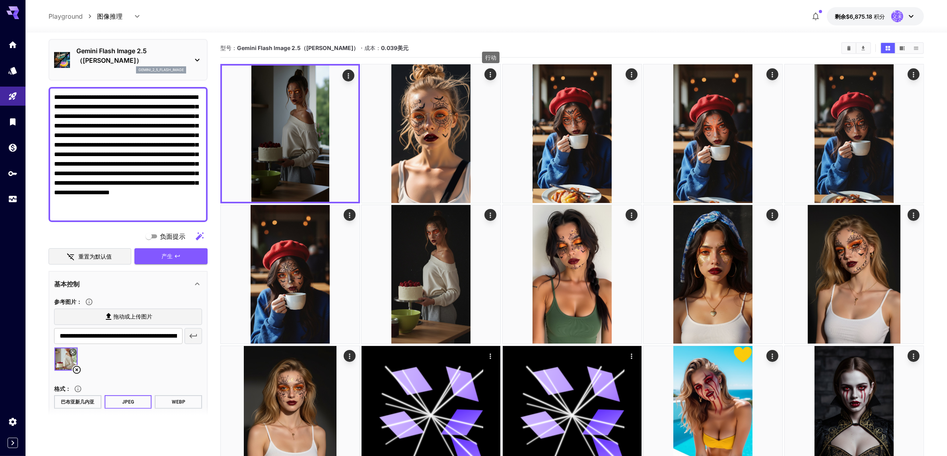
click at [78, 365] on icon at bounding box center [77, 370] width 10 height 10
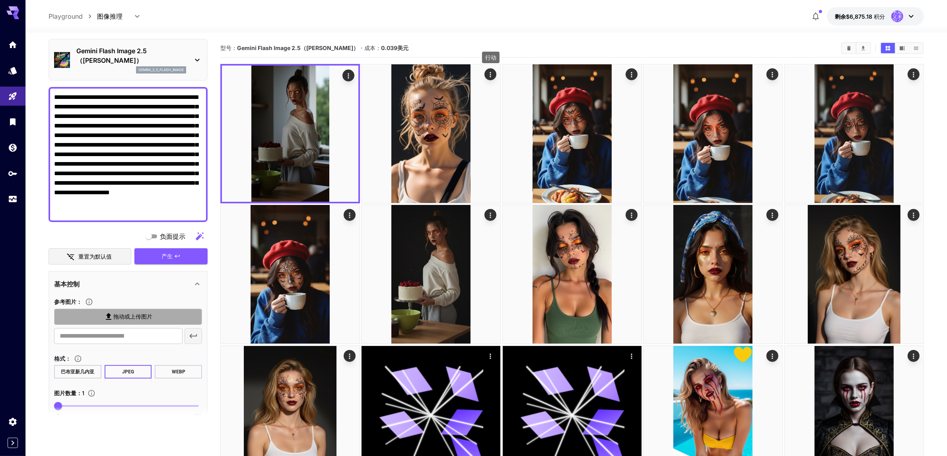
click at [102, 309] on label "拖动或上传图片" at bounding box center [128, 317] width 148 height 16
click at [0, 0] on input "拖动或上传图片" at bounding box center [0, 0] width 0 height 0
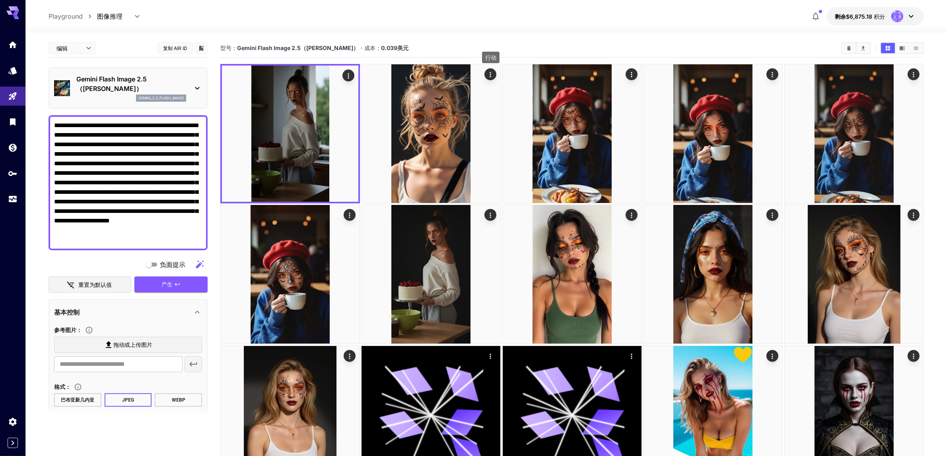
scroll to position [28, 0]
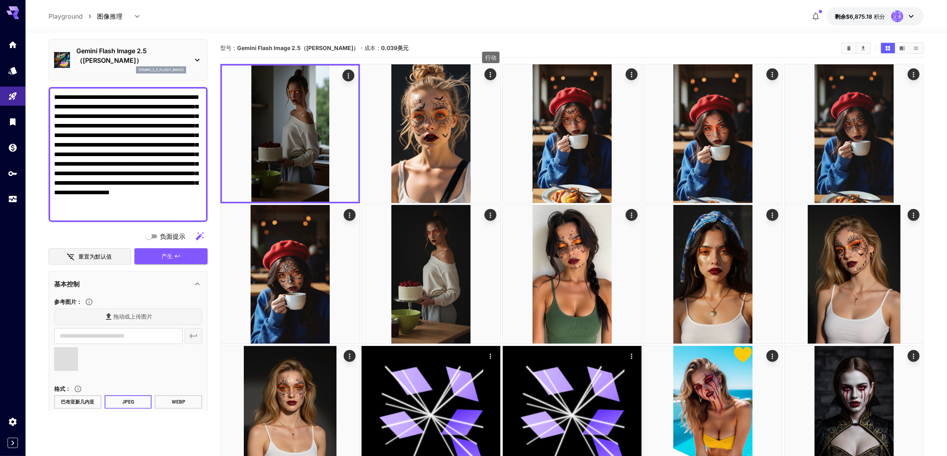
type input "**********"
click at [158, 249] on button "产生" at bounding box center [170, 257] width 73 height 16
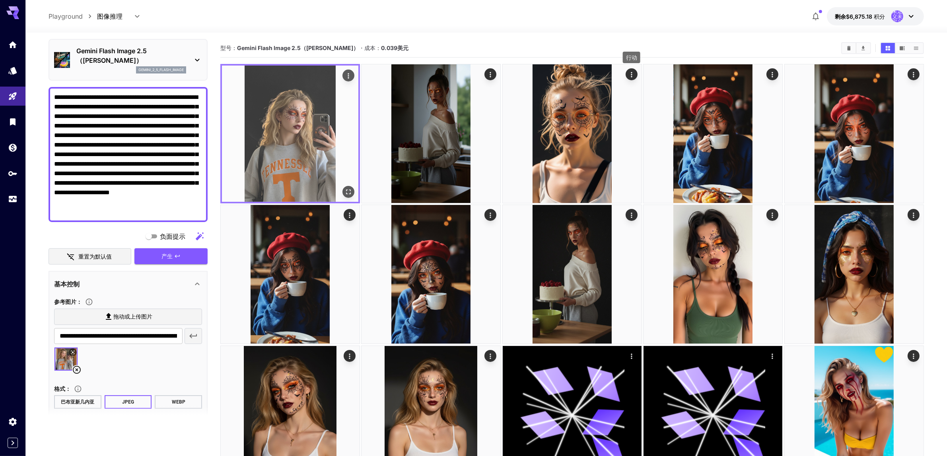
click at [348, 191] on icon "全屏打开" at bounding box center [348, 192] width 8 height 8
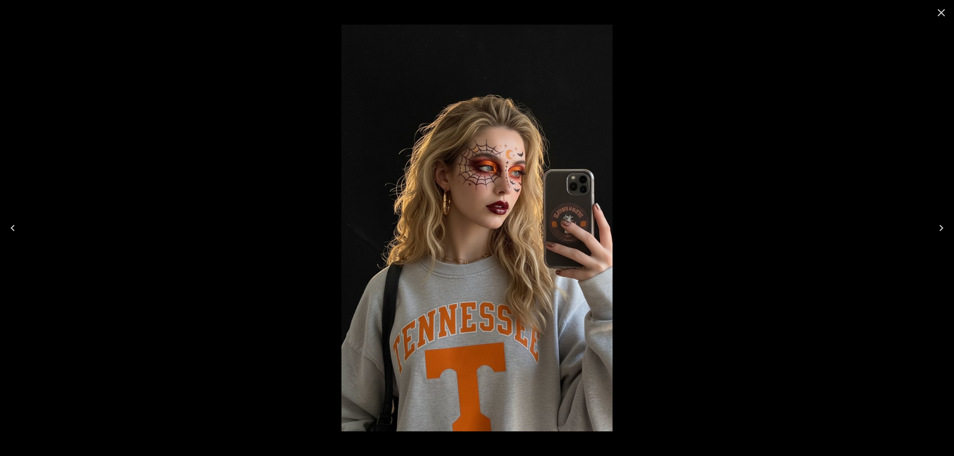
drag, startPoint x: 382, startPoint y: 267, endPoint x: 782, endPoint y: 130, distance: 422.4
click at [782, 130] on div at bounding box center [477, 228] width 954 height 456
click at [940, 13] on icon "Close" at bounding box center [942, 13] width 8 height 8
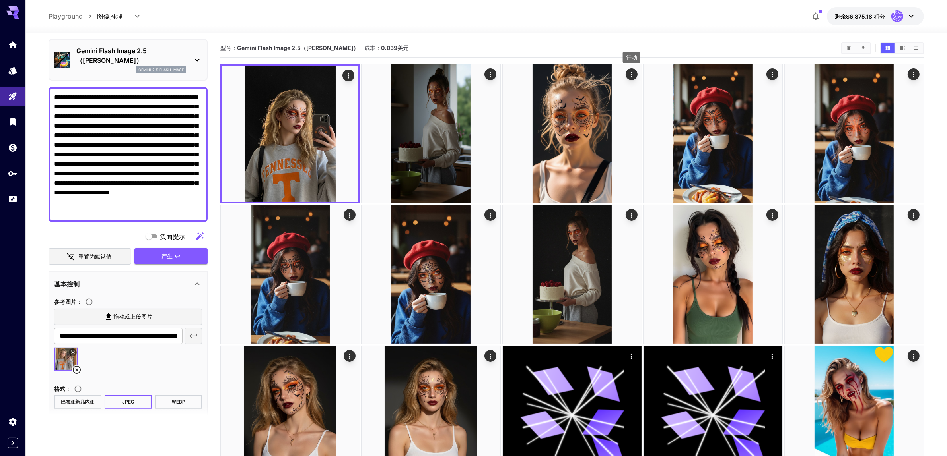
click at [76, 365] on icon at bounding box center [77, 370] width 10 height 10
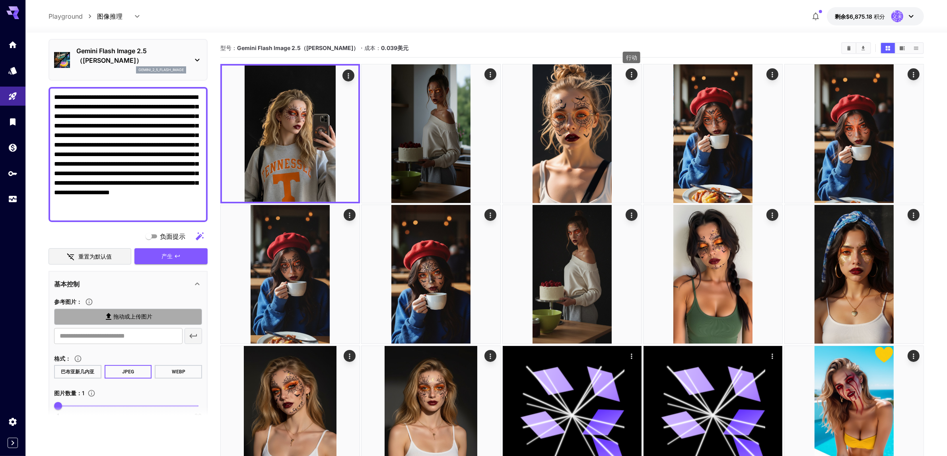
click at [106, 312] on icon at bounding box center [109, 317] width 10 height 10
click at [0, 0] on input "拖动或上传图片" at bounding box center [0, 0] width 0 height 0
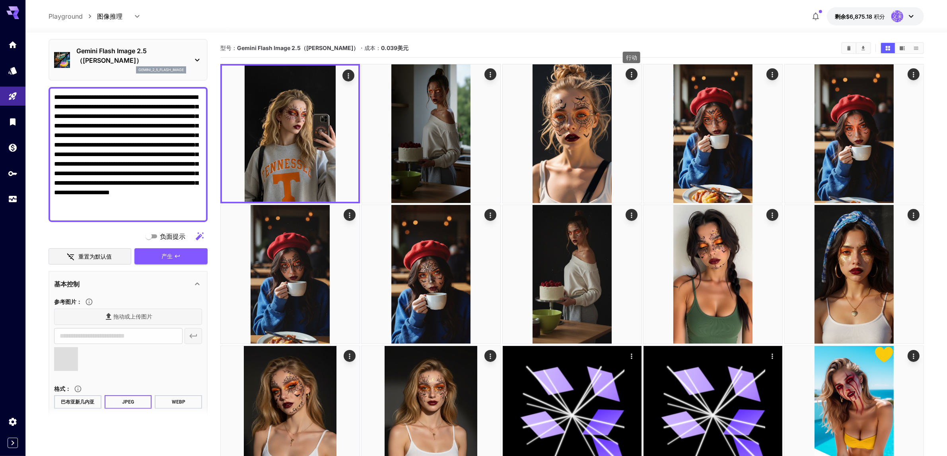
type input "**********"
click at [174, 253] on icon "button" at bounding box center [177, 256] width 6 height 6
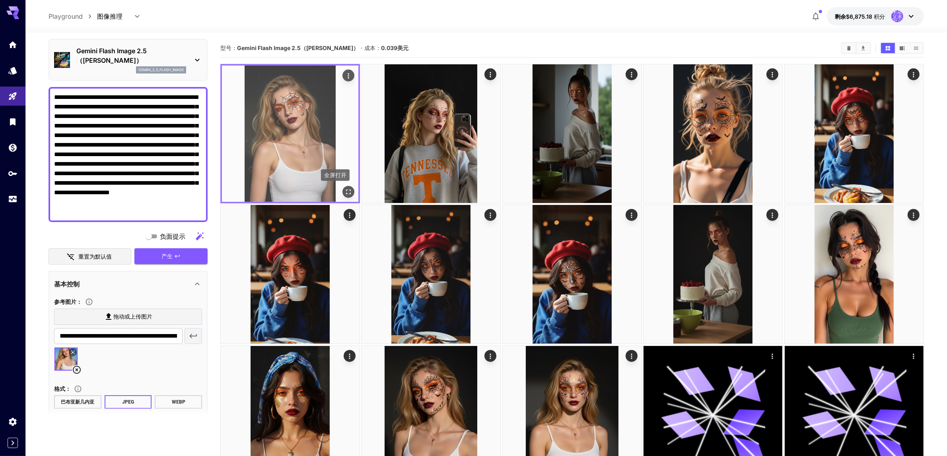
click at [348, 191] on icon "全屏打开" at bounding box center [348, 192] width 8 height 8
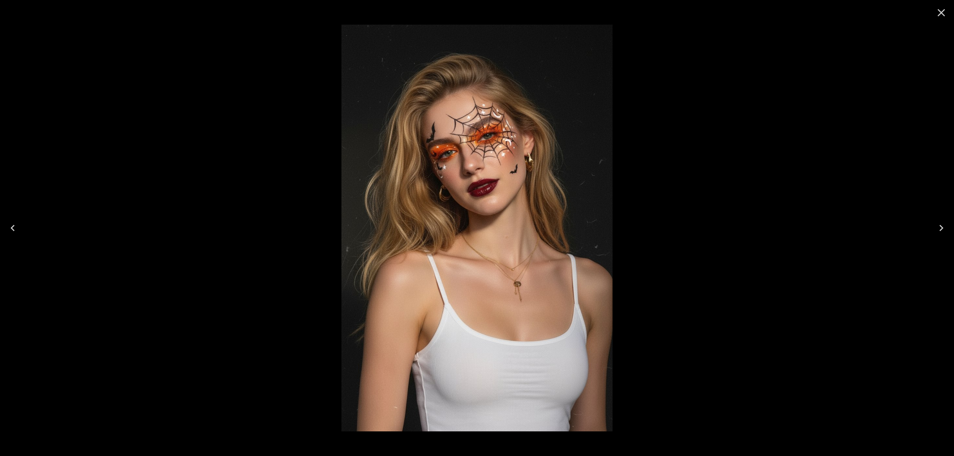
click at [941, 14] on icon "Close" at bounding box center [941, 12] width 13 height 13
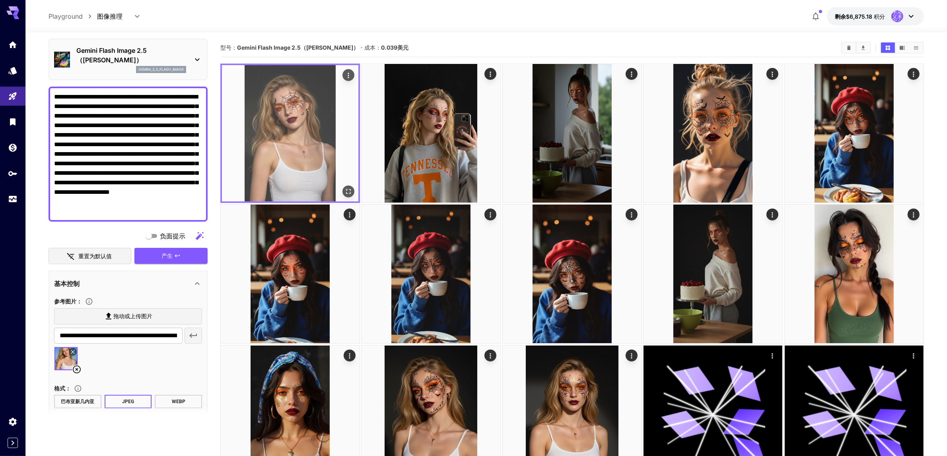
scroll to position [0, 0]
click at [348, 72] on icon "行动" at bounding box center [348, 76] width 8 height 8
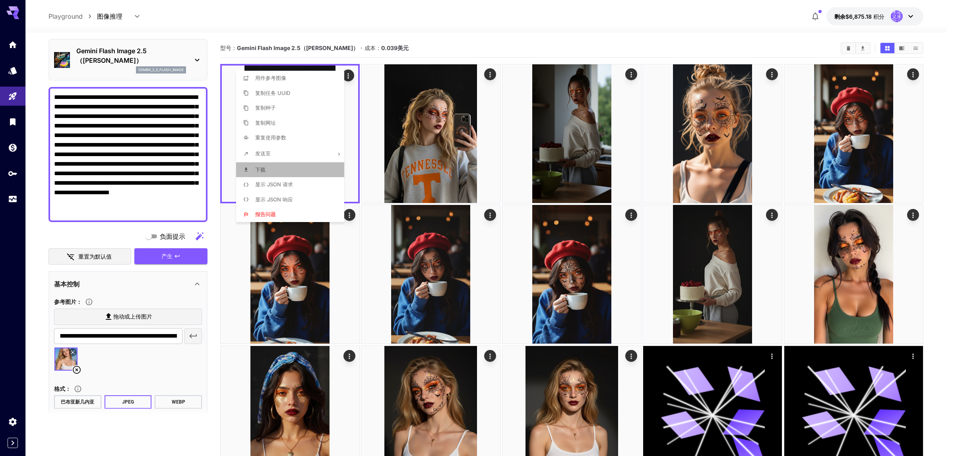
click at [258, 170] on font "下载" at bounding box center [260, 170] width 10 height 6
click at [308, 18] on div at bounding box center [477, 228] width 954 height 456
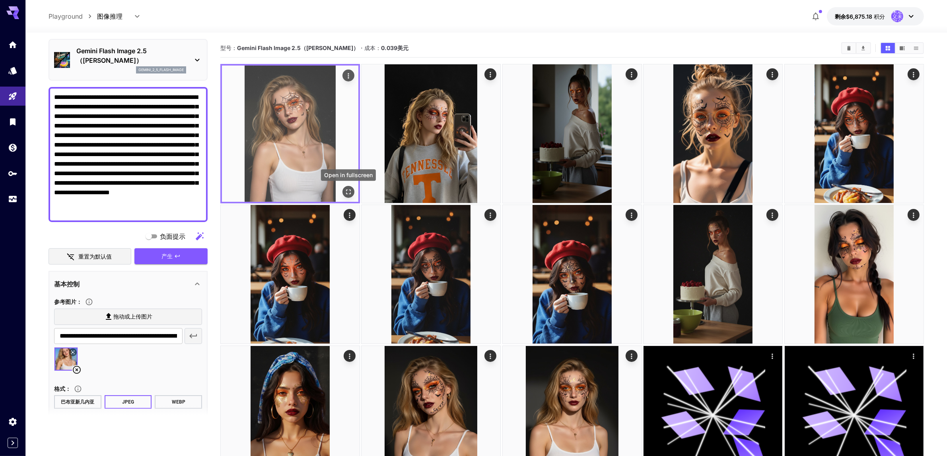
click at [349, 194] on icon "全屏打开" at bounding box center [348, 192] width 8 height 8
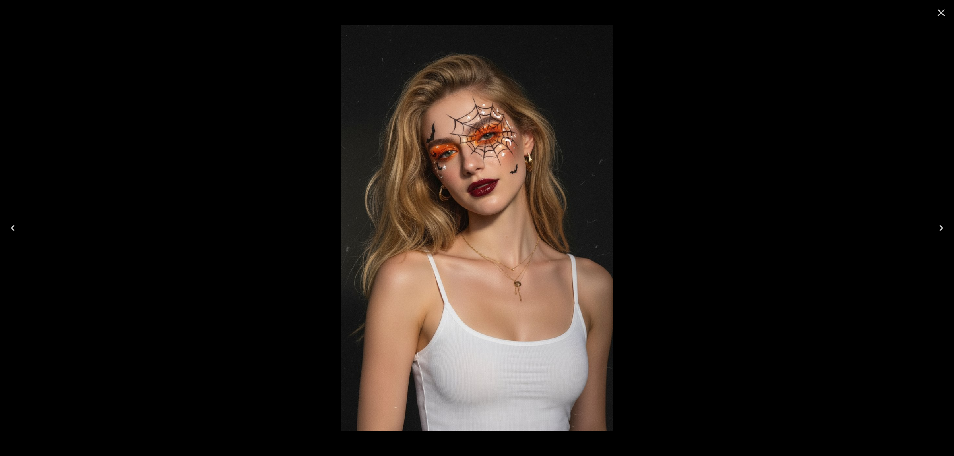
click at [935, 9] on icon "Close" at bounding box center [941, 12] width 13 height 13
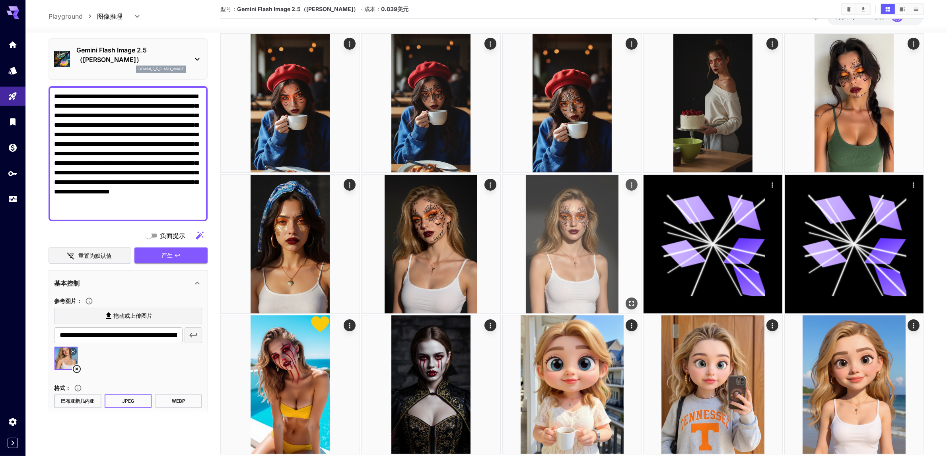
scroll to position [149, 0]
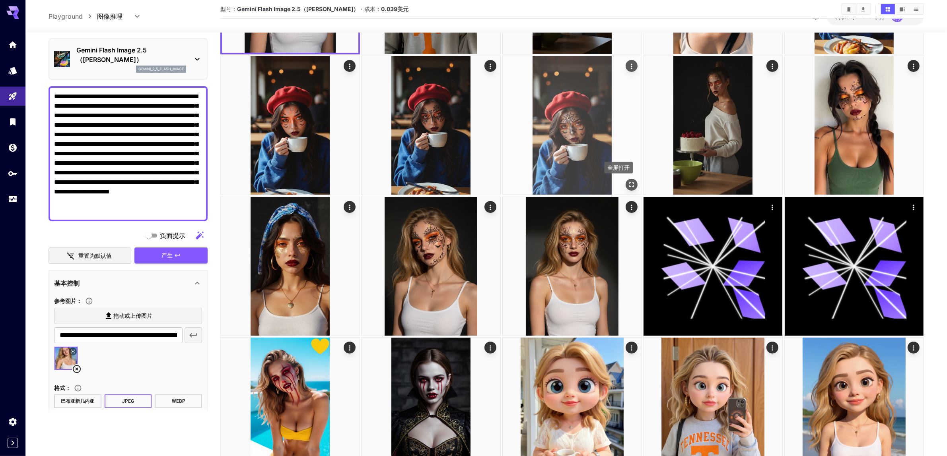
click at [631, 186] on icon "全屏打开" at bounding box center [631, 185] width 8 height 8
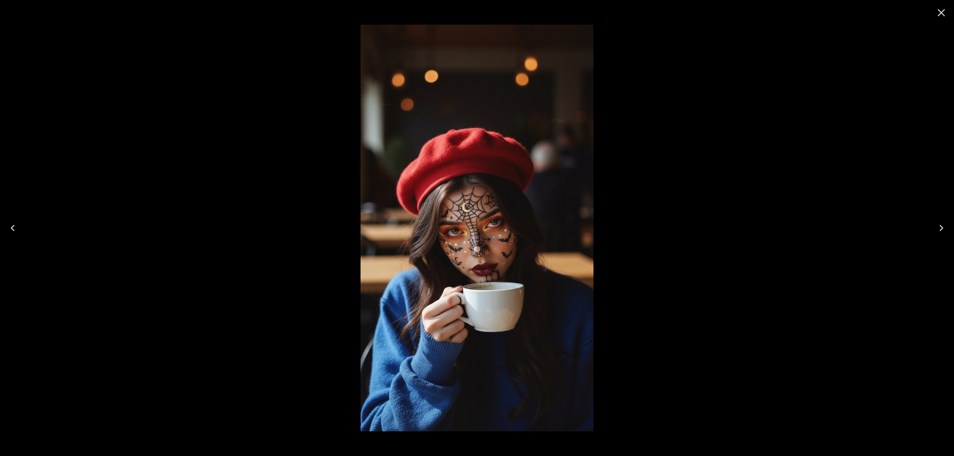
drag, startPoint x: 937, startPoint y: 14, endPoint x: 925, endPoint y: 22, distance: 14.7
click at [937, 14] on icon "Close" at bounding box center [941, 12] width 13 height 13
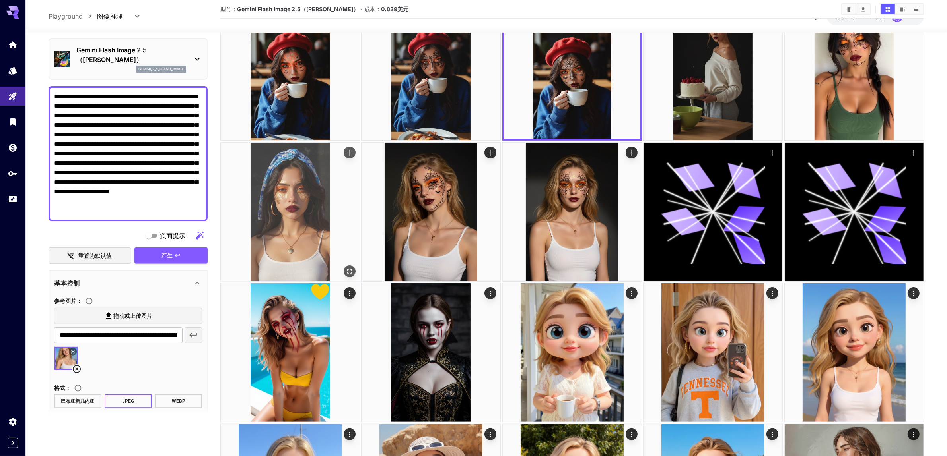
scroll to position [249, 0]
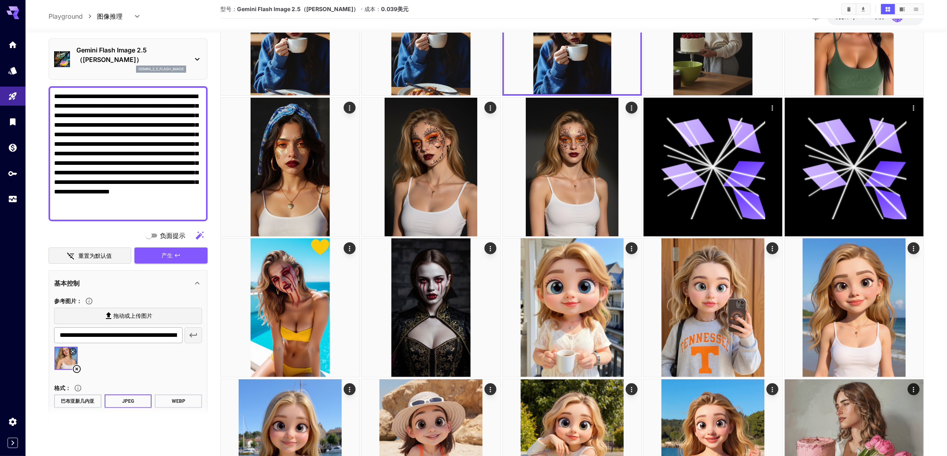
click at [76, 365] on icon at bounding box center [77, 370] width 10 height 10
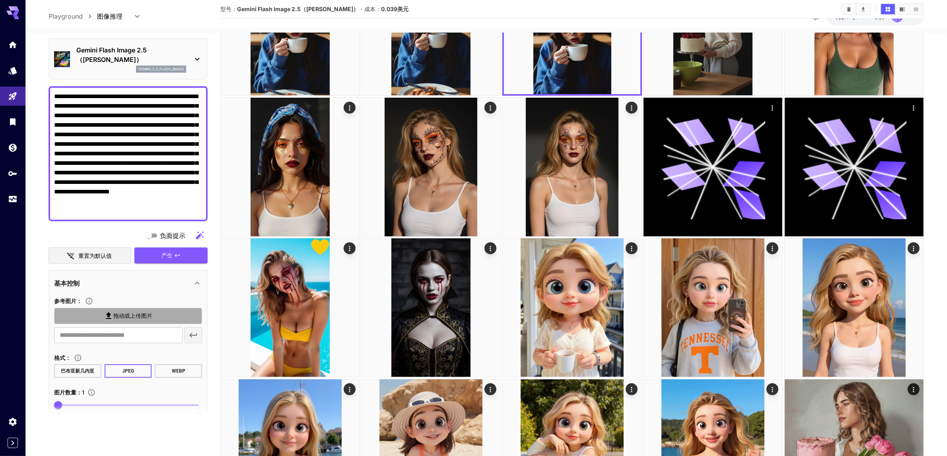
click at [95, 308] on label "拖动或上传图片" at bounding box center [128, 316] width 148 height 16
click at [0, 0] on input "拖动或上传图片" at bounding box center [0, 0] width 0 height 0
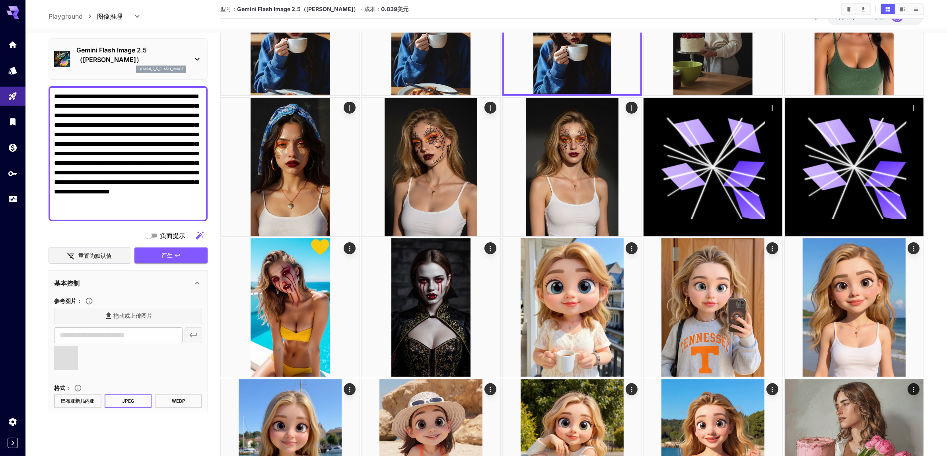
type input "**********"
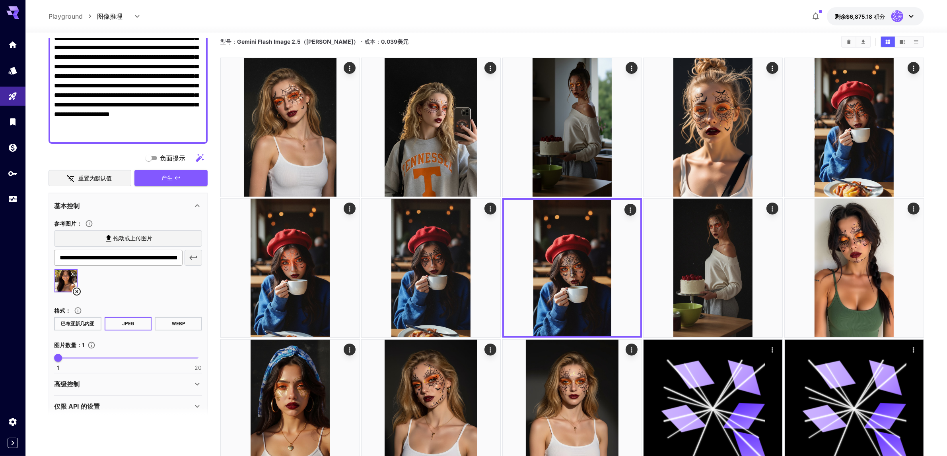
scroll to position [0, 0]
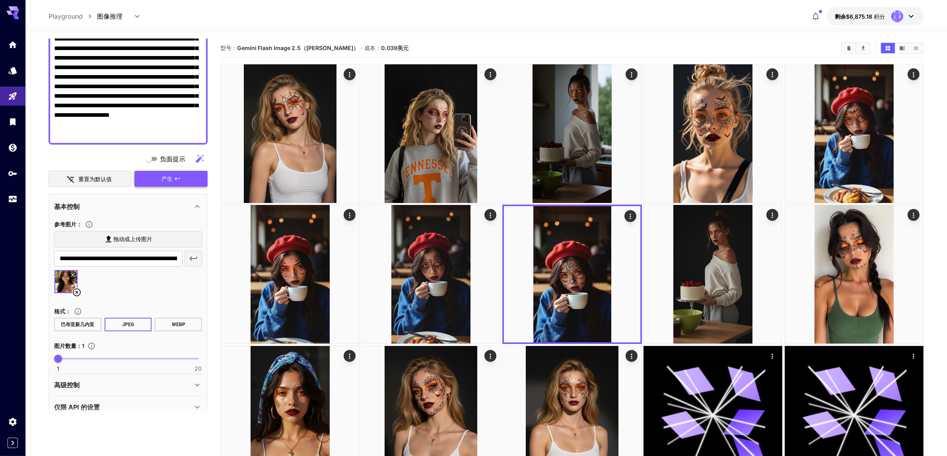
click at [172, 175] on font "产生" at bounding box center [166, 178] width 11 height 7
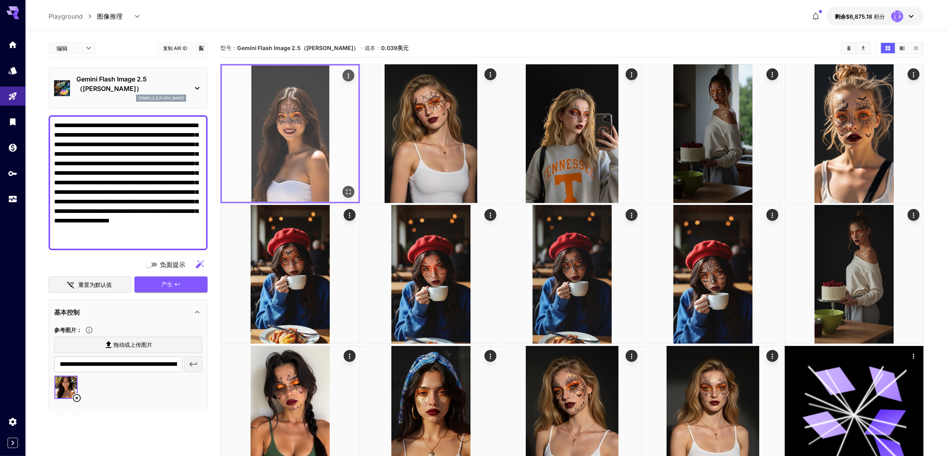
click at [348, 194] on icon "全屏打开" at bounding box center [348, 192] width 8 height 8
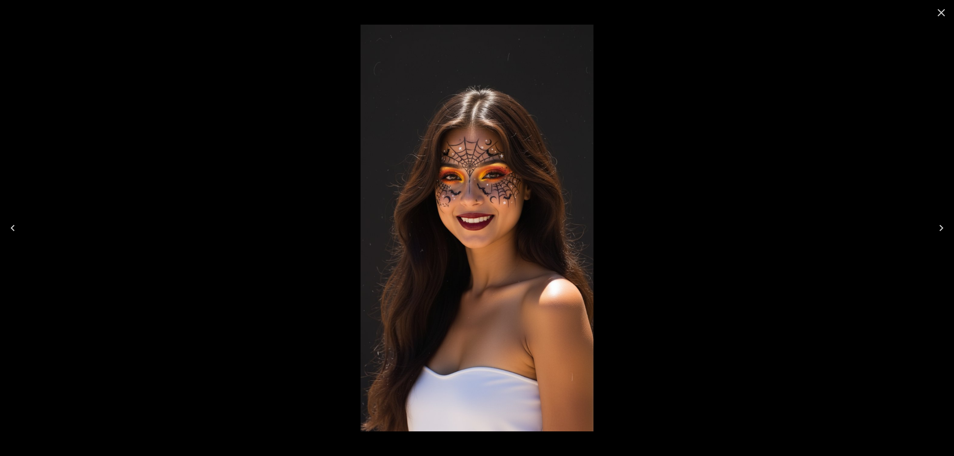
click at [938, 12] on icon "Close" at bounding box center [941, 12] width 13 height 13
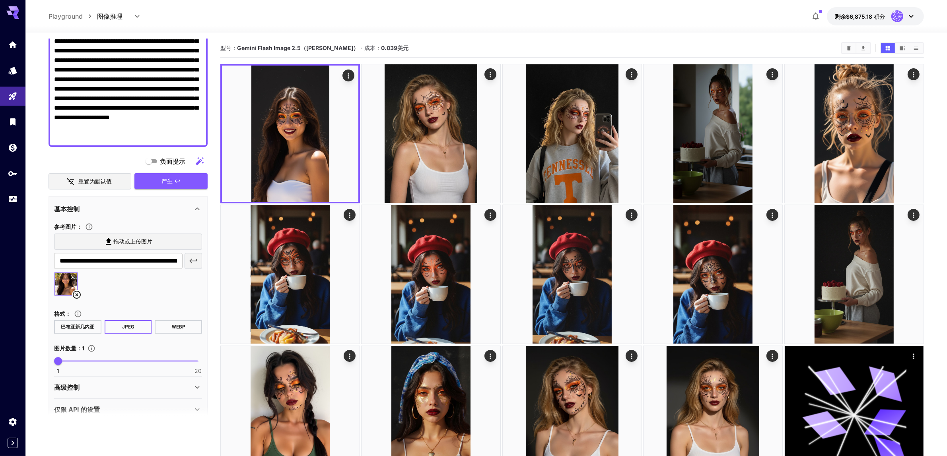
scroll to position [106, 0]
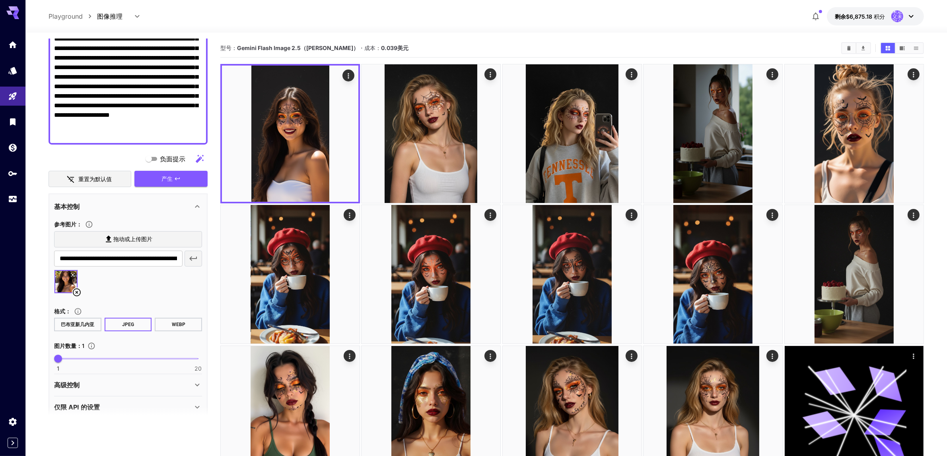
click at [74, 273] on icon at bounding box center [72, 275] width 5 height 5
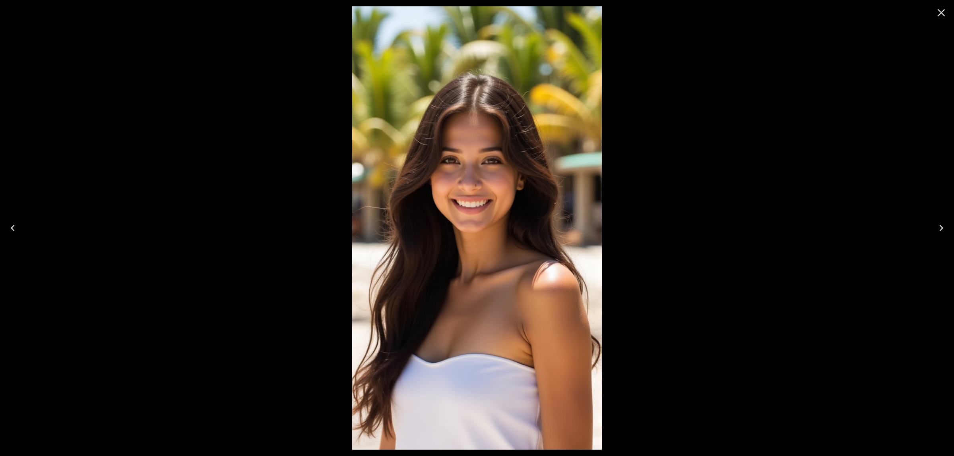
click at [942, 12] on icon "Close" at bounding box center [942, 13] width 8 height 8
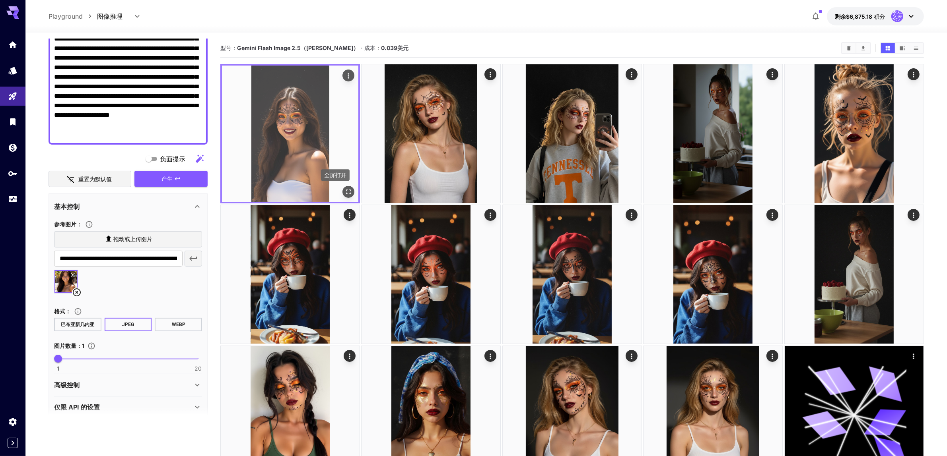
click at [349, 190] on icon "全屏打开" at bounding box center [348, 192] width 5 height 5
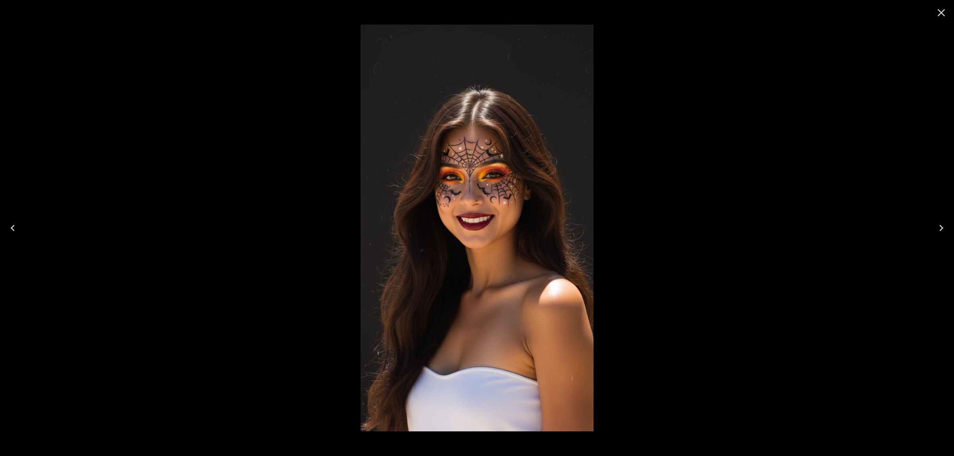
click at [941, 11] on icon "Close" at bounding box center [941, 12] width 13 height 13
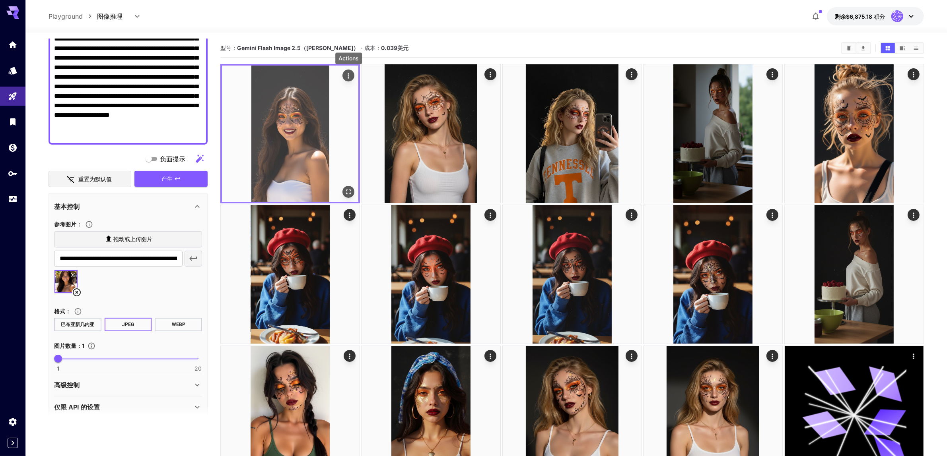
click at [346, 72] on div "行动" at bounding box center [348, 76] width 8 height 10
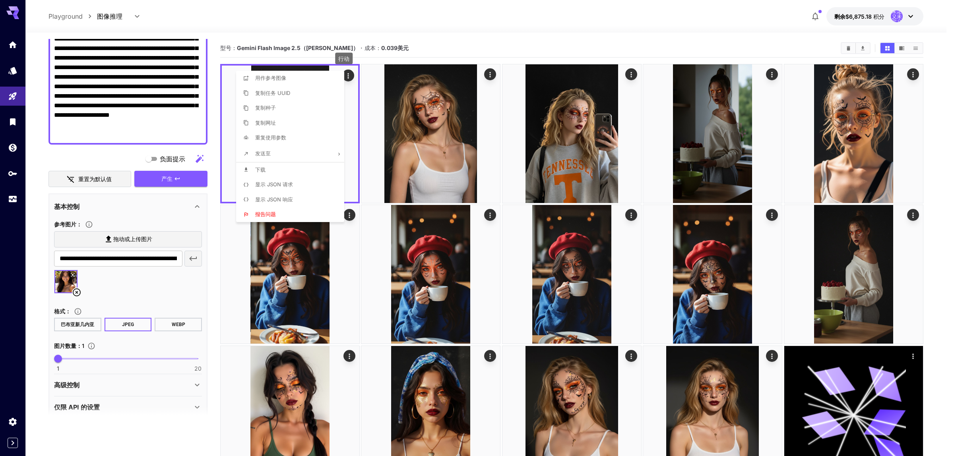
click at [269, 170] on li "下载" at bounding box center [292, 170] width 113 height 15
click at [440, 31] on div at bounding box center [477, 228] width 954 height 456
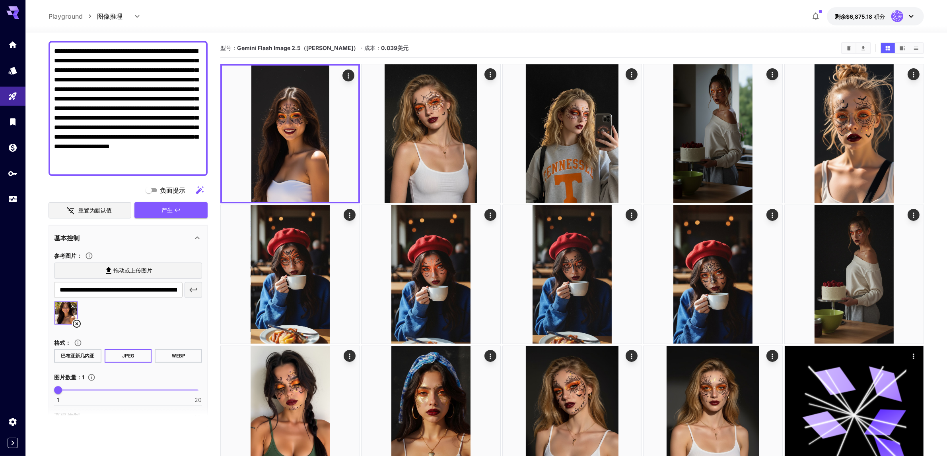
scroll to position [0, 0]
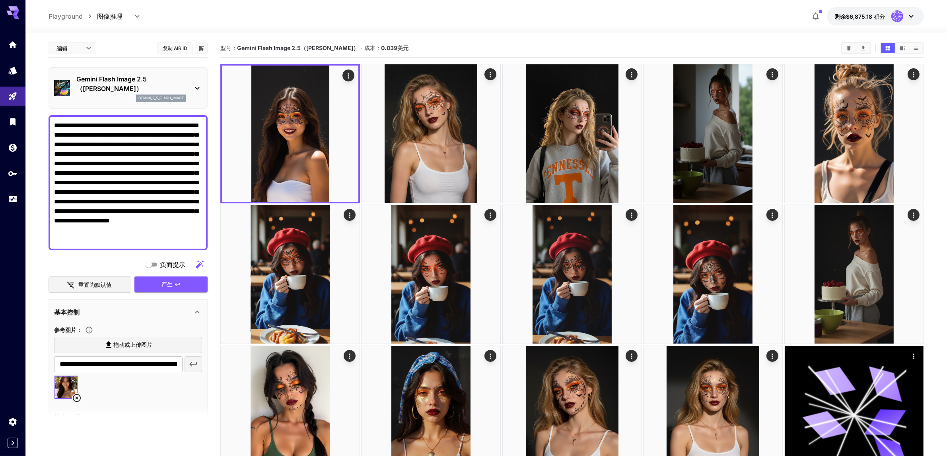
drag, startPoint x: 100, startPoint y: 124, endPoint x: 32, endPoint y: 32, distance: 114.3
paste textarea
type textarea "**********"
click at [158, 277] on button "产生" at bounding box center [170, 285] width 73 height 16
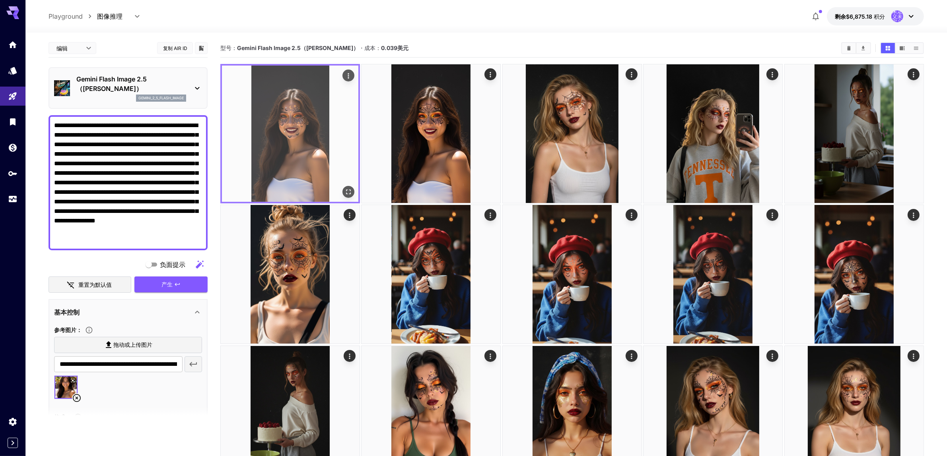
click at [348, 193] on icon "全屏打开" at bounding box center [348, 192] width 8 height 8
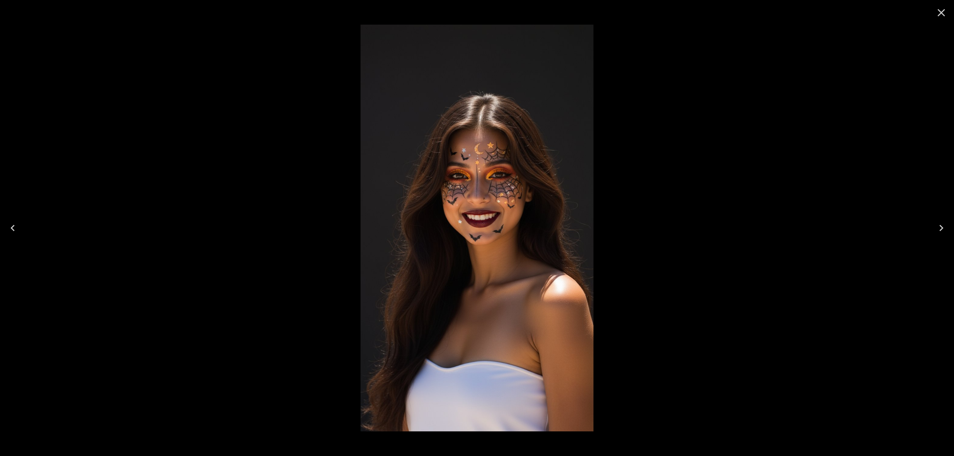
click at [939, 14] on icon "Close" at bounding box center [941, 12] width 13 height 13
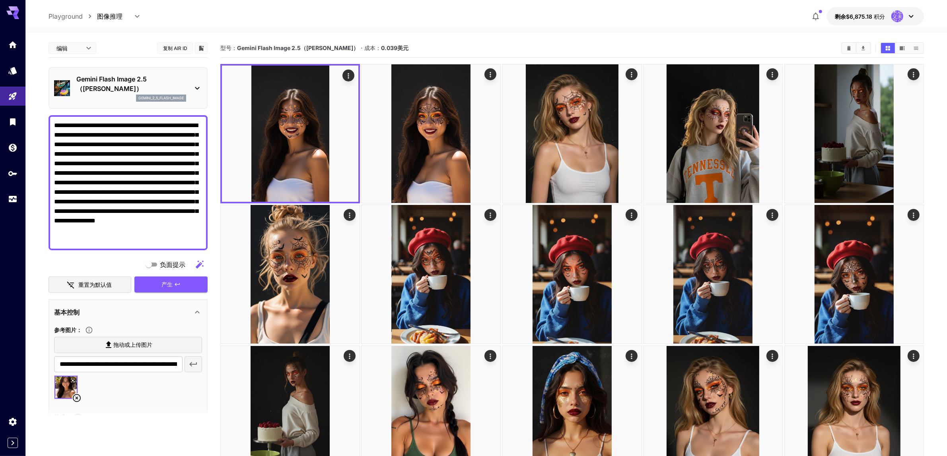
drag, startPoint x: 102, startPoint y: 232, endPoint x: 28, endPoint y: 96, distance: 154.3
click at [110, 230] on textarea "**********" at bounding box center [128, 183] width 148 height 124
